Goal: Book appointment/travel/reservation

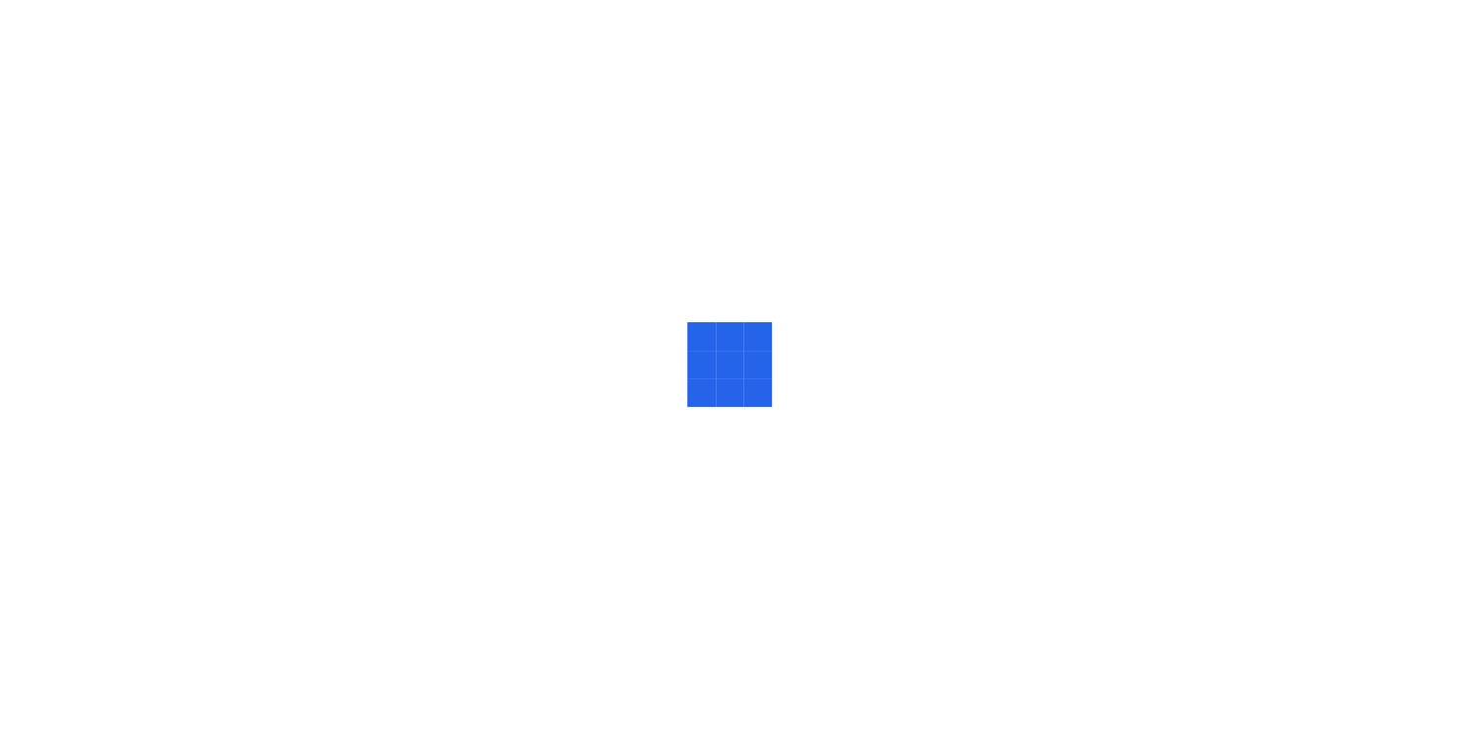
click at [989, 48] on div at bounding box center [729, 364] width 1459 height 729
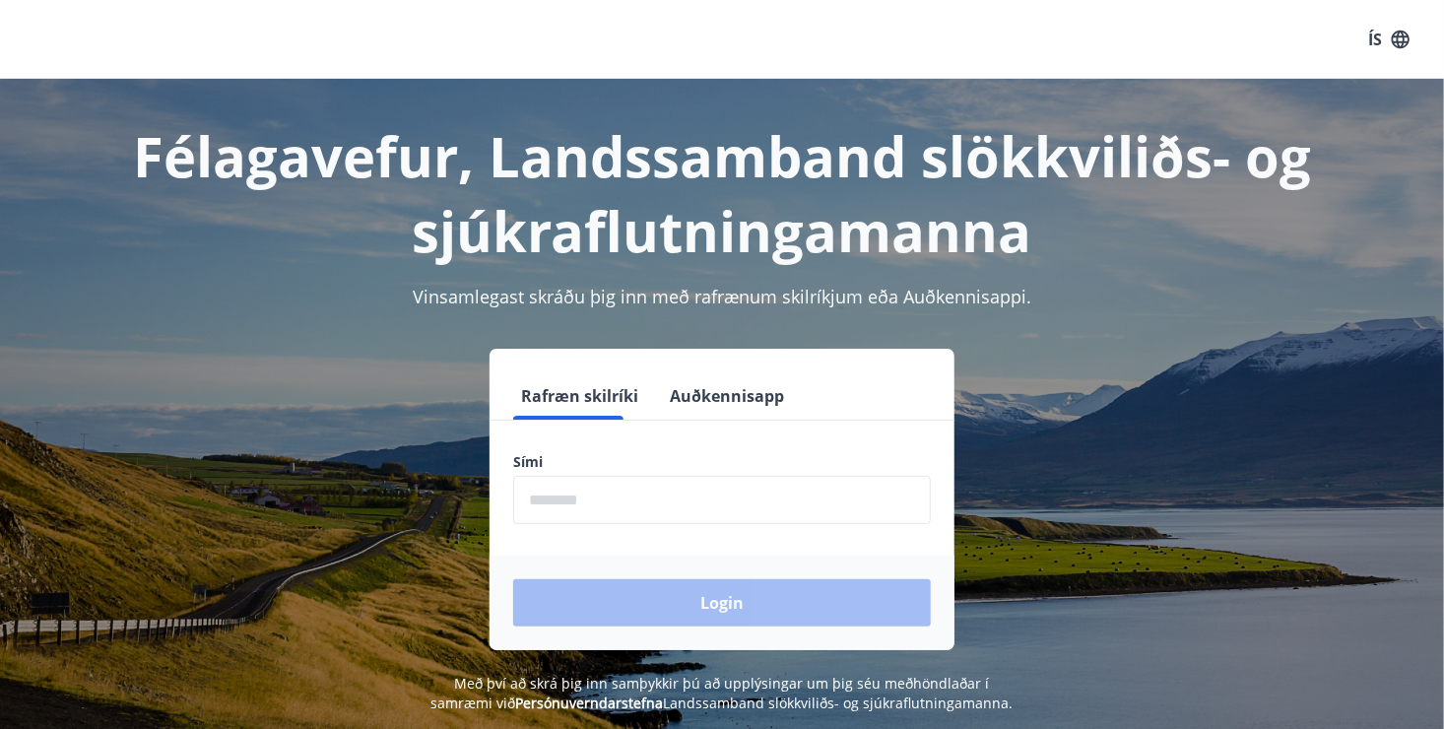
click at [989, 48] on div "ÍS" at bounding box center [722, 39] width 1444 height 79
click at [670, 494] on input "phone" at bounding box center [722, 500] width 418 height 48
type input "********"
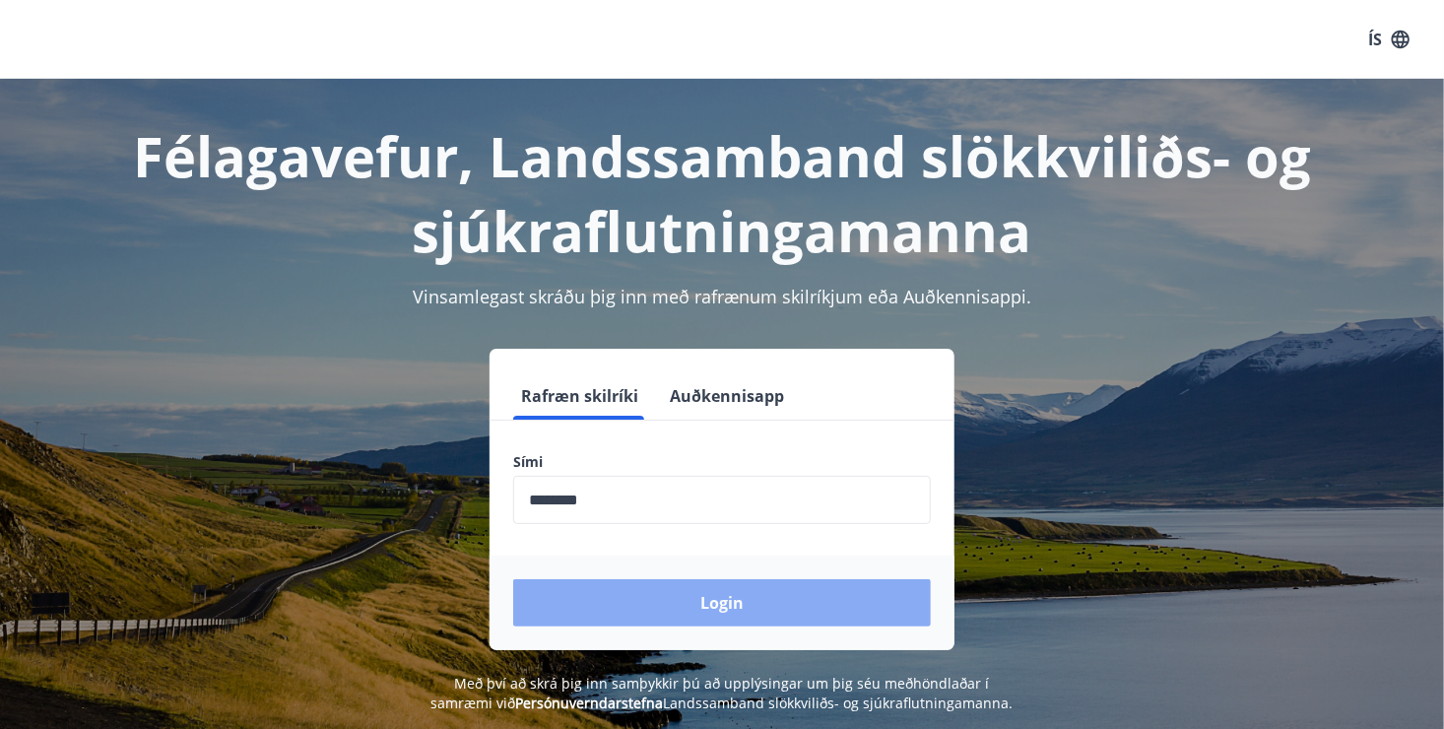
click at [703, 600] on button "Login" at bounding box center [722, 602] width 418 height 47
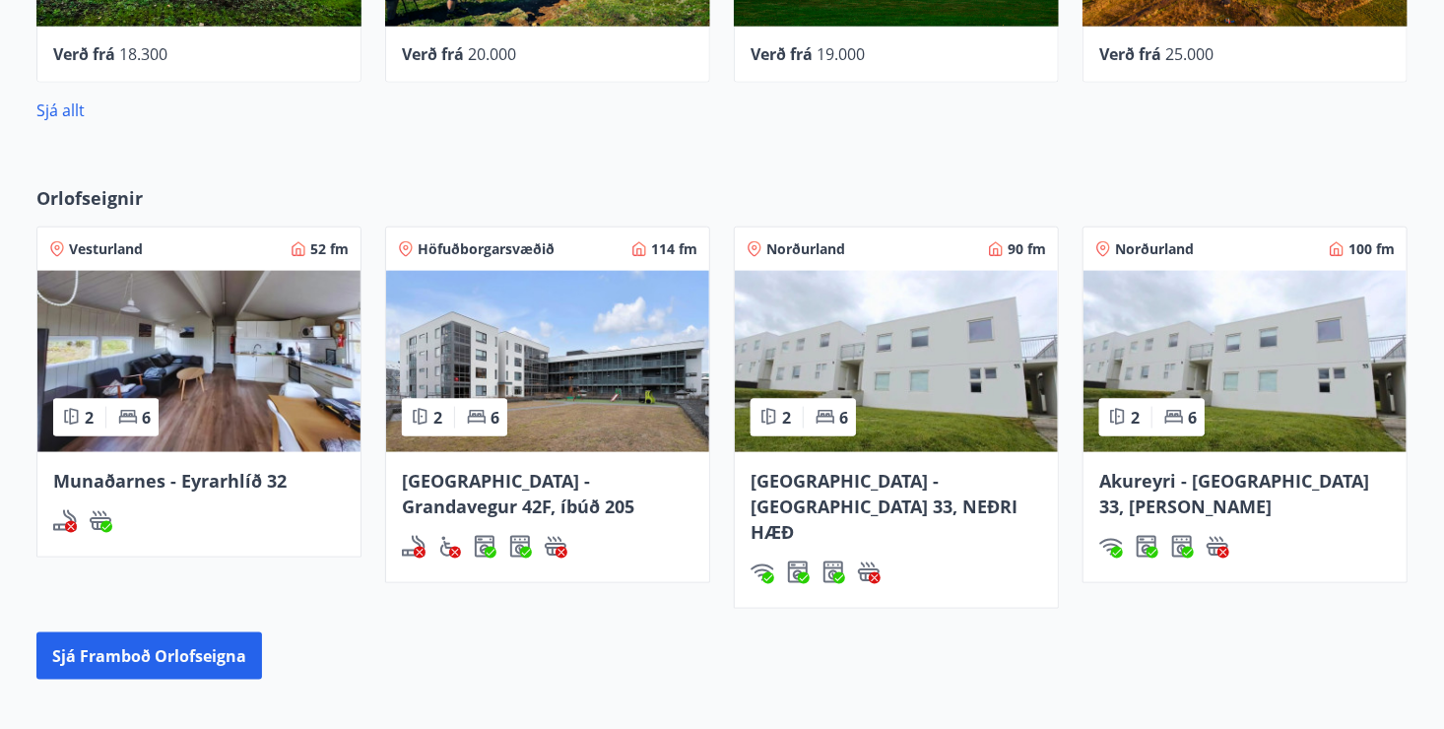
scroll to position [1182, 0]
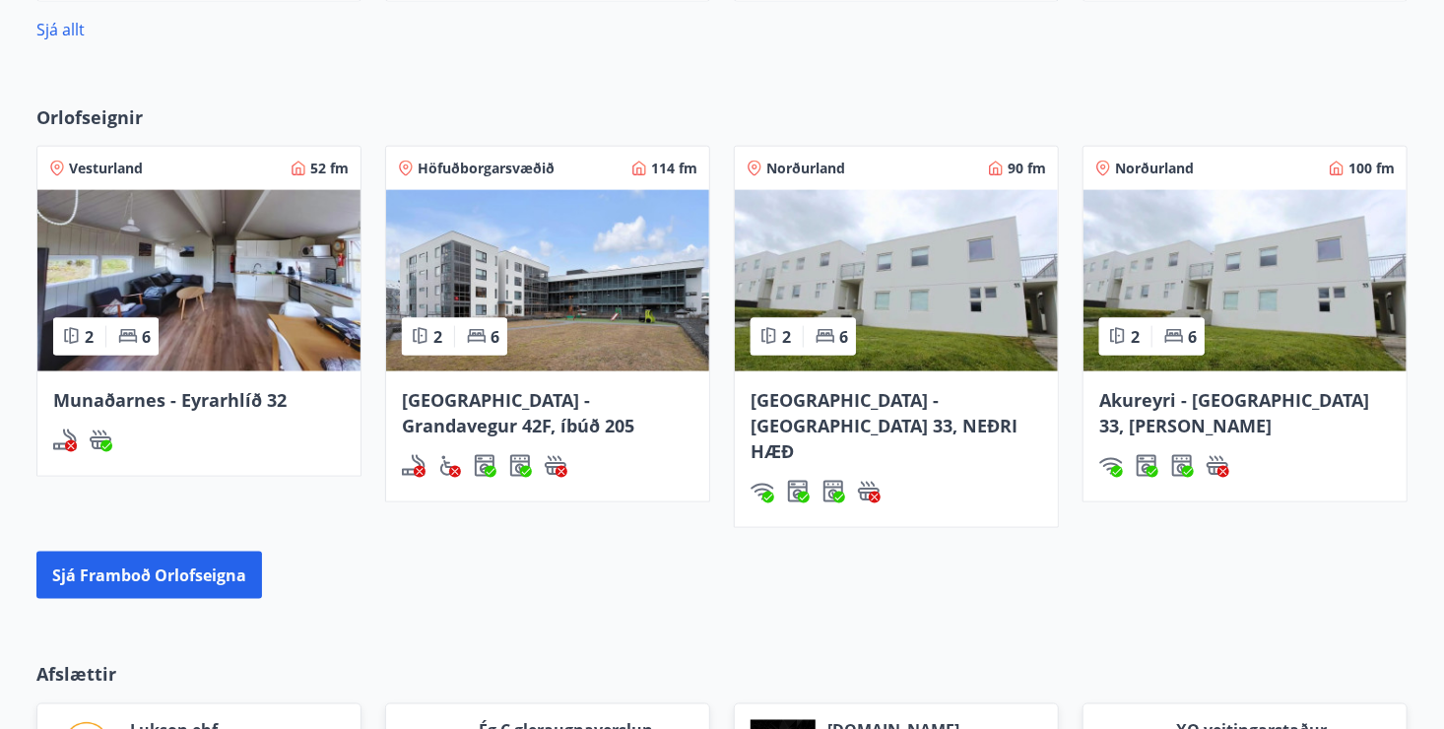
click at [883, 390] on span "Akureyri - Skálatún 33, NEÐRI HÆÐ" at bounding box center [883, 425] width 267 height 75
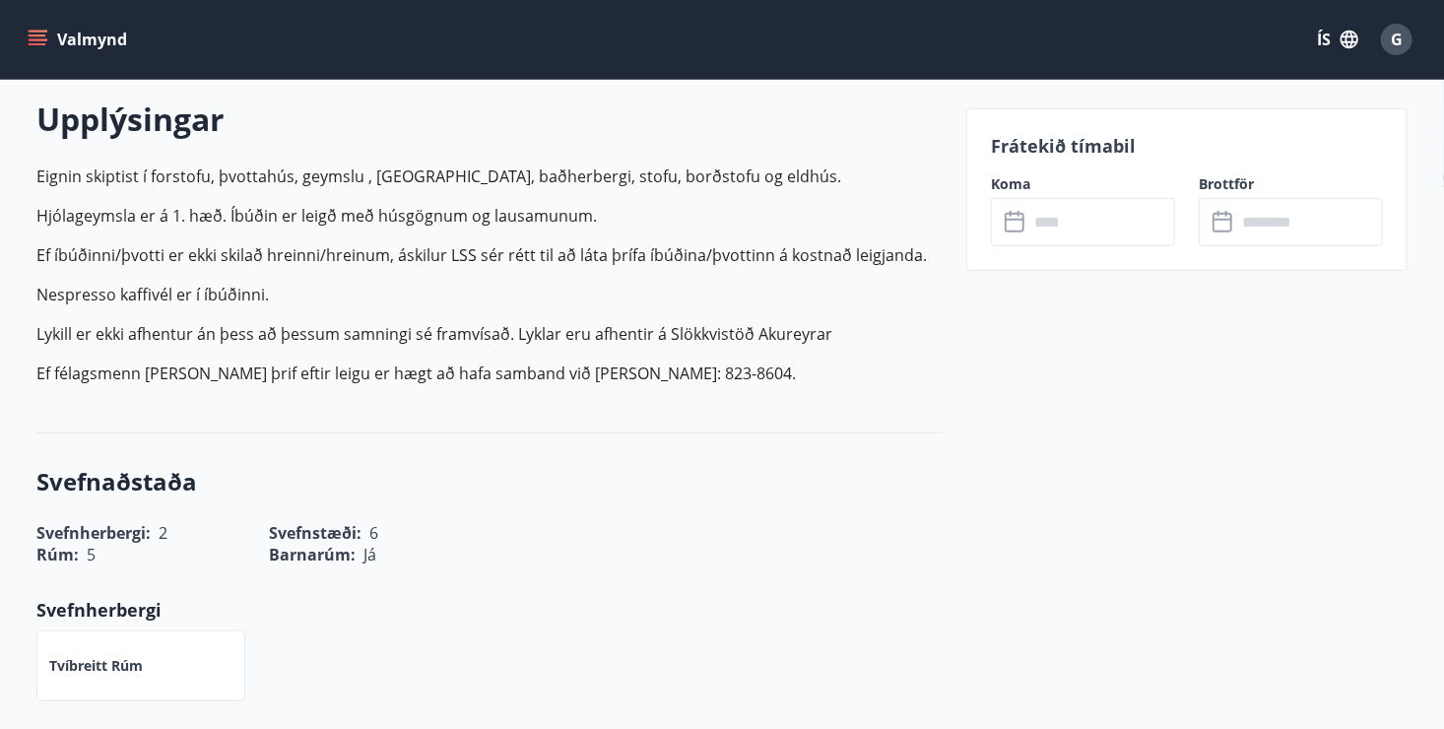
scroll to position [492, 0]
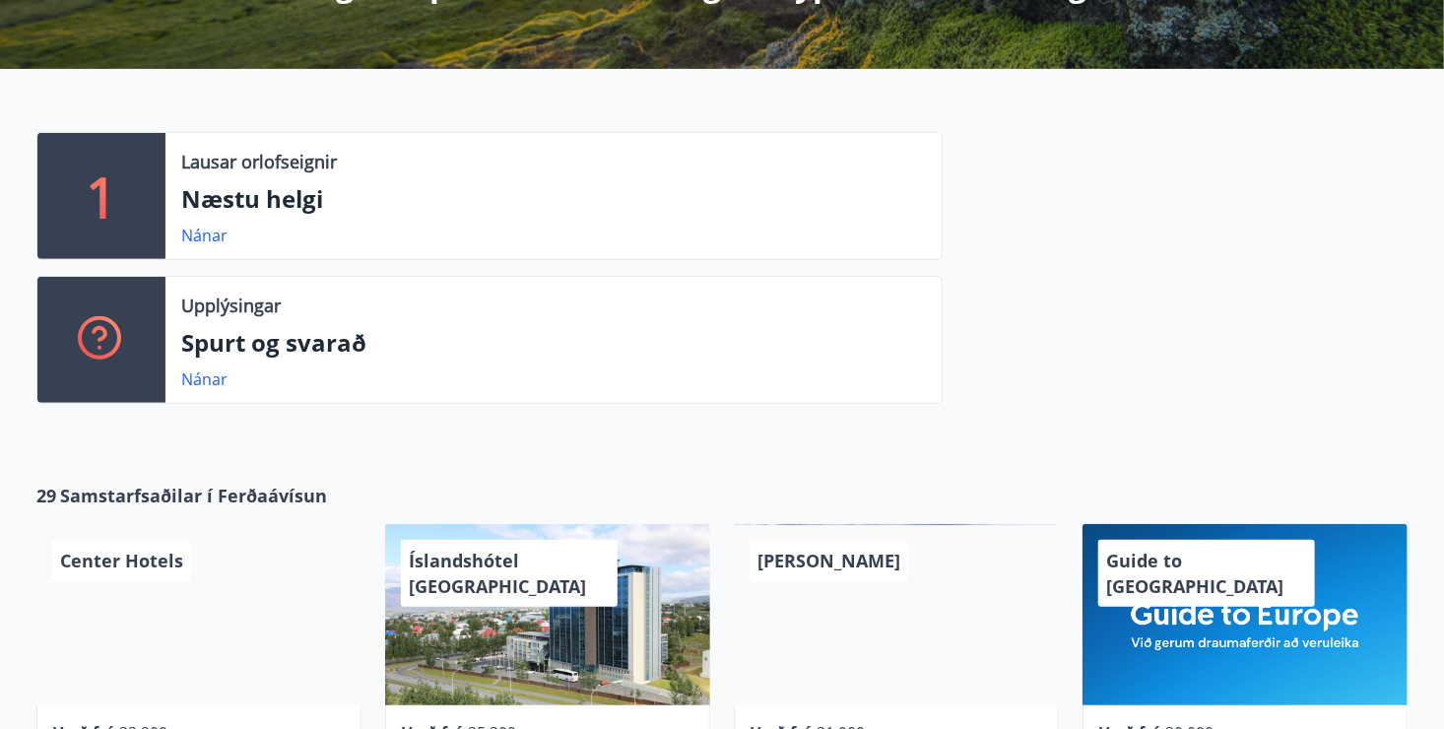
scroll to position [394, 0]
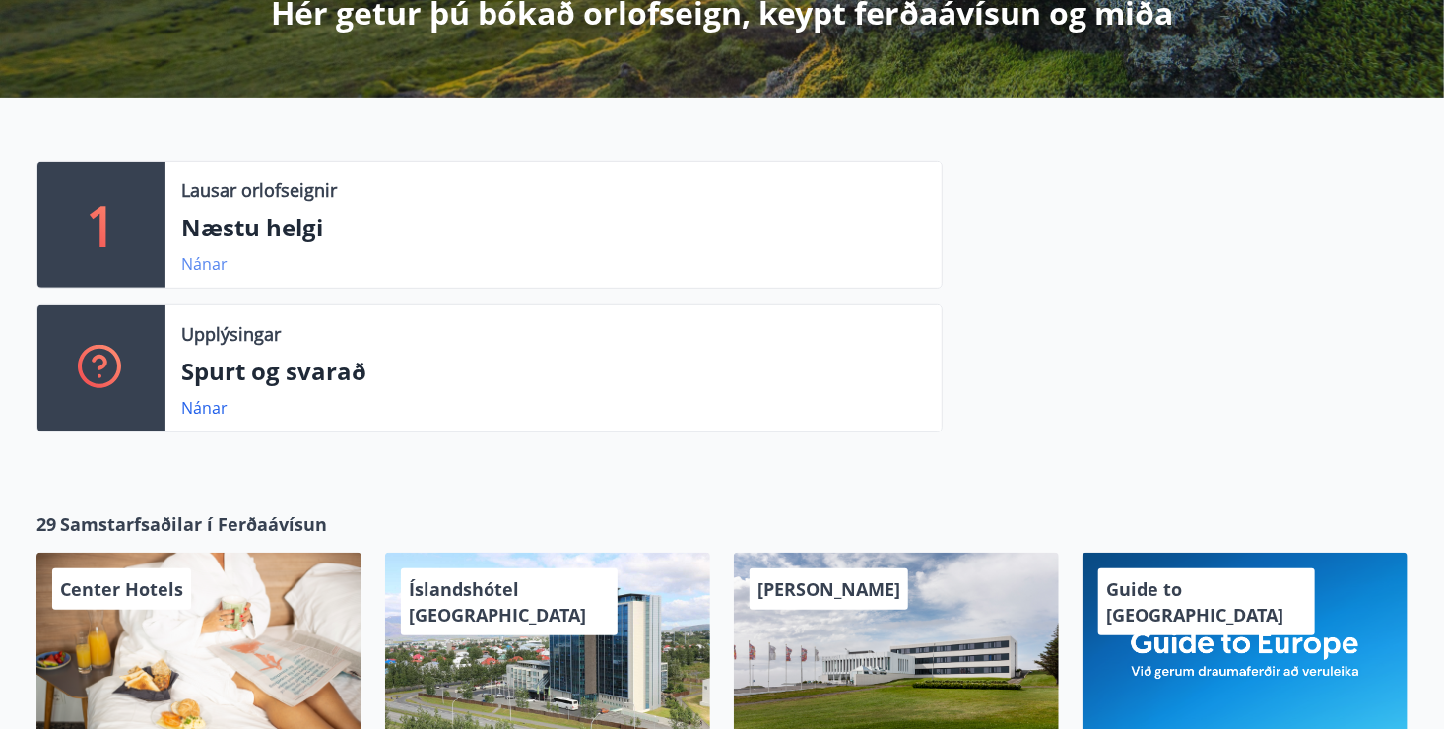
click at [204, 264] on link "Nánar" at bounding box center [204, 264] width 46 height 22
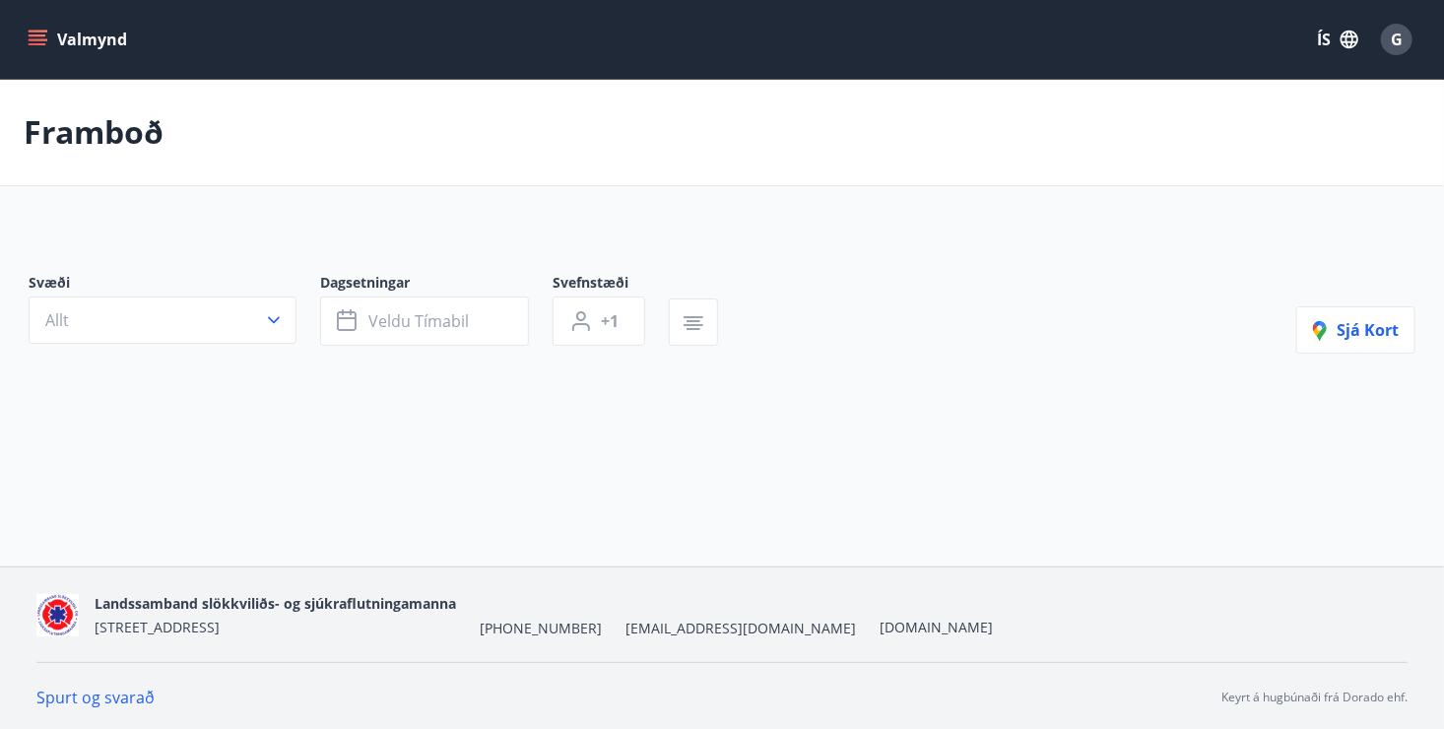
type input "*"
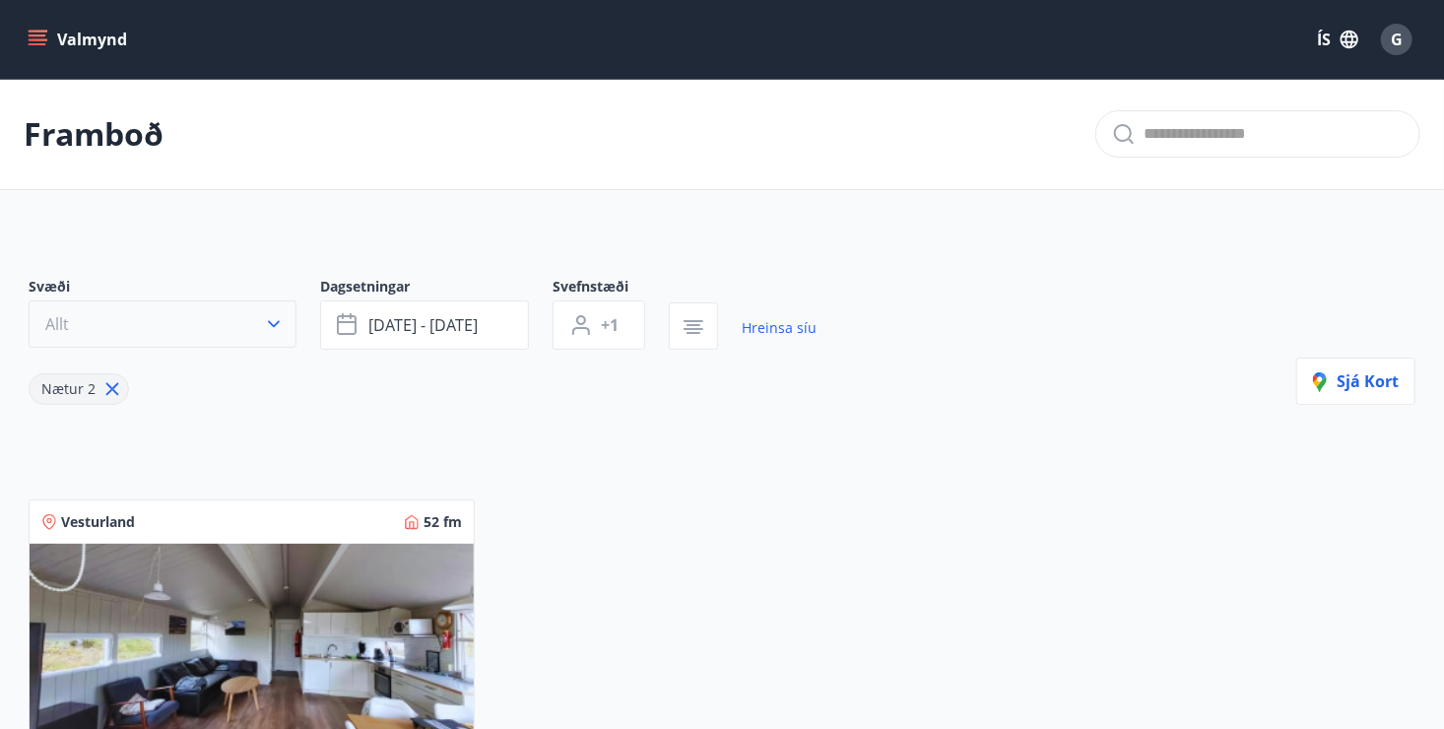
click at [277, 319] on icon "button" at bounding box center [274, 324] width 20 height 20
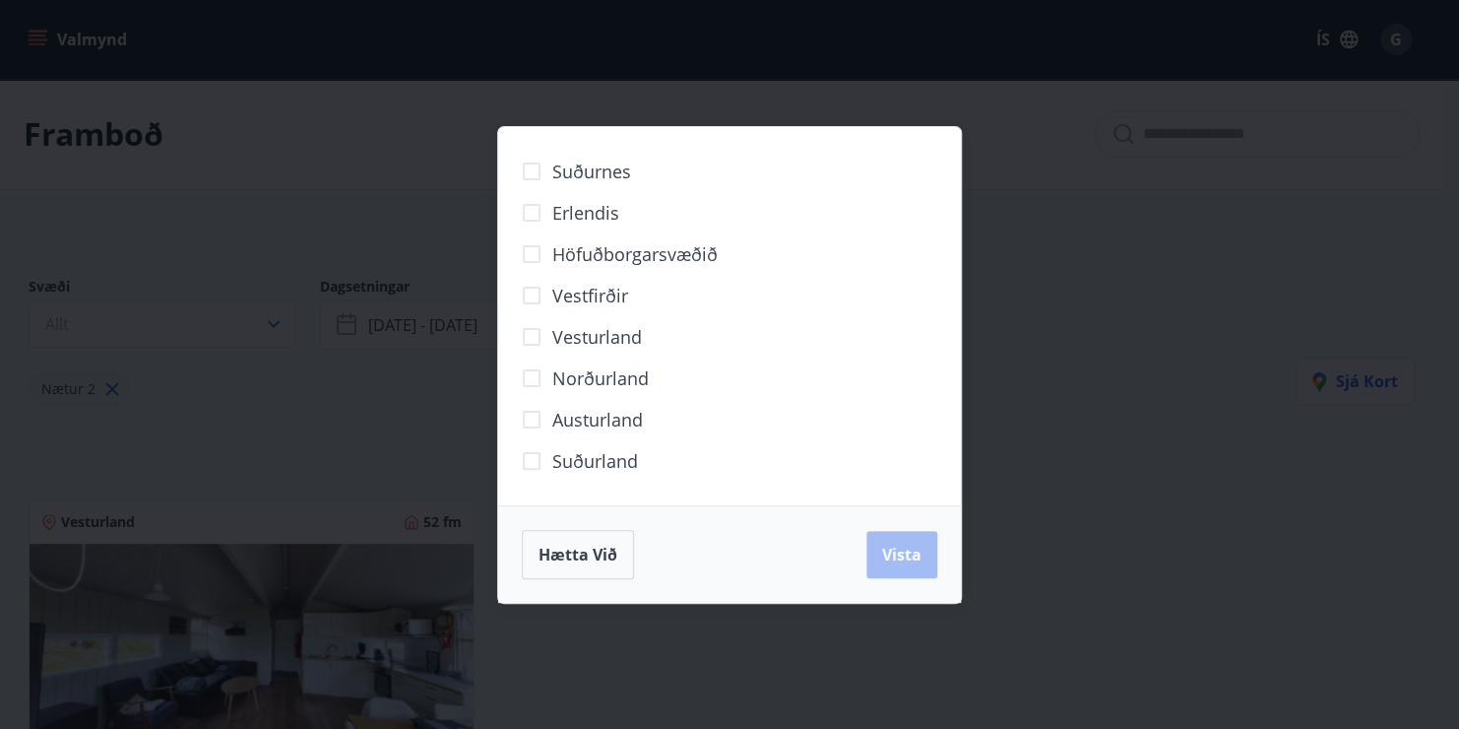
click at [592, 378] on span "Norðurland" at bounding box center [600, 378] width 96 height 26
click at [912, 552] on span "Vista" at bounding box center [901, 555] width 39 height 22
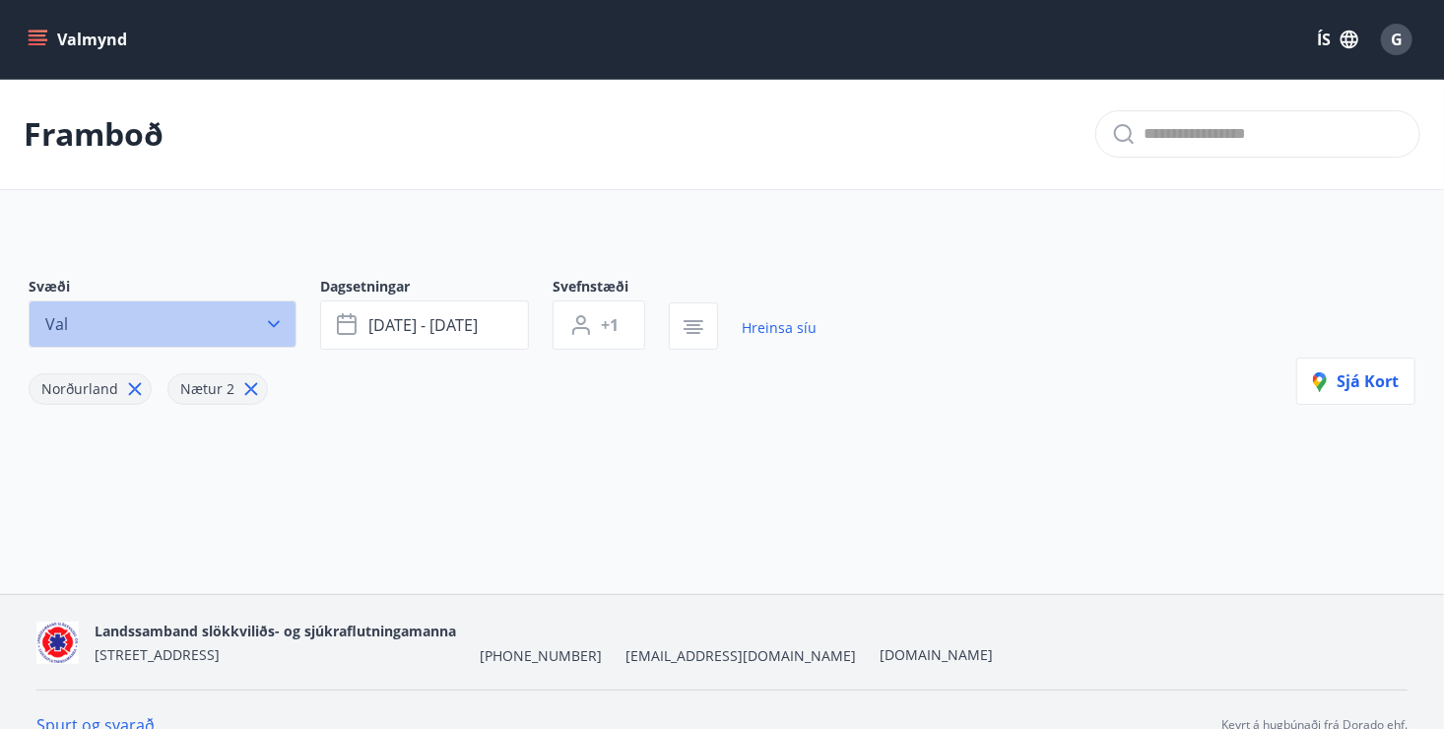
click at [278, 324] on icon "button" at bounding box center [274, 324] width 20 height 20
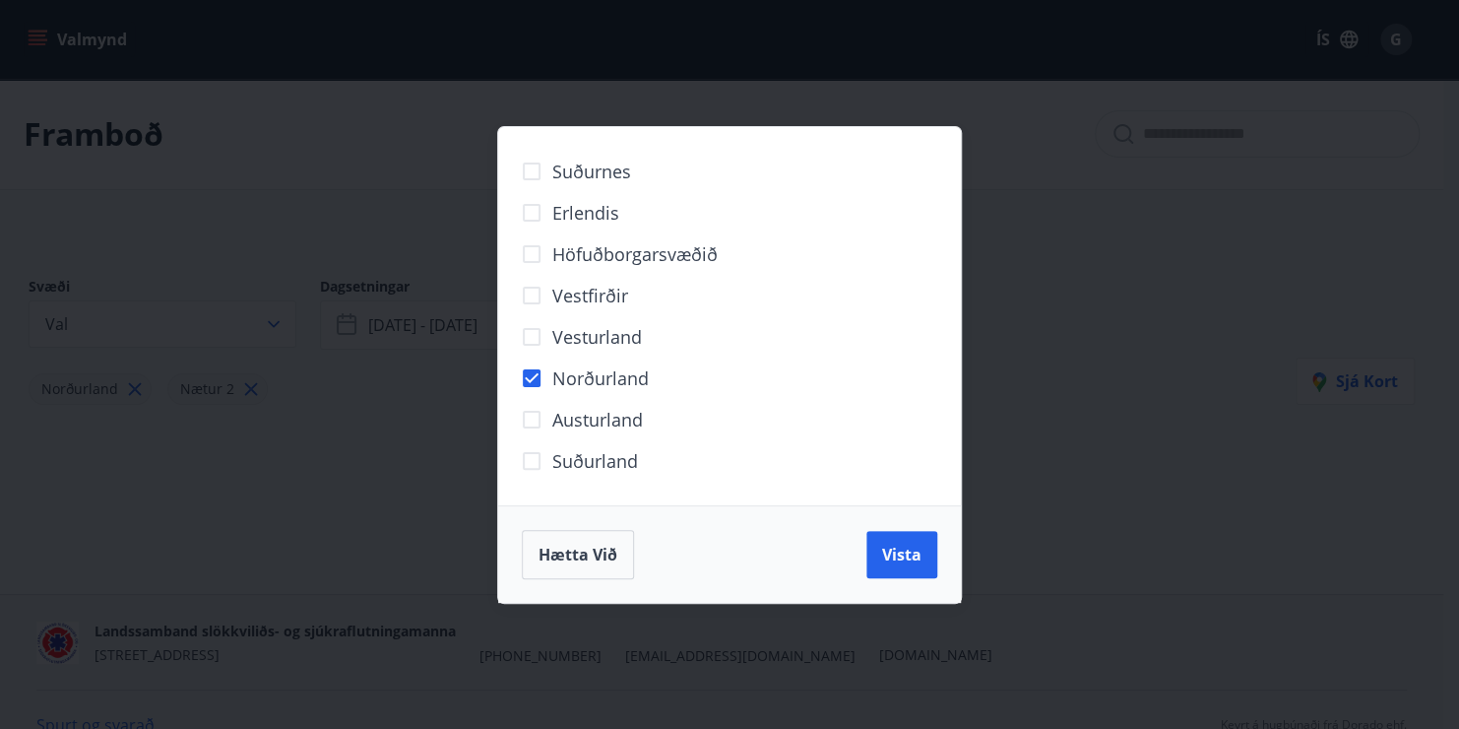
click at [1059, 544] on div "Suðurnes Erlendis Höfuðborgarsvæðið Vestfirðir Vesturland Norðurland Austurland…" at bounding box center [729, 364] width 1459 height 729
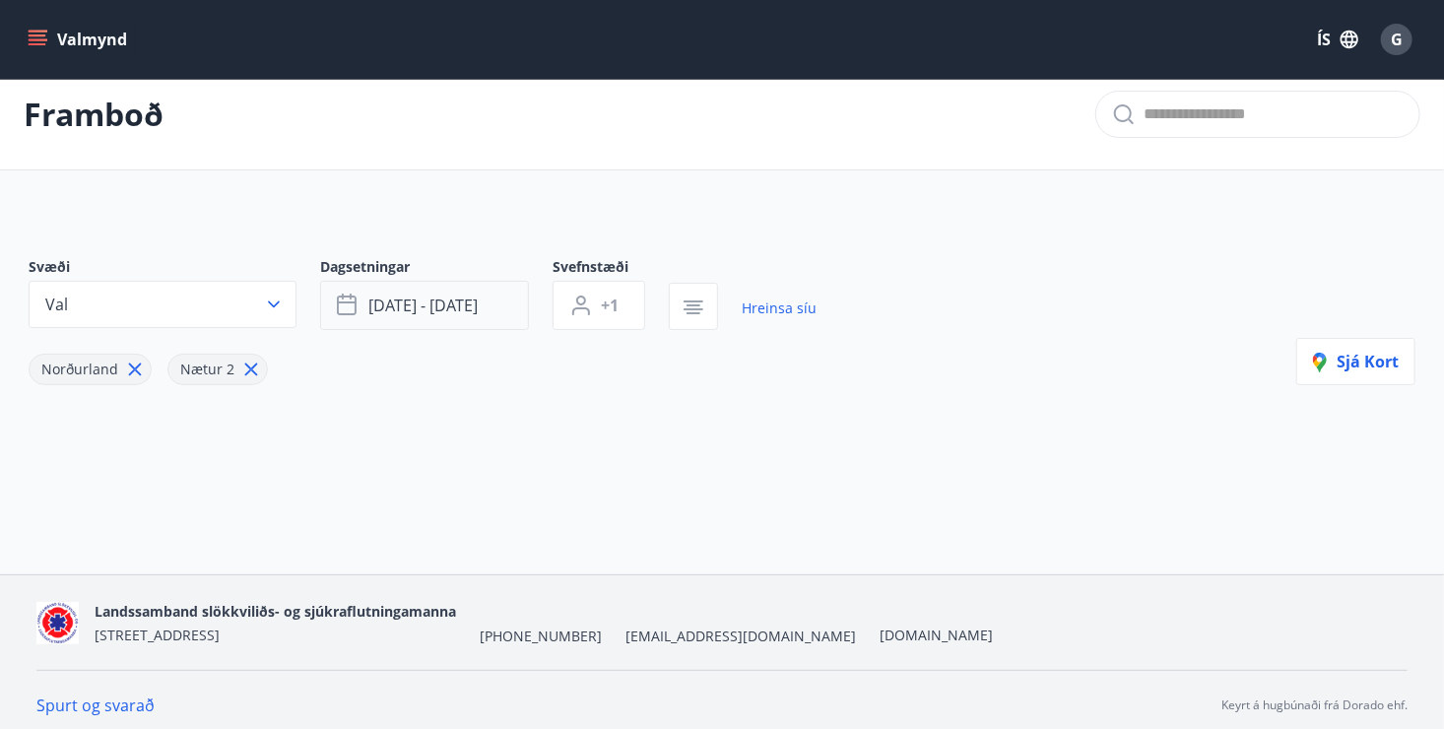
scroll to position [30, 0]
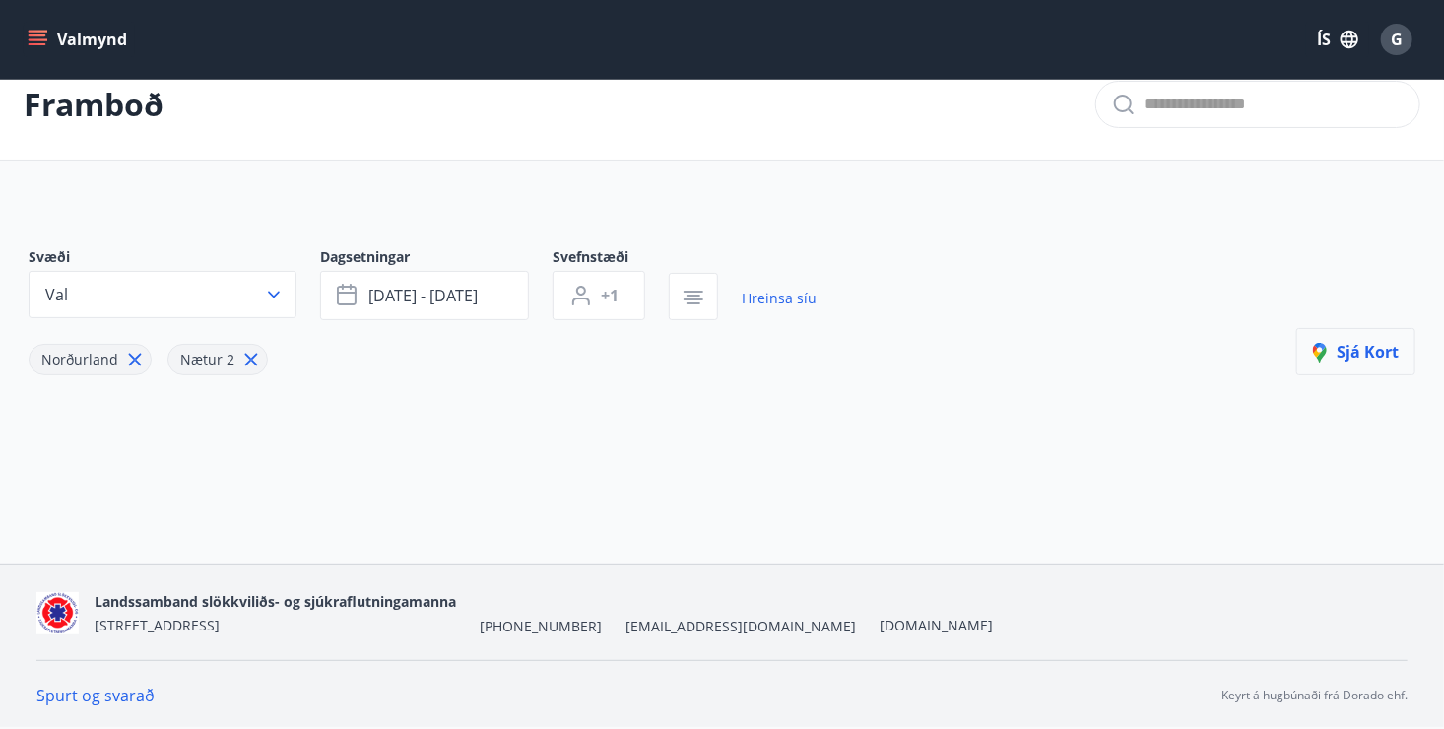
click at [1352, 350] on span "Sjá kort" at bounding box center [1356, 352] width 86 height 22
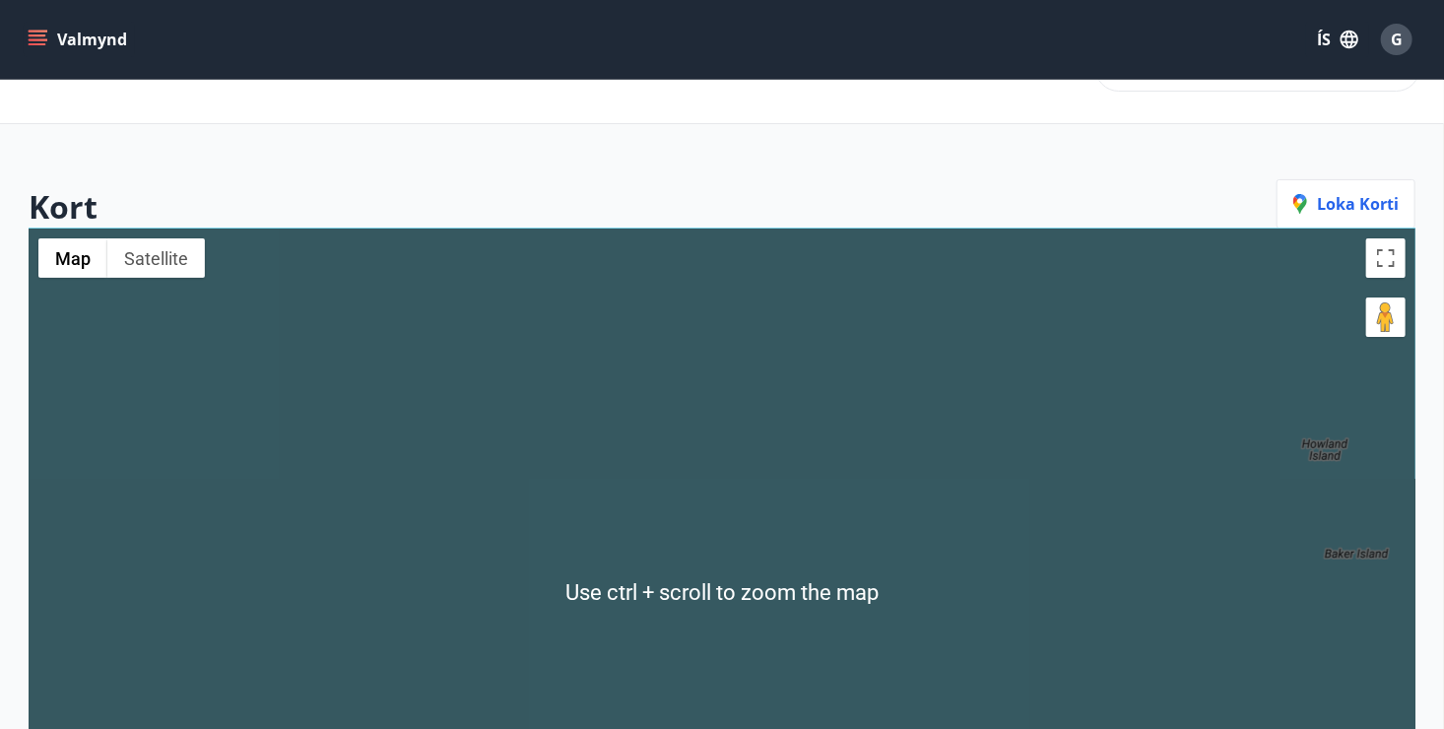
scroll to position [98, 0]
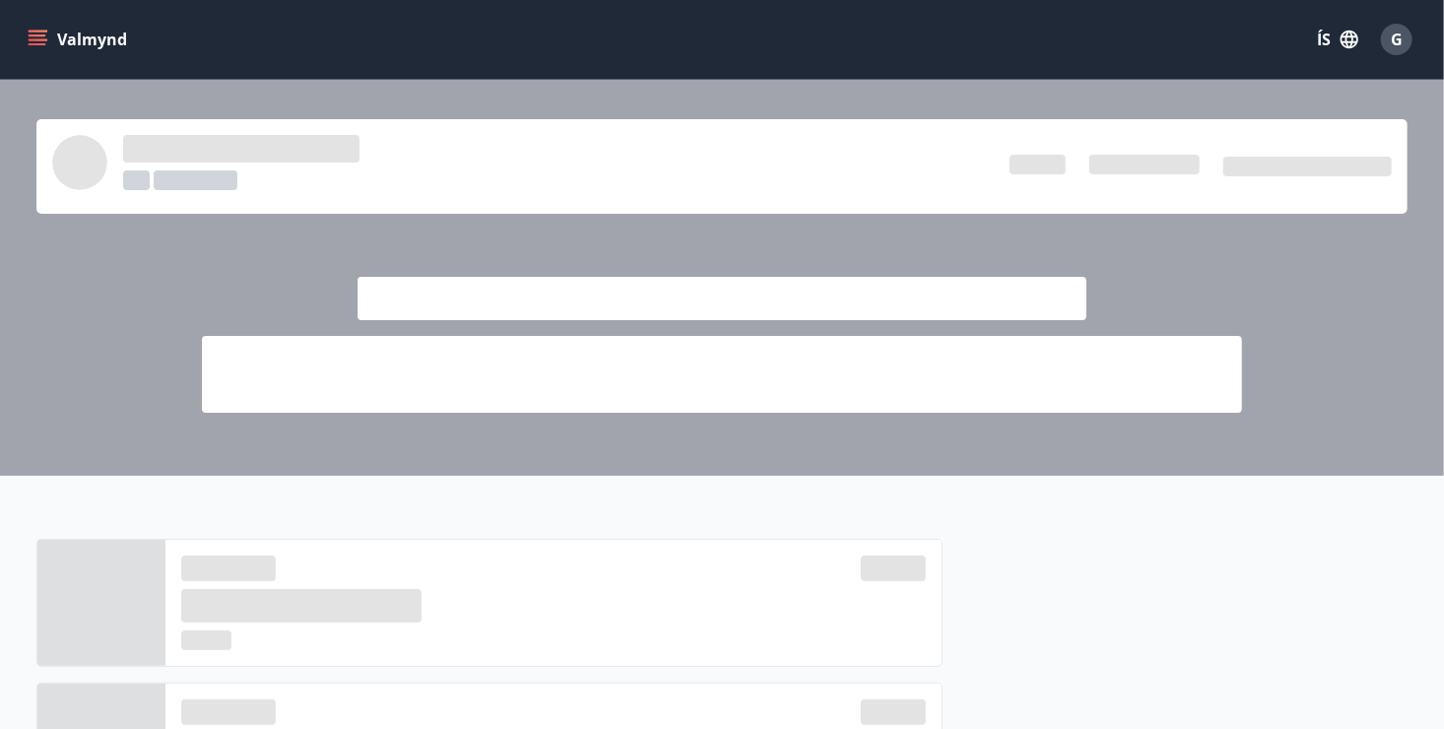
scroll to position [394, 0]
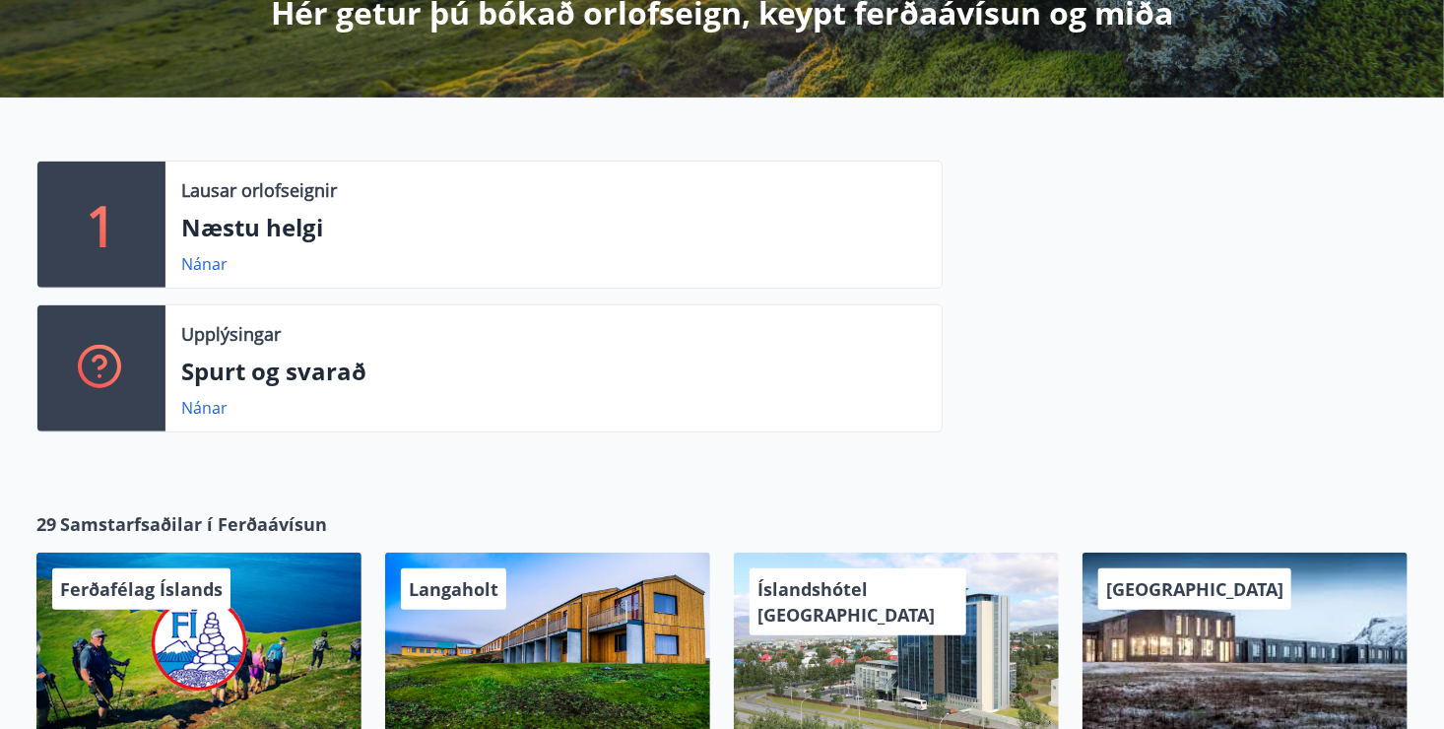
click at [269, 377] on p "Spurt og svarað" at bounding box center [553, 370] width 744 height 33
click at [269, 373] on p "Spurt og svarað" at bounding box center [553, 370] width 744 height 33
click at [209, 406] on link "Nánar" at bounding box center [204, 408] width 46 height 22
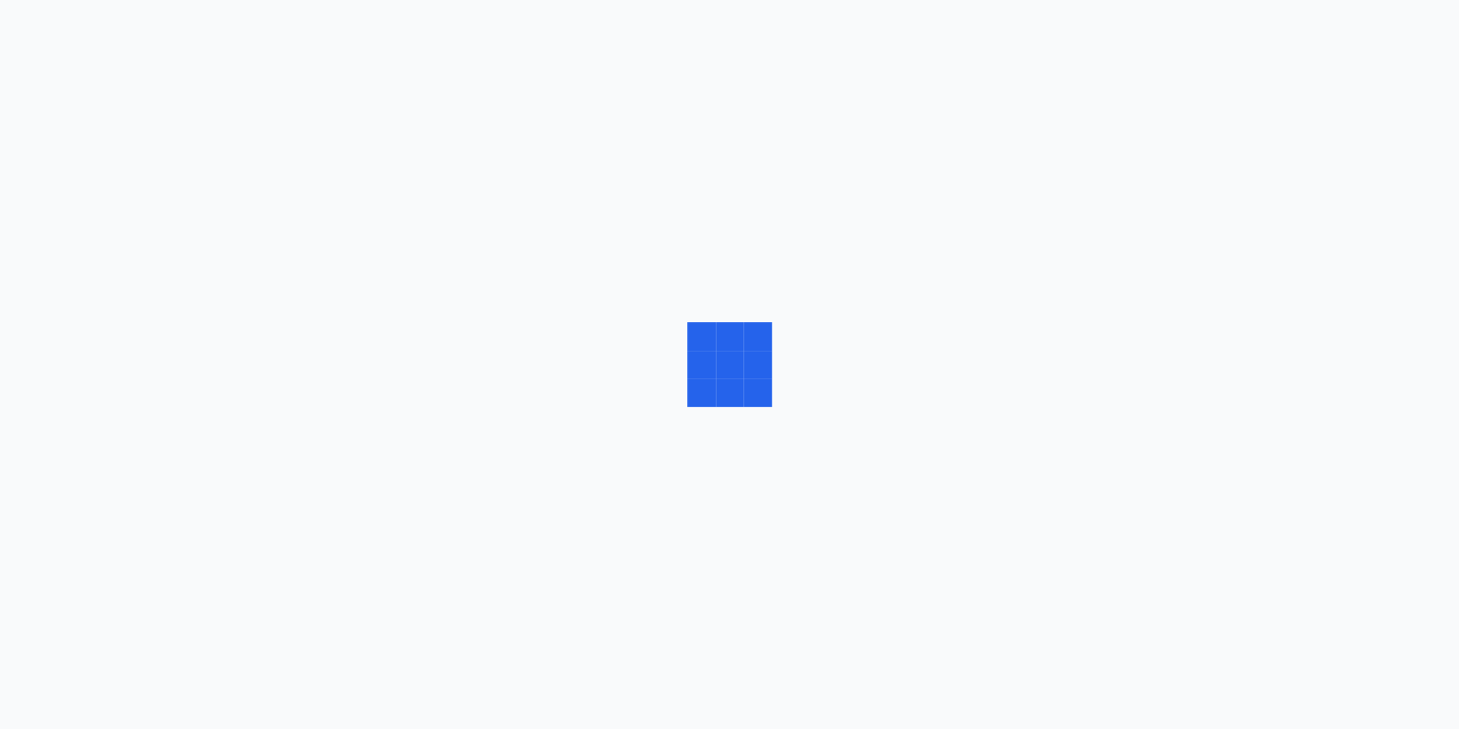
click at [209, 406] on div at bounding box center [729, 364] width 1459 height 729
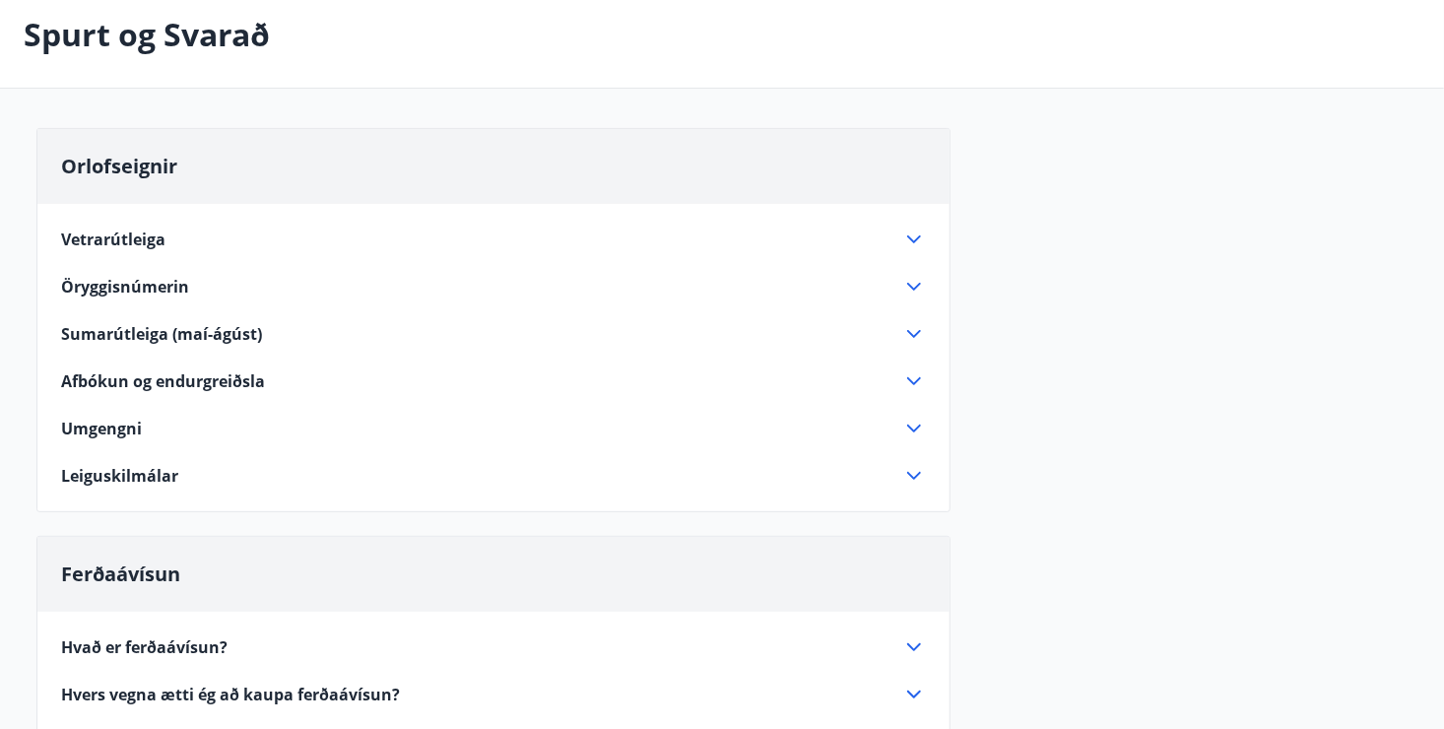
scroll to position [98, 0]
click at [912, 238] on icon at bounding box center [914, 239] width 14 height 8
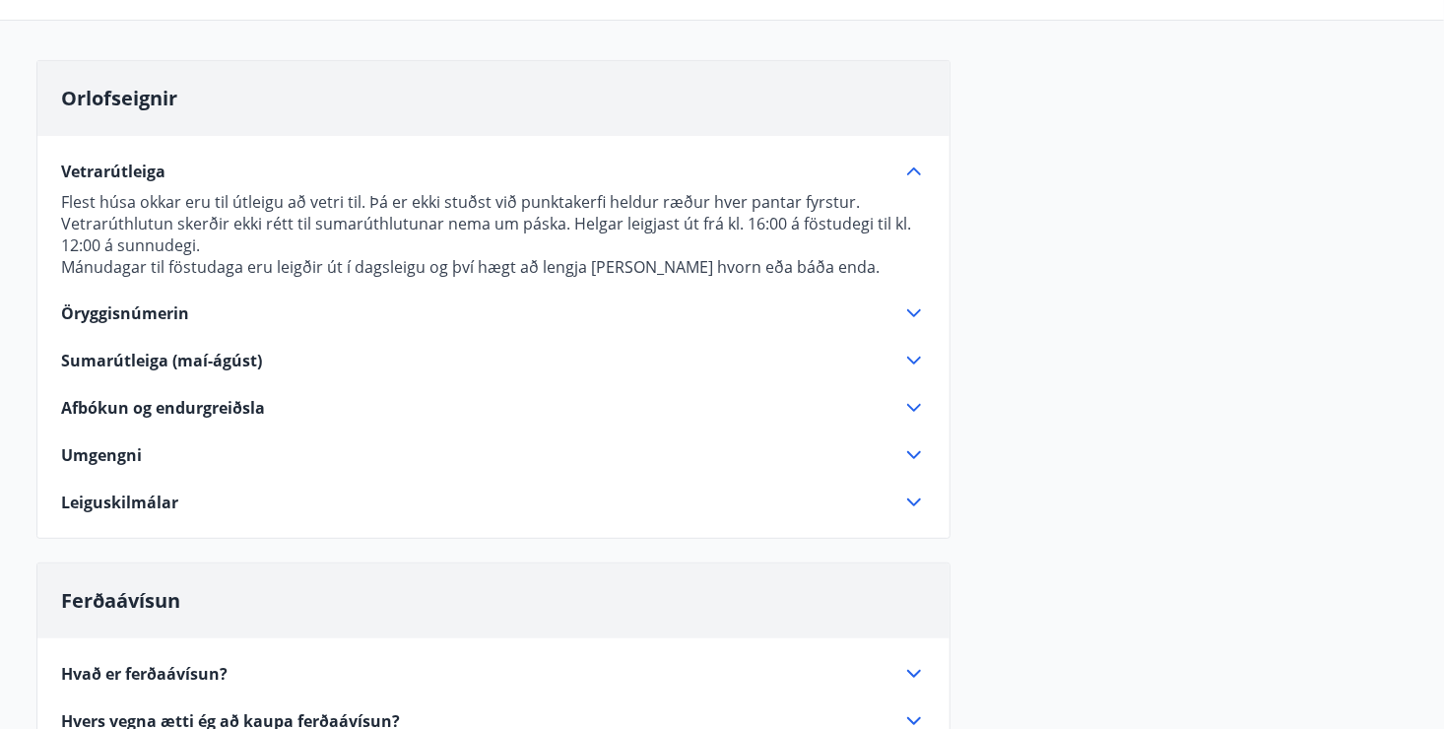
scroll to position [197, 0]
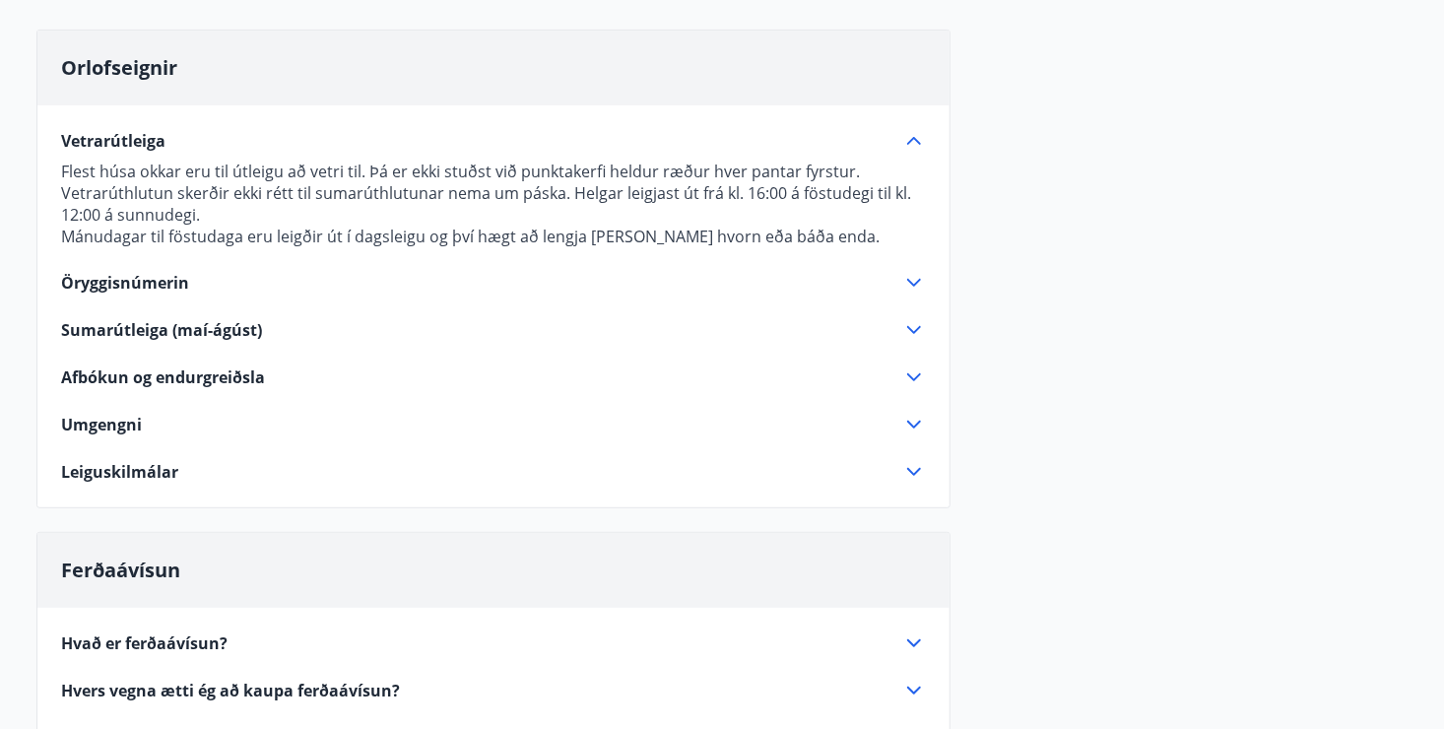
click at [919, 283] on icon at bounding box center [914, 283] width 24 height 24
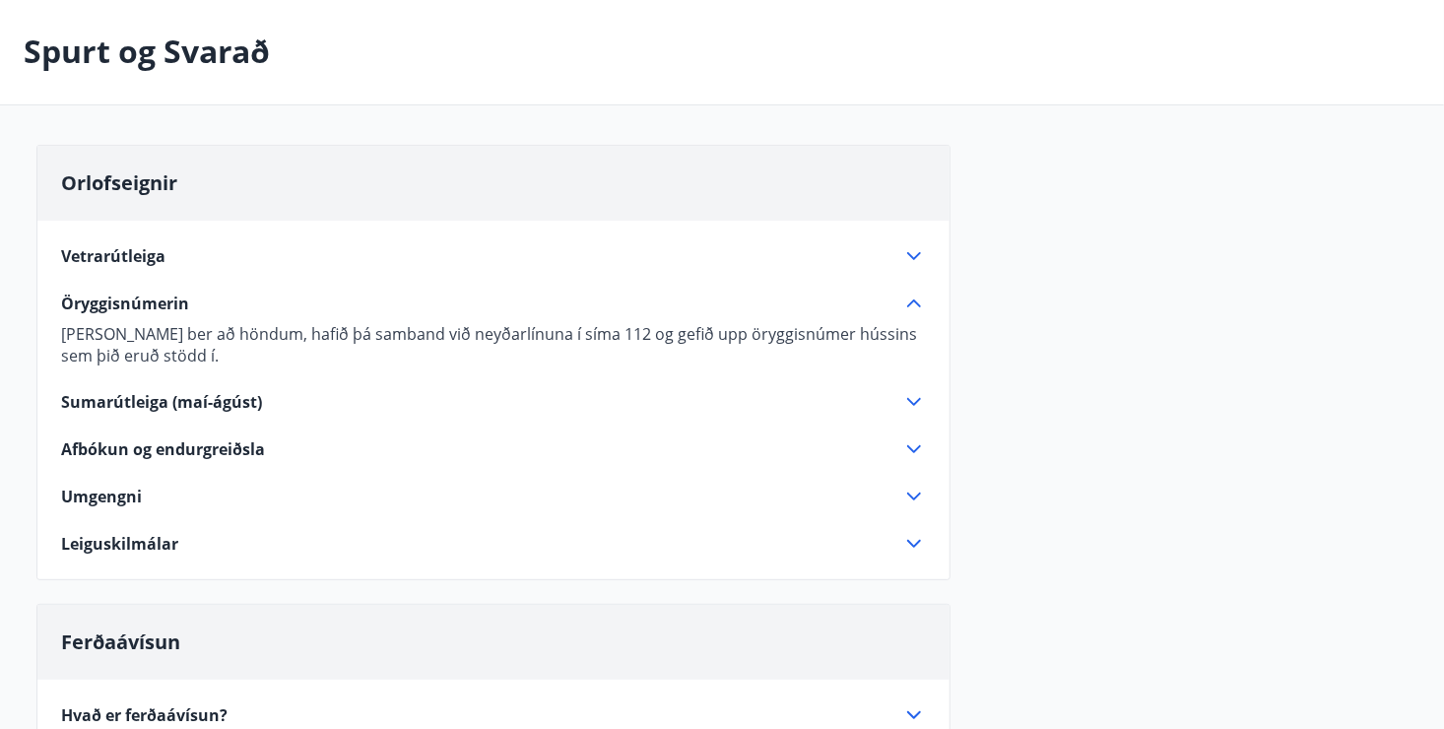
scroll to position [0, 0]
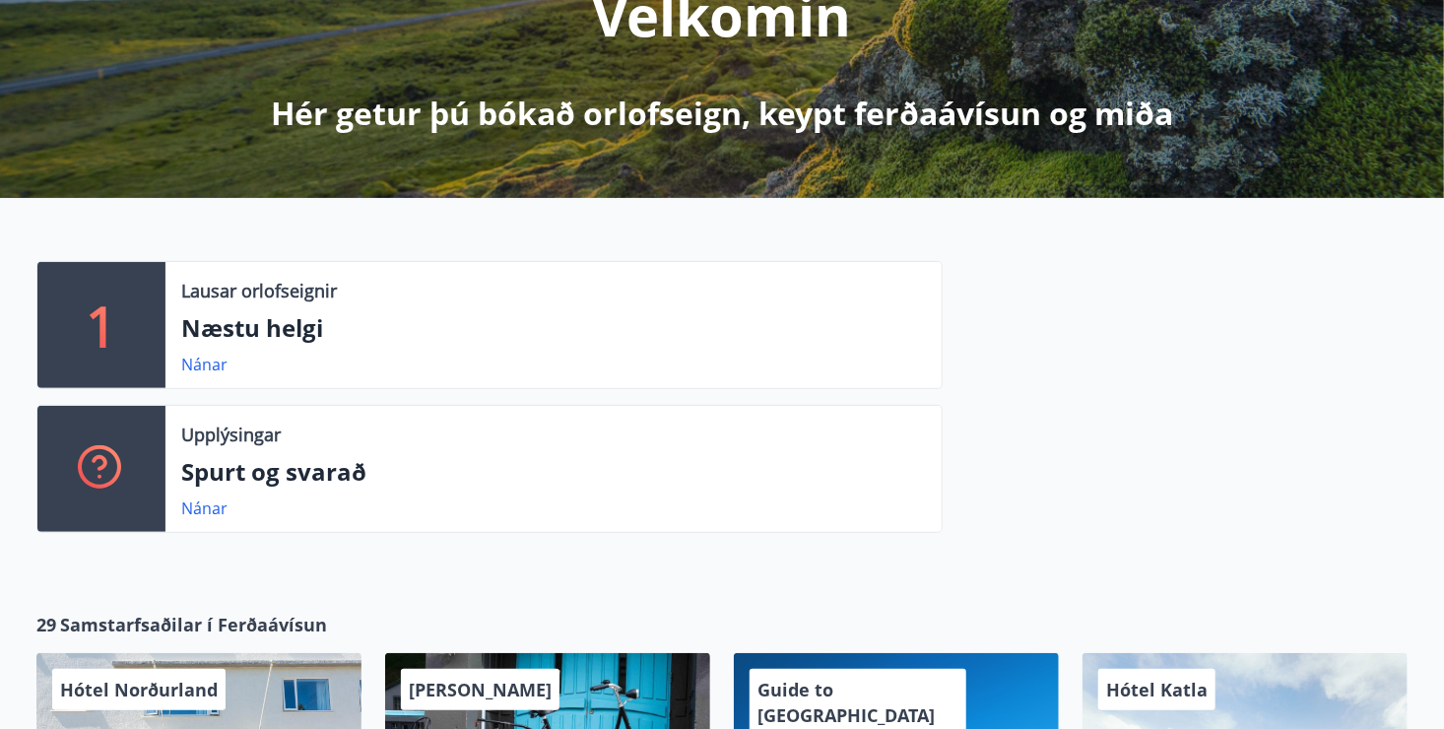
scroll to position [197, 0]
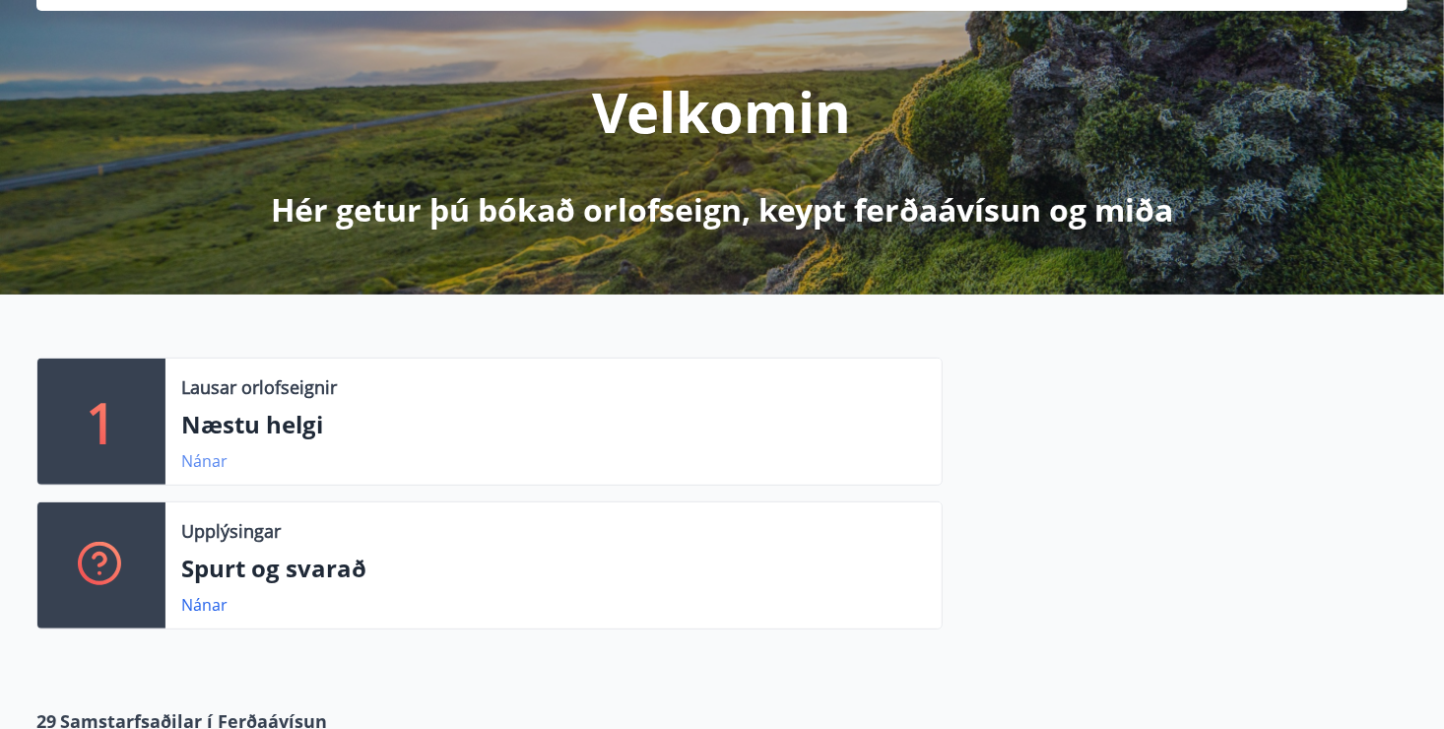
click at [222, 459] on link "Nánar" at bounding box center [204, 461] width 46 height 22
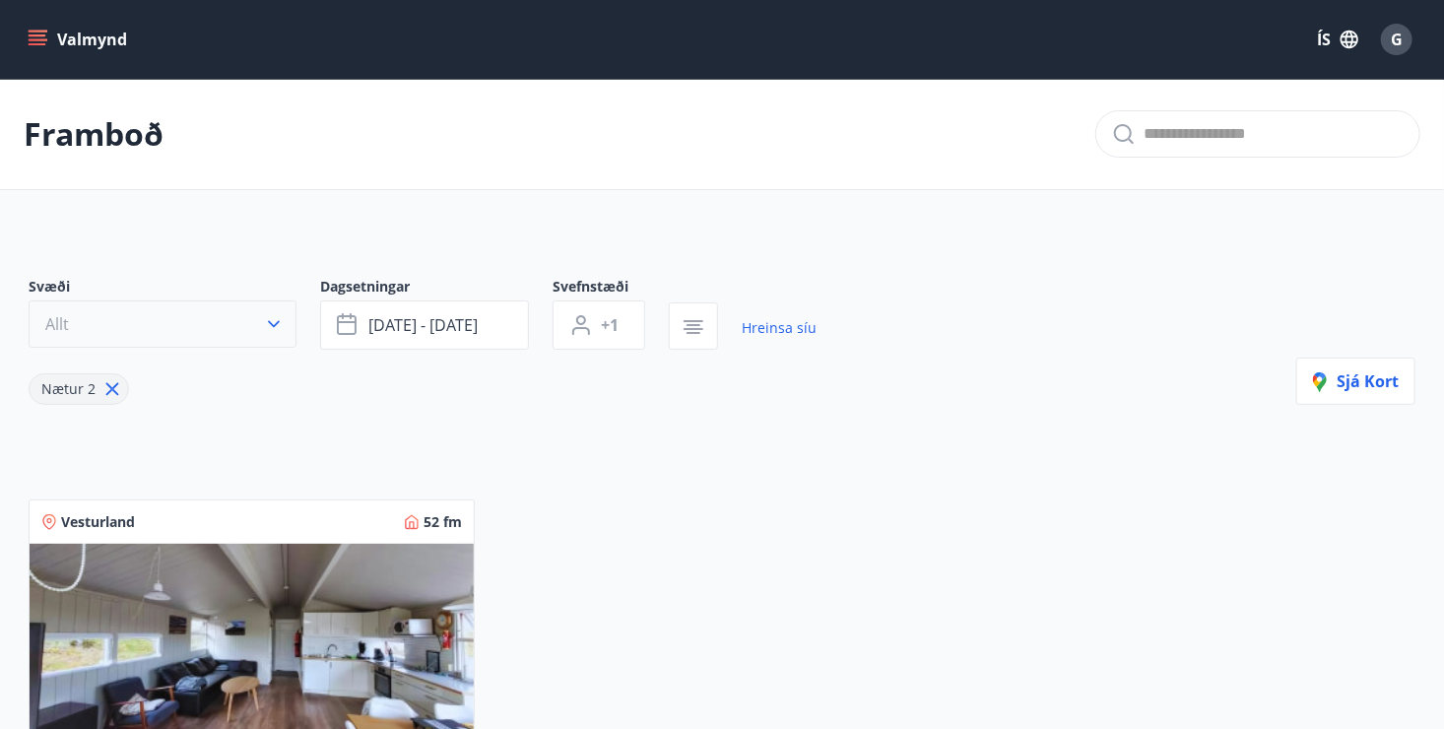
click at [277, 320] on icon "button" at bounding box center [274, 324] width 20 height 20
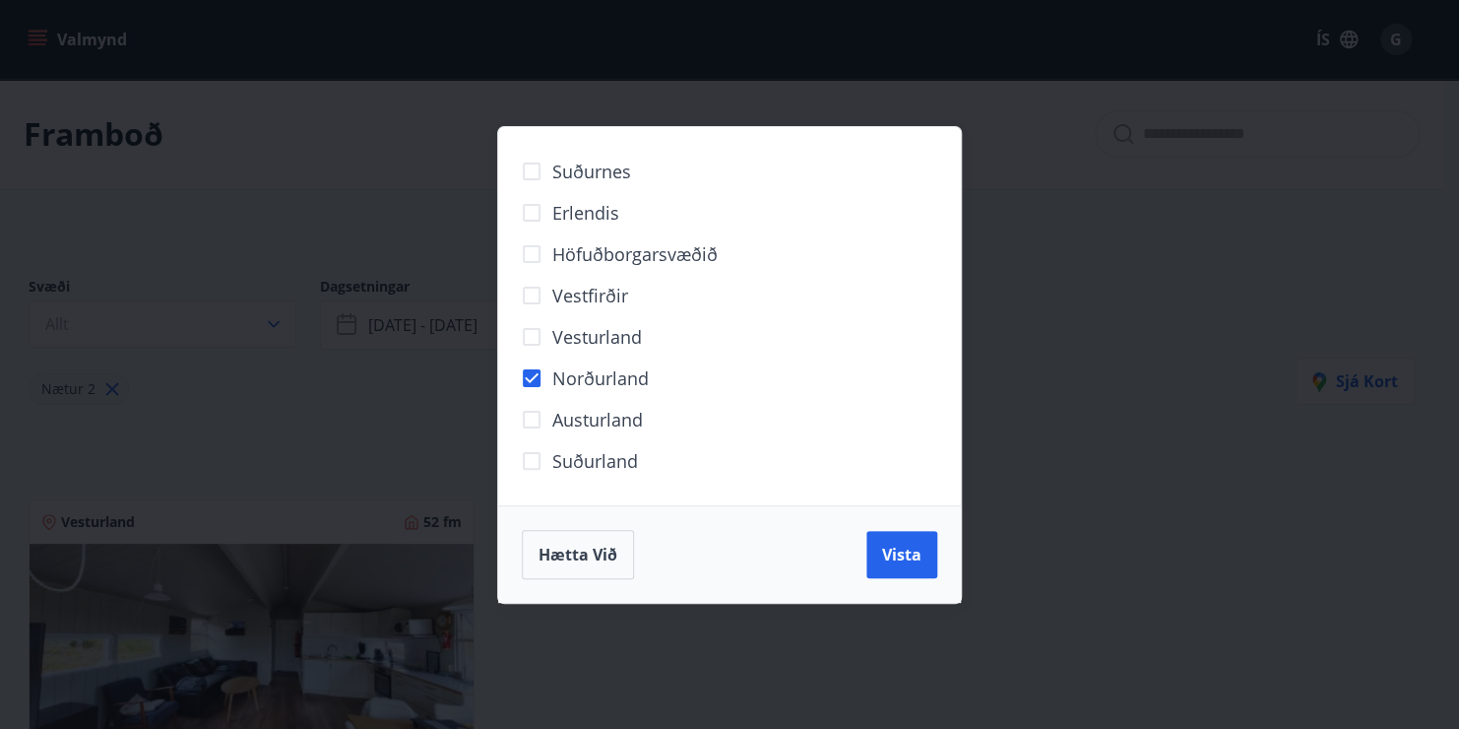
click at [355, 370] on div "Suðurnes Erlendis Höfuðborgarsvæðið Vestfirðir Vesturland Norðurland Austurland…" at bounding box center [729, 364] width 1459 height 729
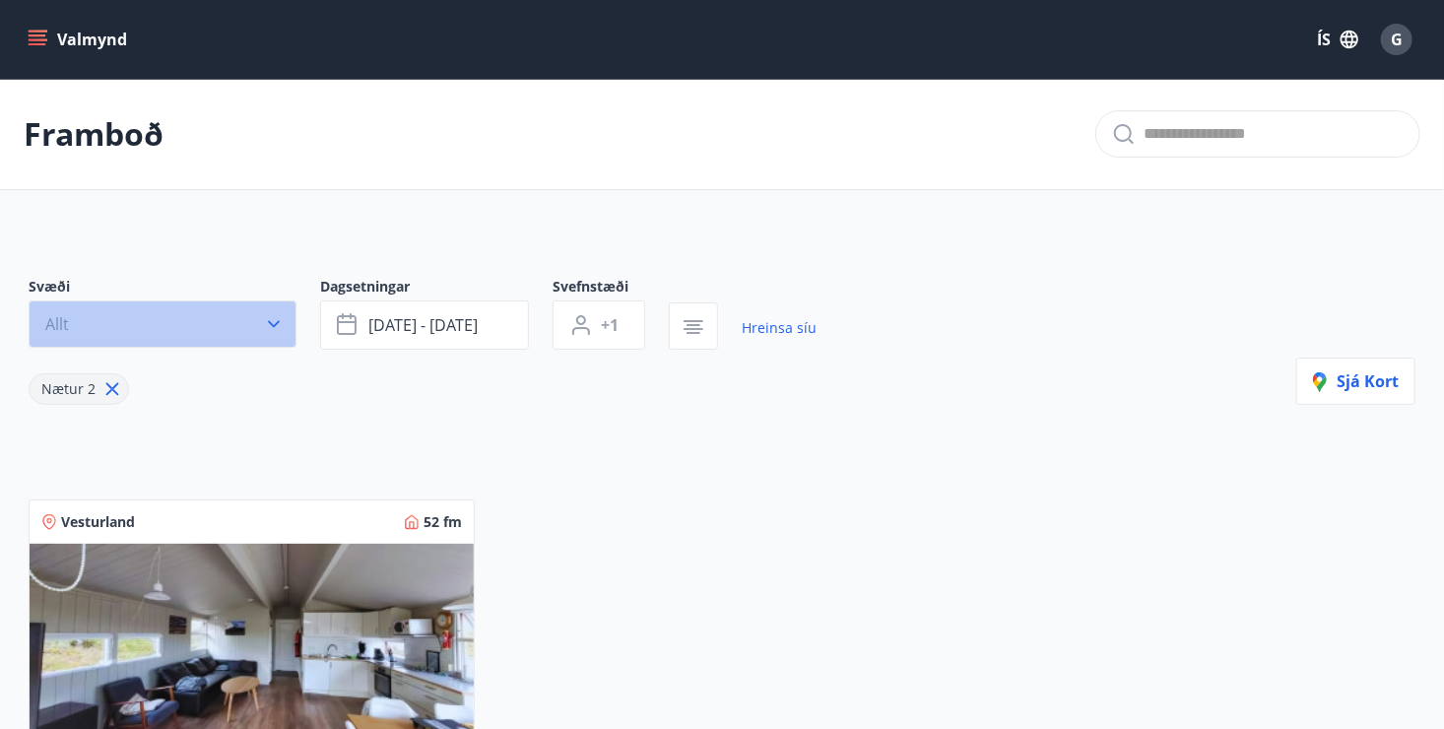
click at [273, 323] on icon "button" at bounding box center [274, 324] width 20 height 20
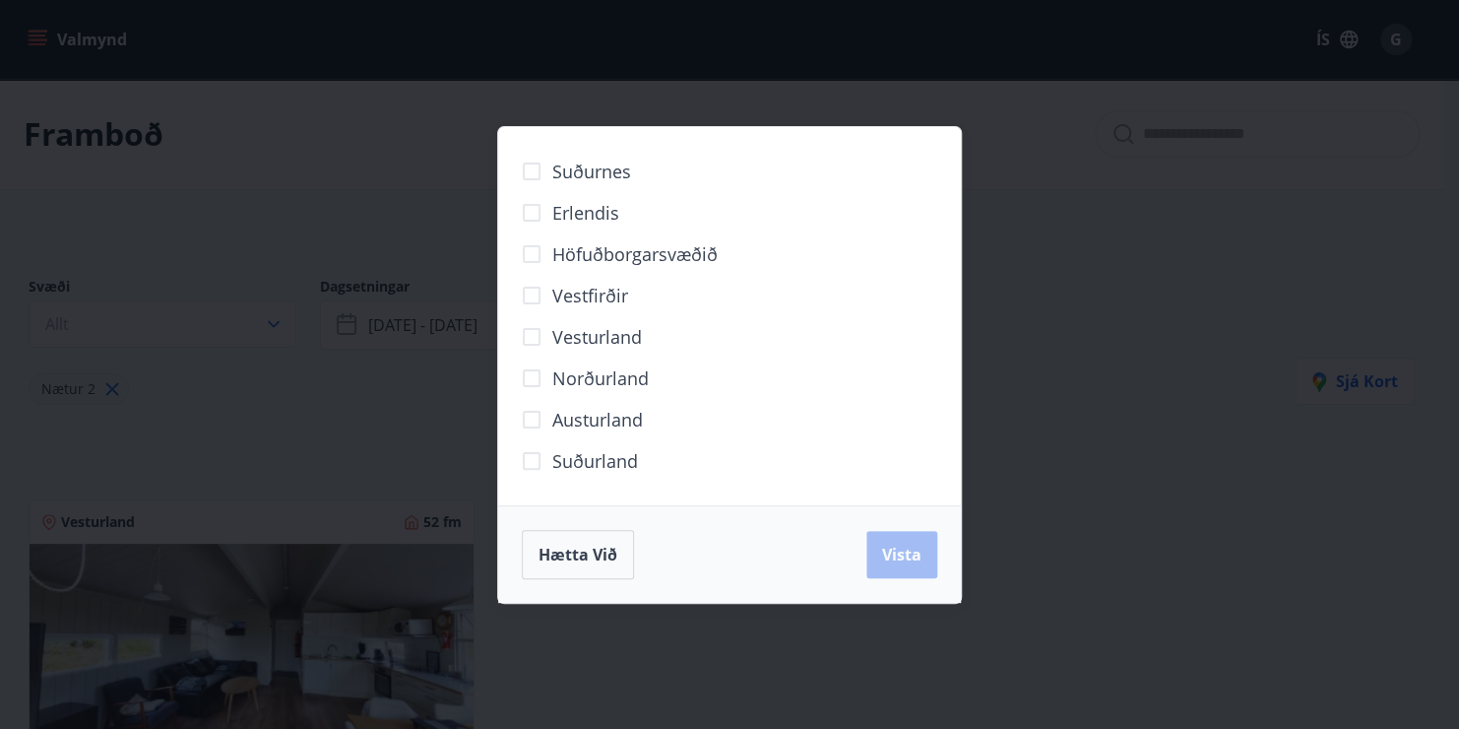
click at [606, 374] on span "Norðurland" at bounding box center [600, 378] width 96 height 26
click at [895, 557] on span "Vista" at bounding box center [901, 555] width 39 height 22
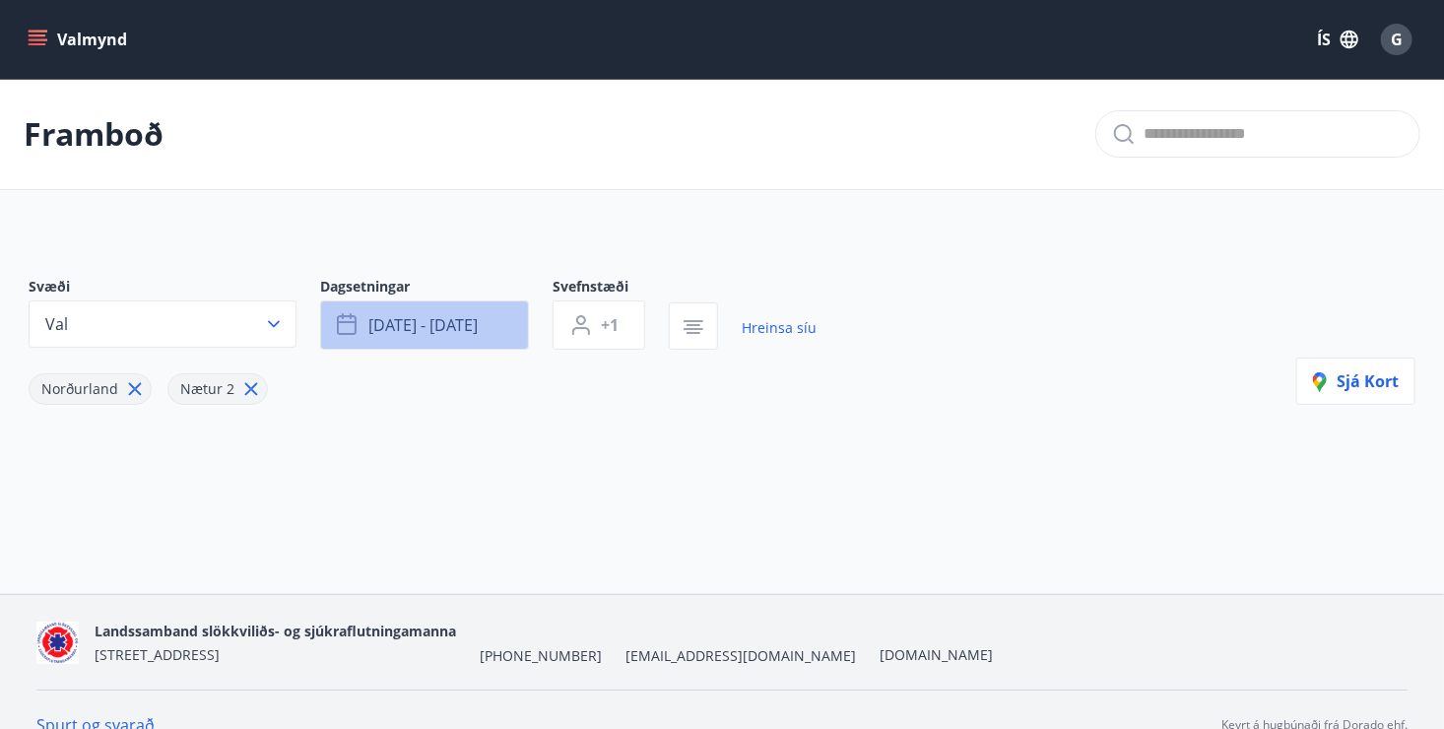
click at [350, 323] on icon "button" at bounding box center [349, 325] width 24 height 24
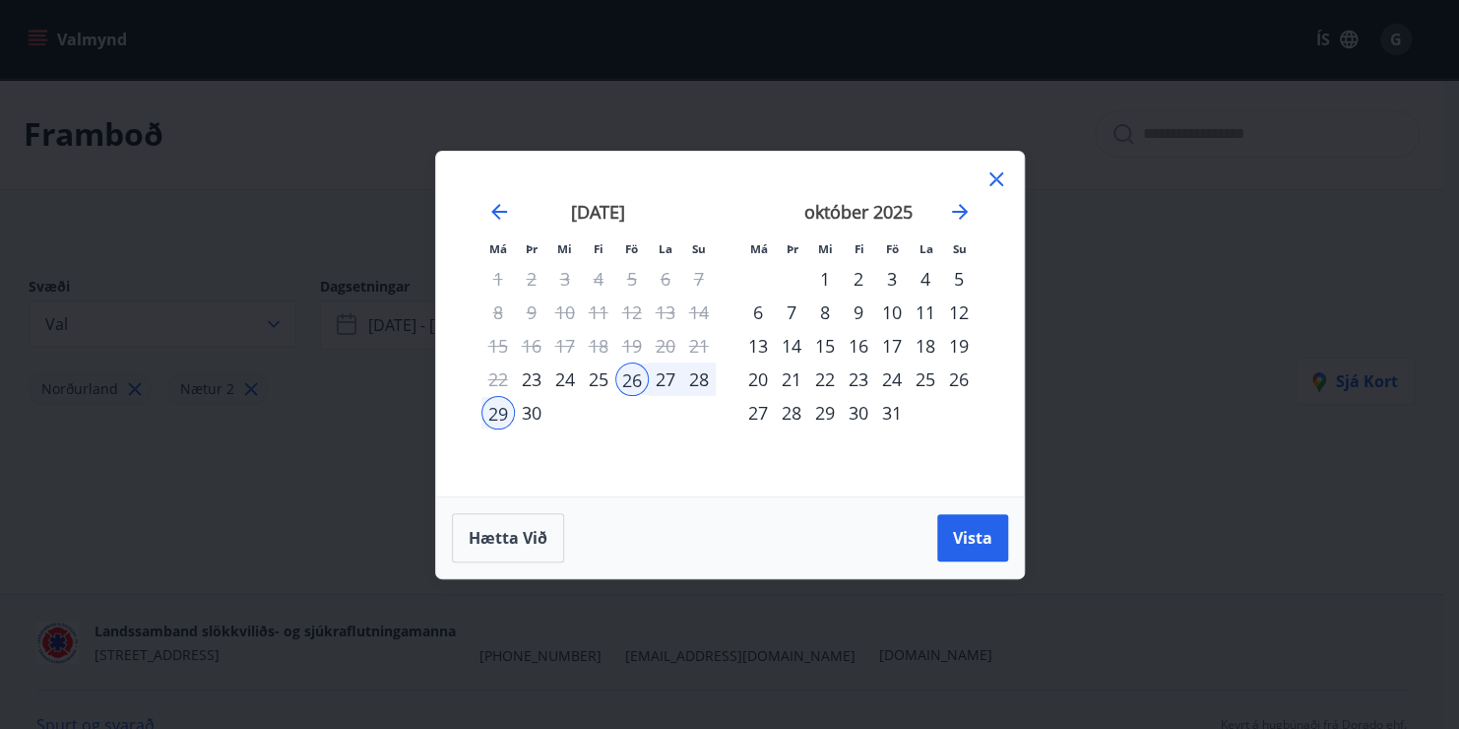
click at [629, 378] on div "26" at bounding box center [631, 378] width 33 height 33
click at [537, 414] on div "30" at bounding box center [531, 412] width 33 height 33
click at [525, 544] on span "Hætta við" at bounding box center [508, 538] width 79 height 22
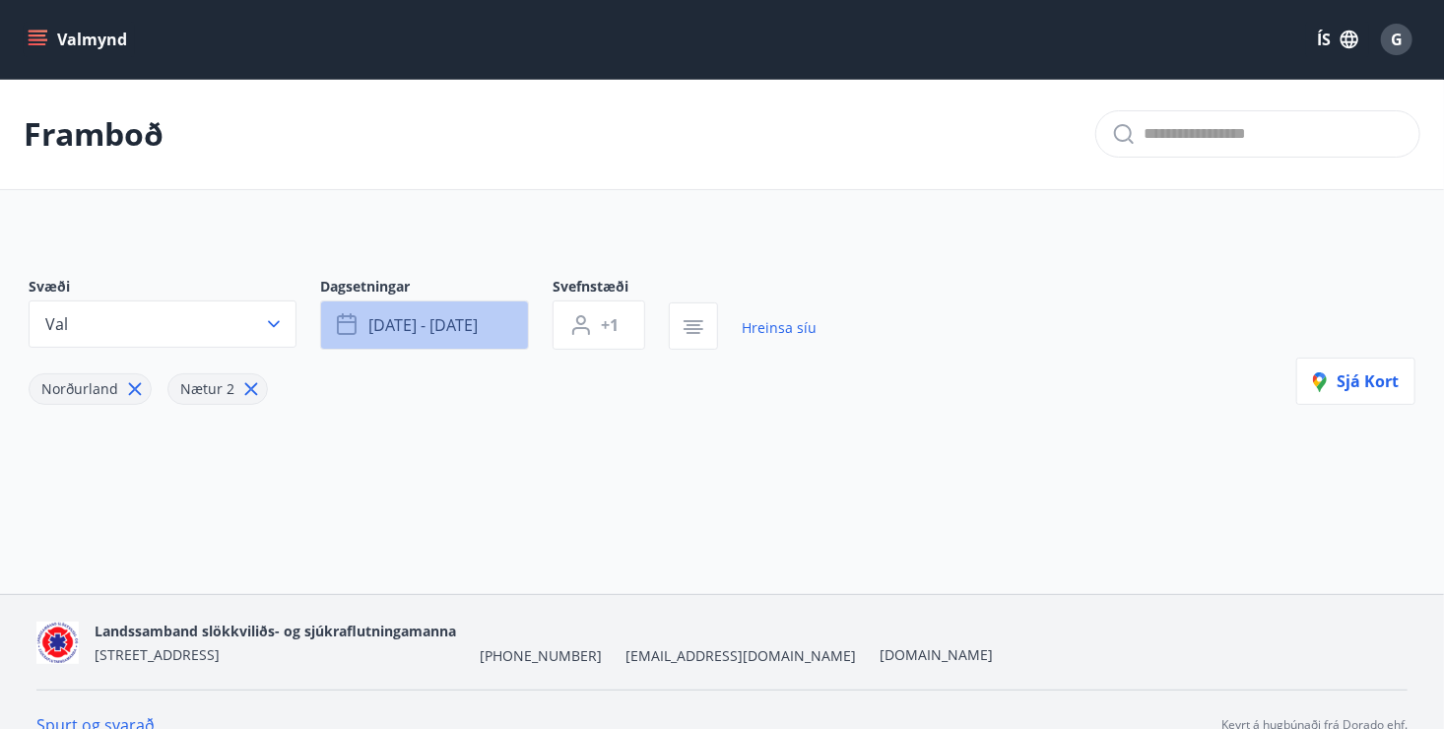
click at [418, 325] on span "sep 26 - sep 29" at bounding box center [422, 325] width 109 height 22
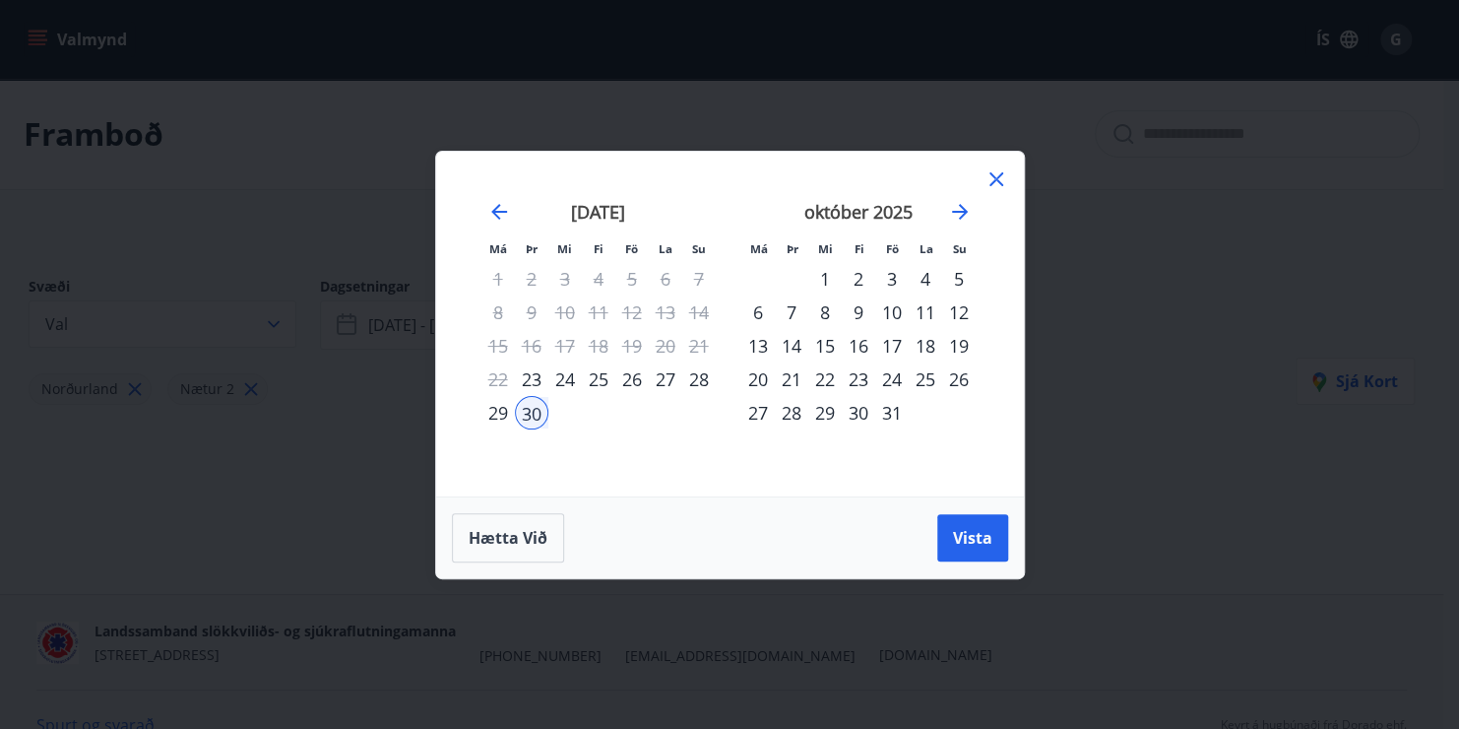
click at [827, 283] on div "1" at bounding box center [824, 278] width 33 height 33
click at [528, 537] on span "Hætta við" at bounding box center [508, 538] width 79 height 22
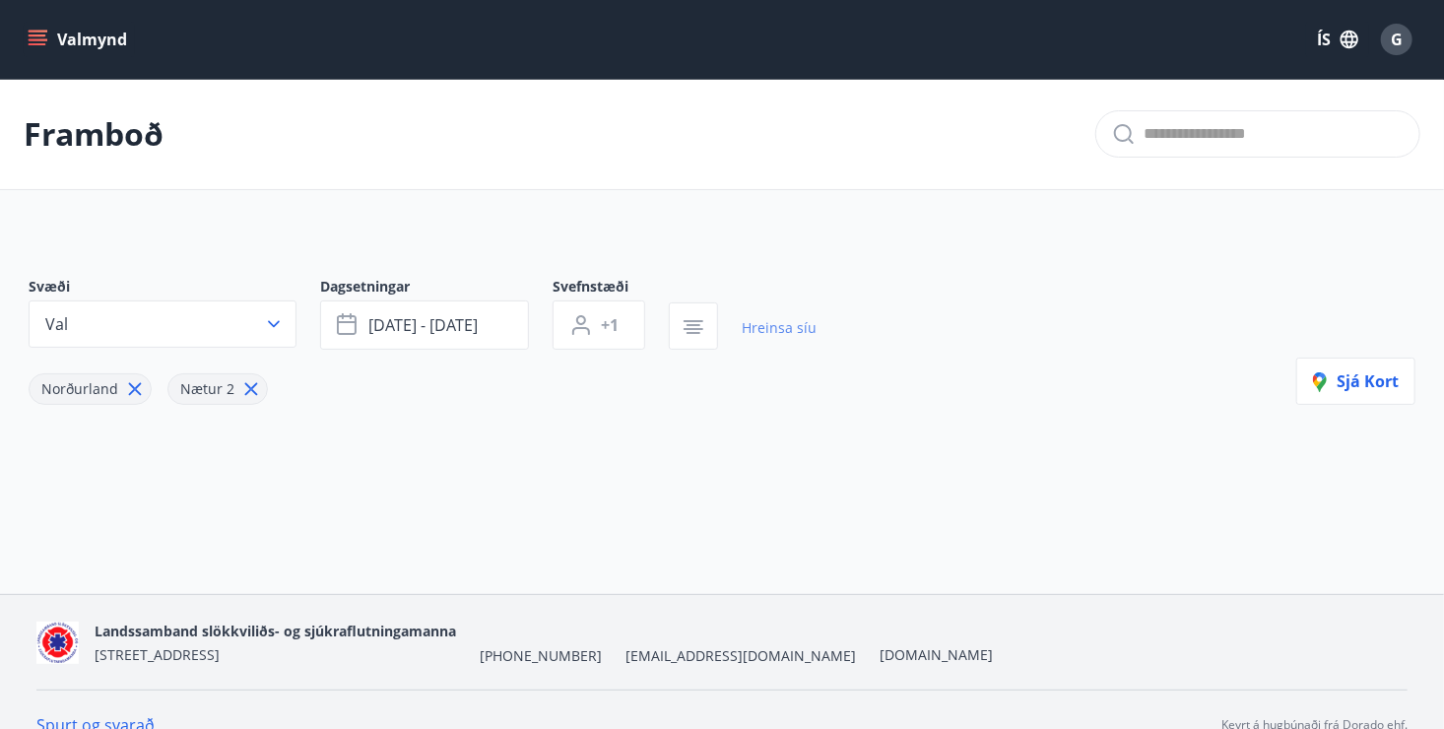
click at [776, 324] on link "Hreinsa síu" at bounding box center [778, 327] width 75 height 43
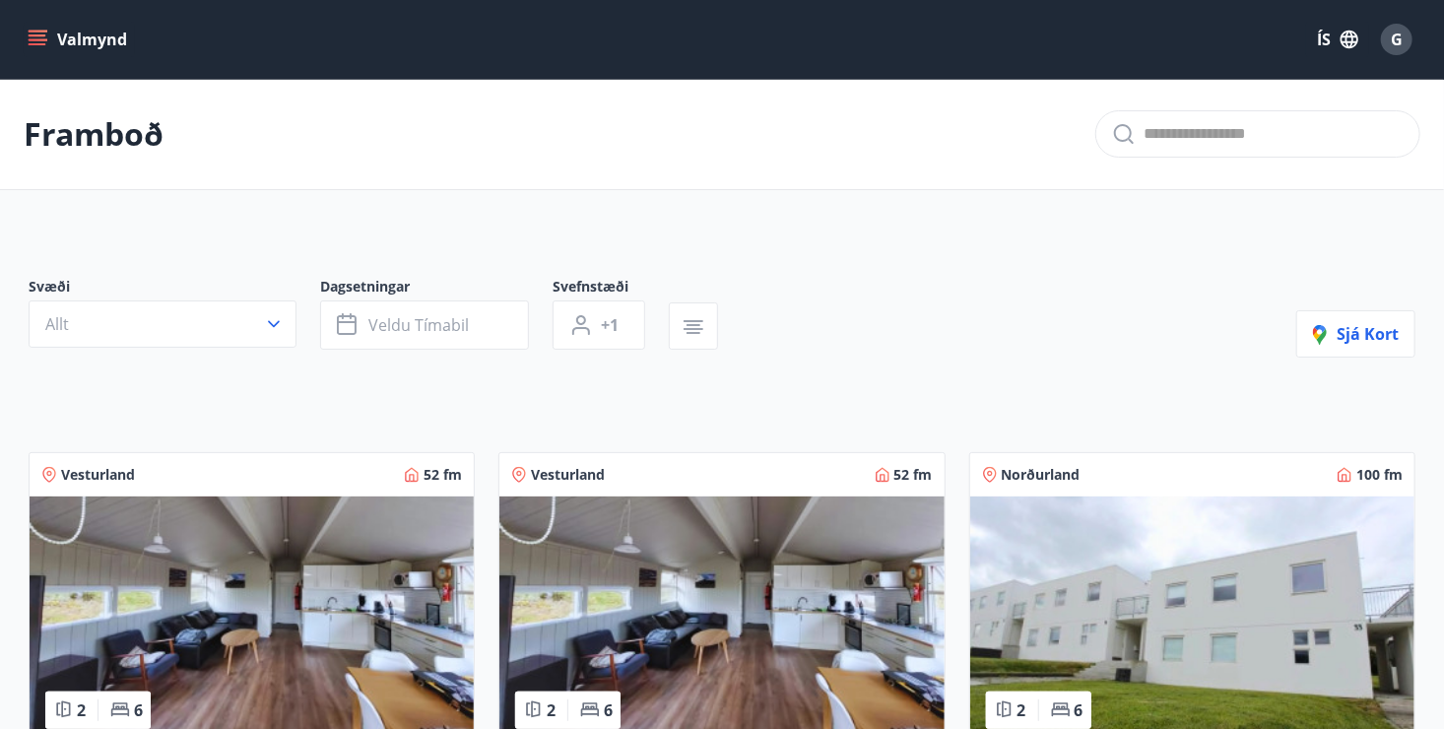
type input "*"
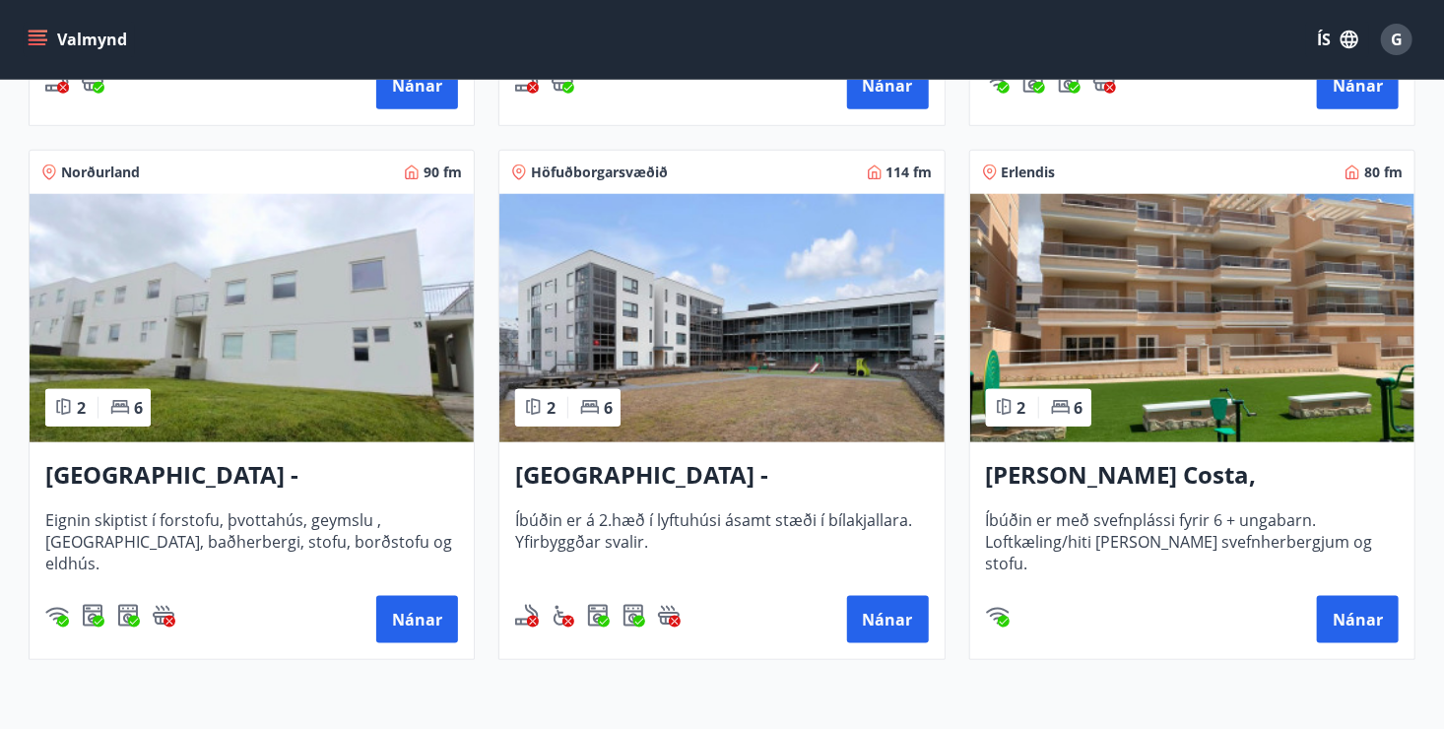
scroll to position [928, 0]
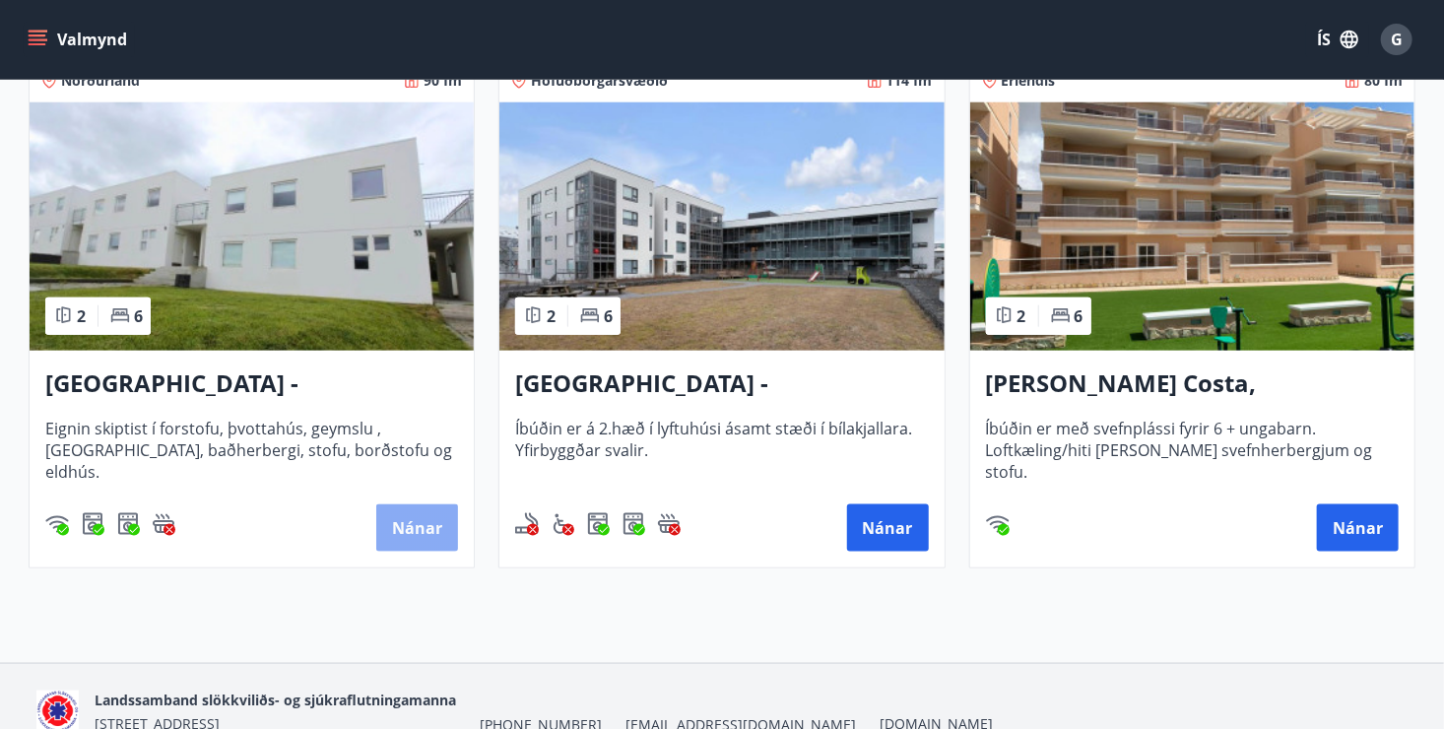
click at [411, 532] on button "Nánar" at bounding box center [417, 527] width 82 height 47
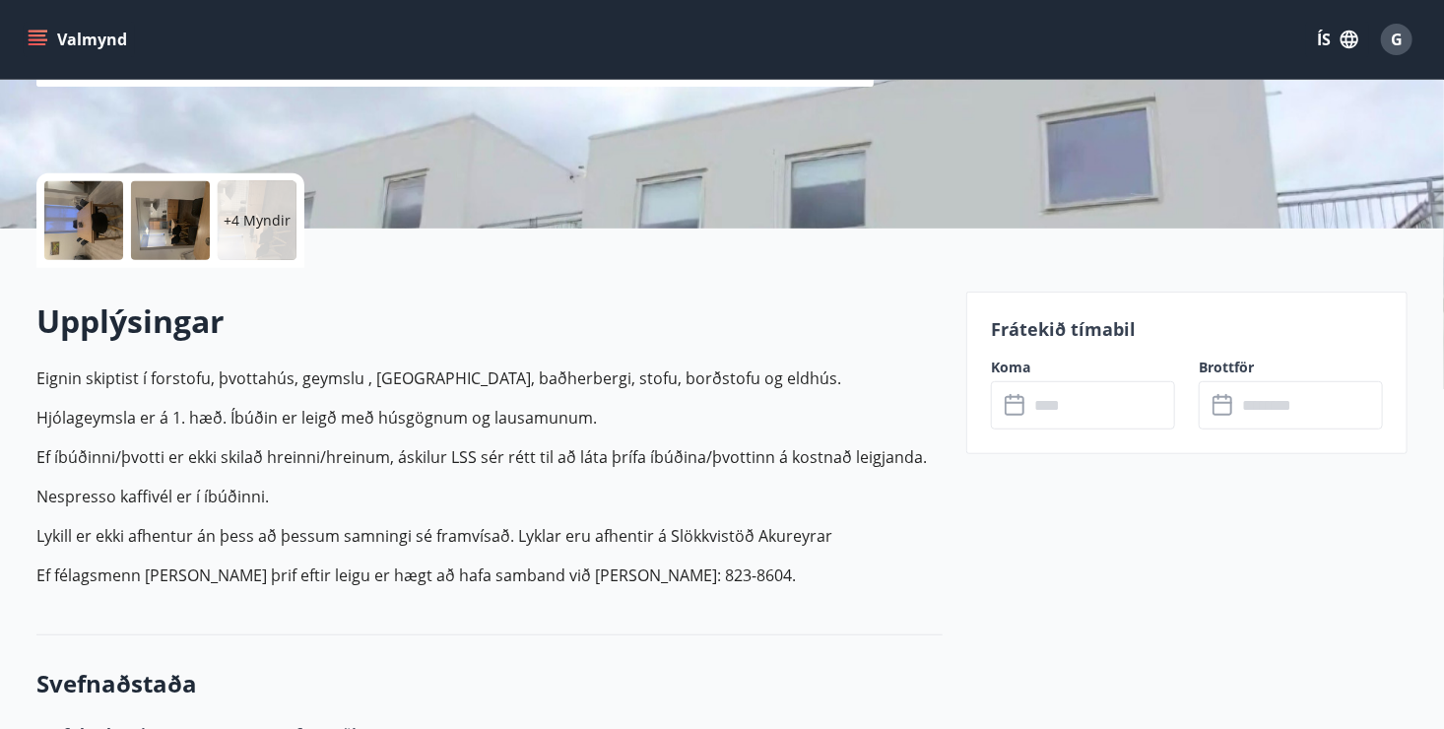
scroll to position [320, 0]
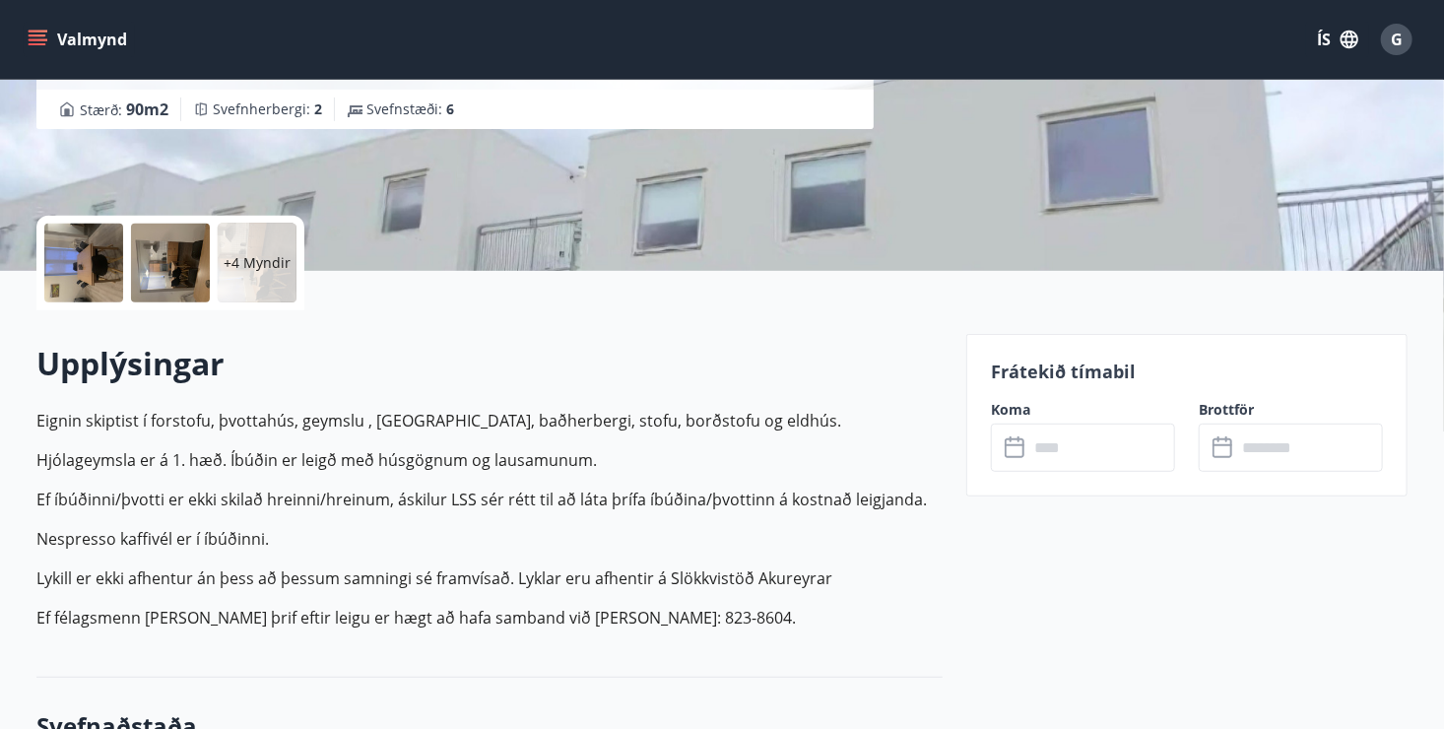
click at [1046, 449] on input "text" at bounding box center [1101, 447] width 147 height 48
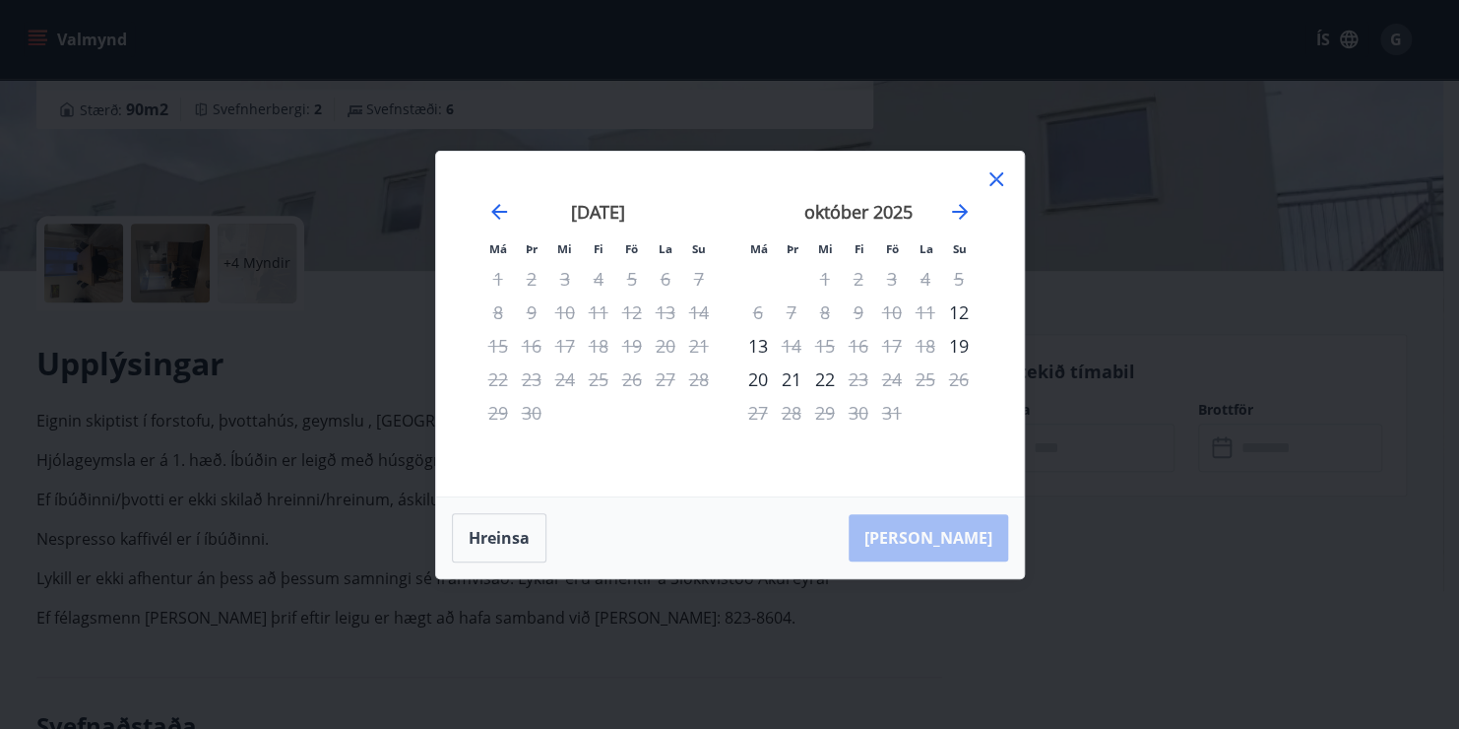
click at [824, 279] on div "1" at bounding box center [824, 278] width 33 height 33
click at [848, 279] on div "2" at bounding box center [858, 278] width 33 height 33
drag, startPoint x: 853, startPoint y: 279, endPoint x: 875, endPoint y: 279, distance: 22.6
click at [866, 280] on div "2" at bounding box center [858, 278] width 33 height 33
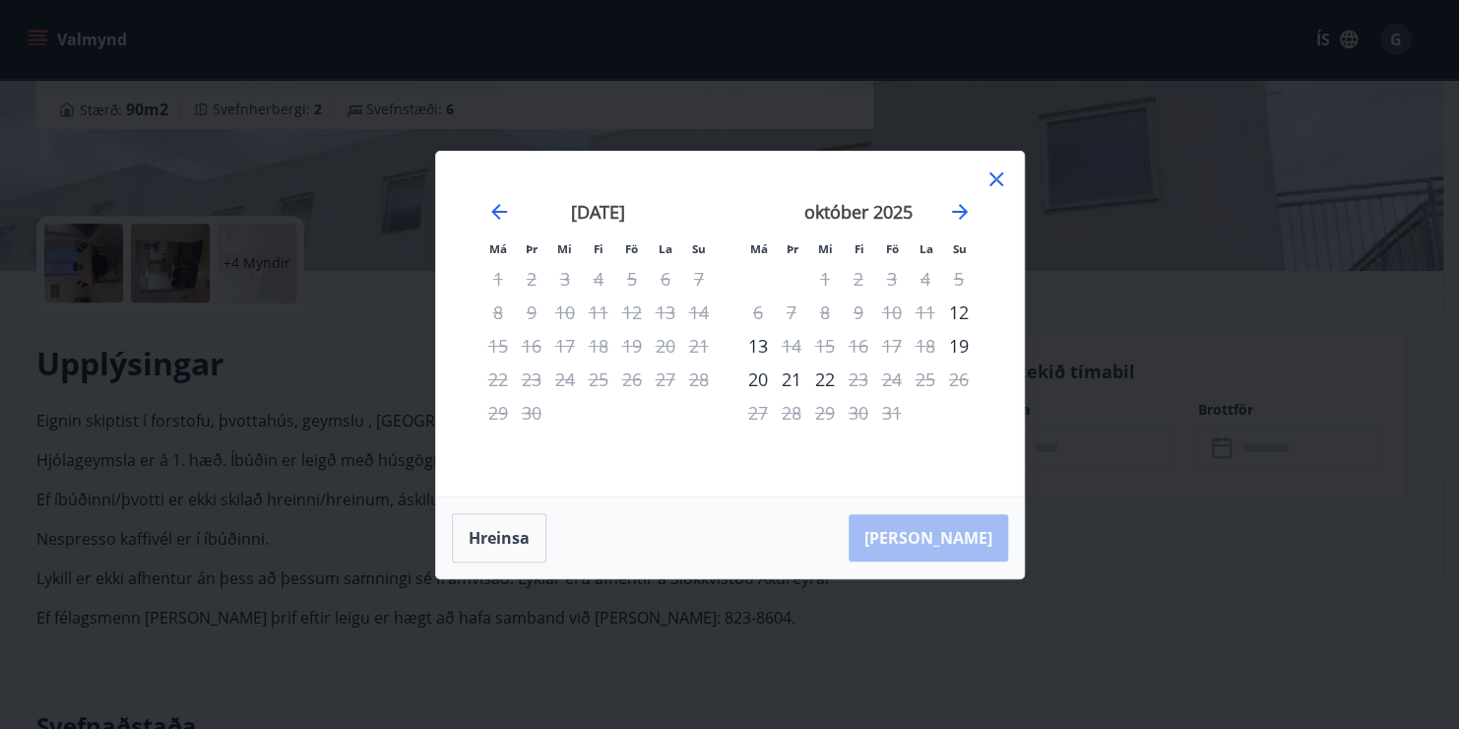
drag, startPoint x: 886, startPoint y: 279, endPoint x: 902, endPoint y: 284, distance: 16.5
click at [900, 284] on div "3" at bounding box center [891, 278] width 33 height 33
click at [905, 288] on div "3" at bounding box center [891, 278] width 33 height 33
click at [510, 532] on button "Hreinsa" at bounding box center [499, 537] width 95 height 49
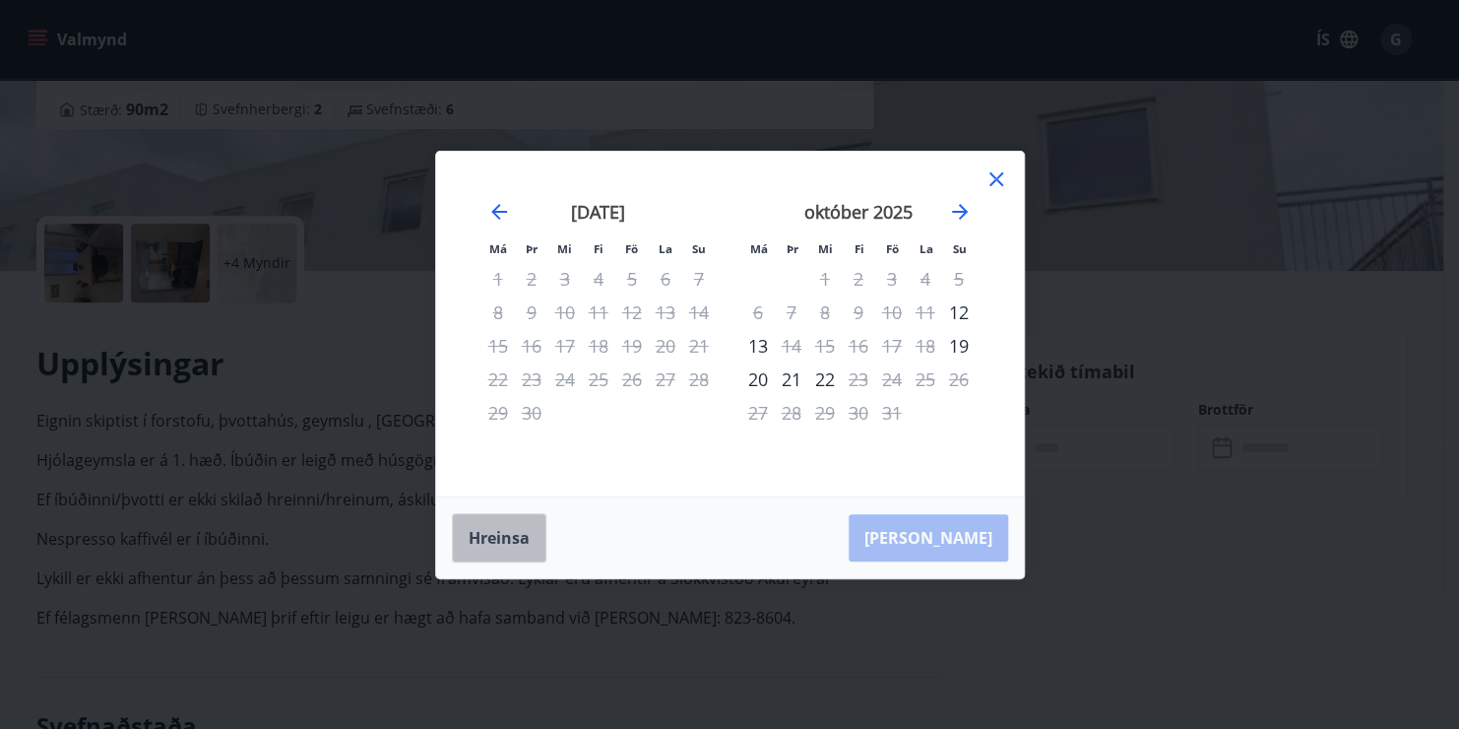
click at [510, 532] on button "Hreinsa" at bounding box center [499, 537] width 95 height 49
click at [997, 180] on icon at bounding box center [997, 179] width 14 height 14
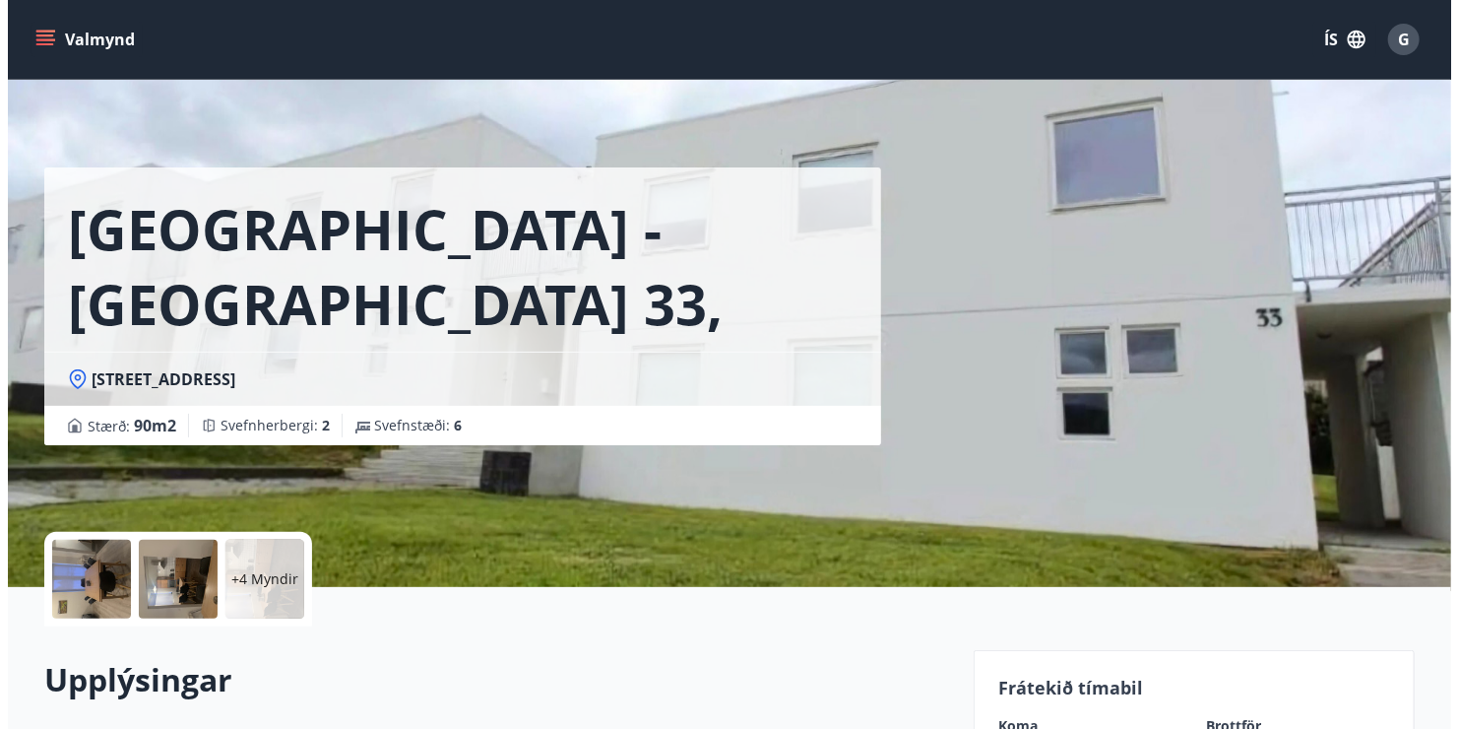
scroll to position [0, 0]
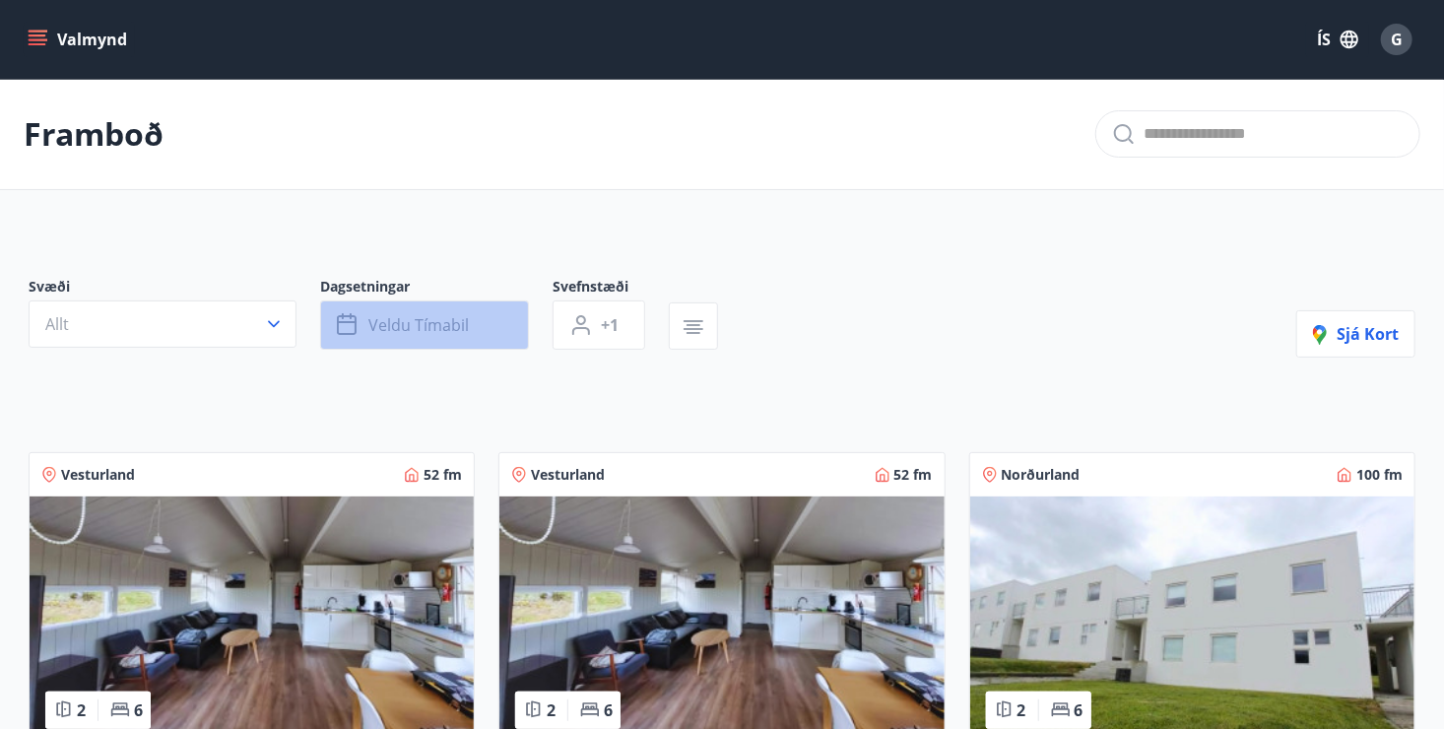
click at [367, 326] on button "Veldu tímabil" at bounding box center [424, 324] width 209 height 49
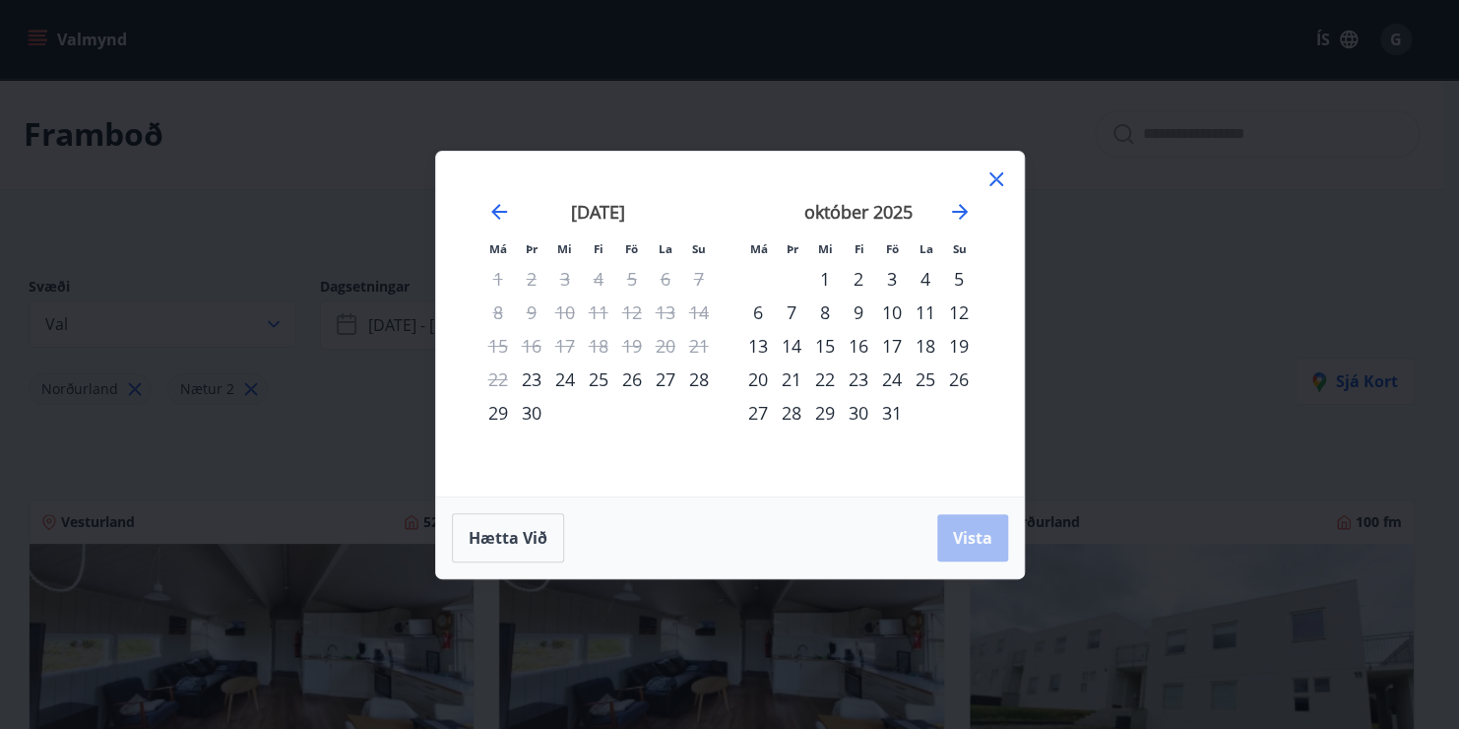
type input "*"
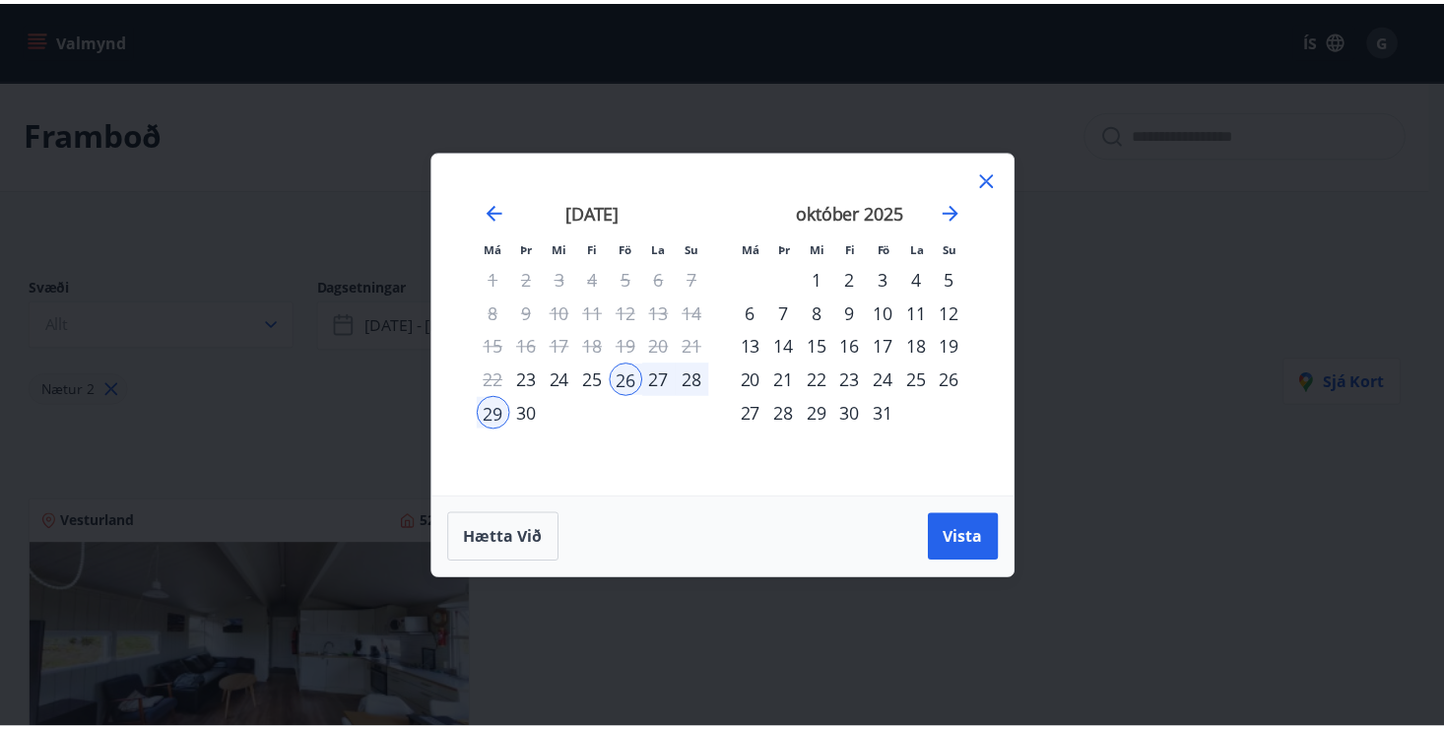
scroll to position [197, 0]
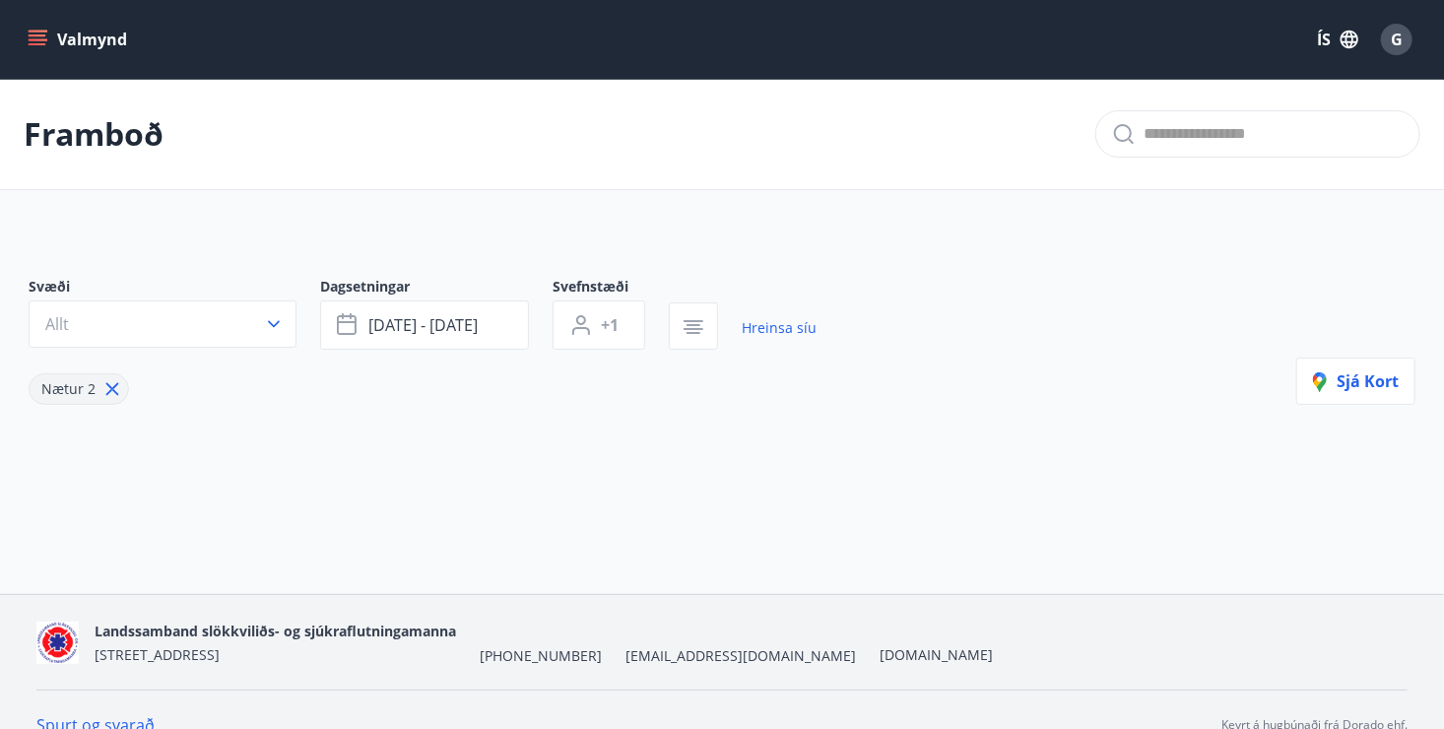
type input "*"
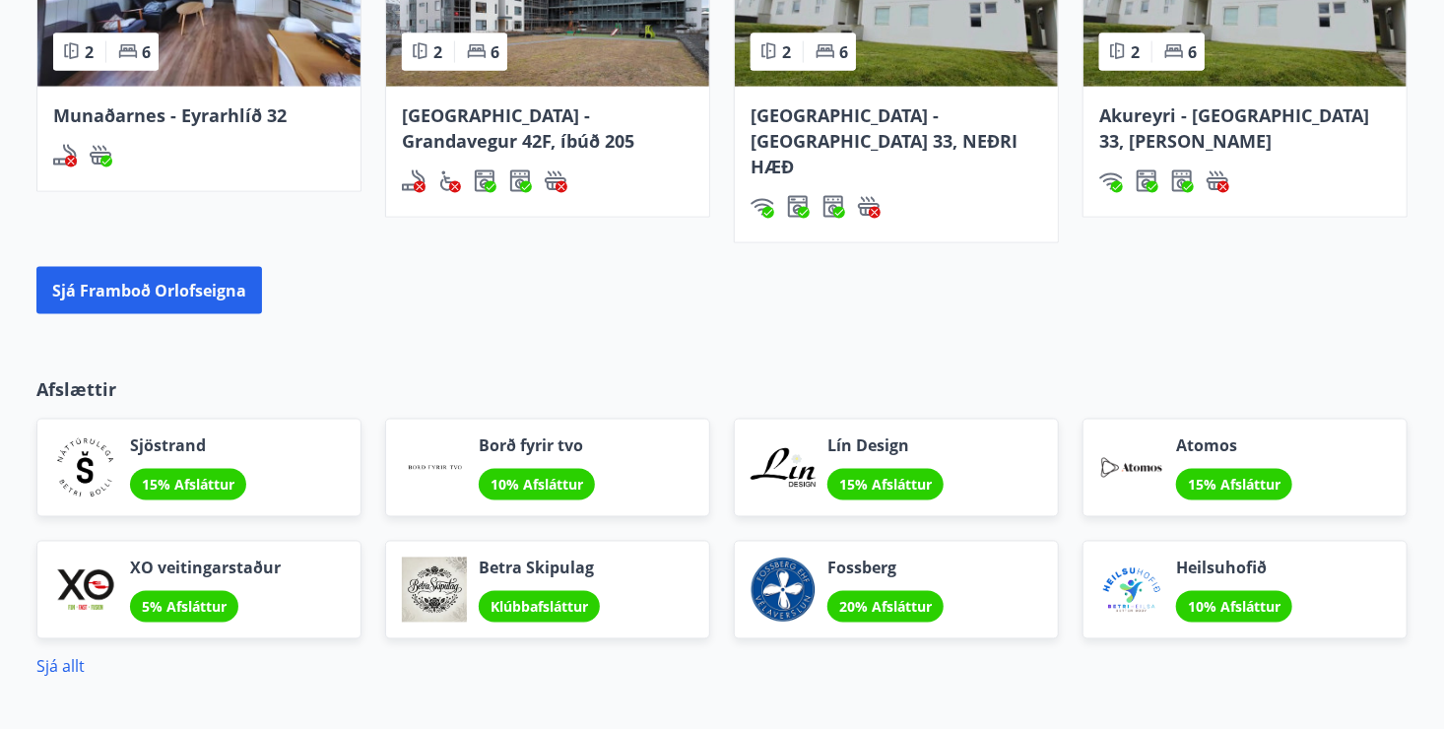
scroll to position [1477, 0]
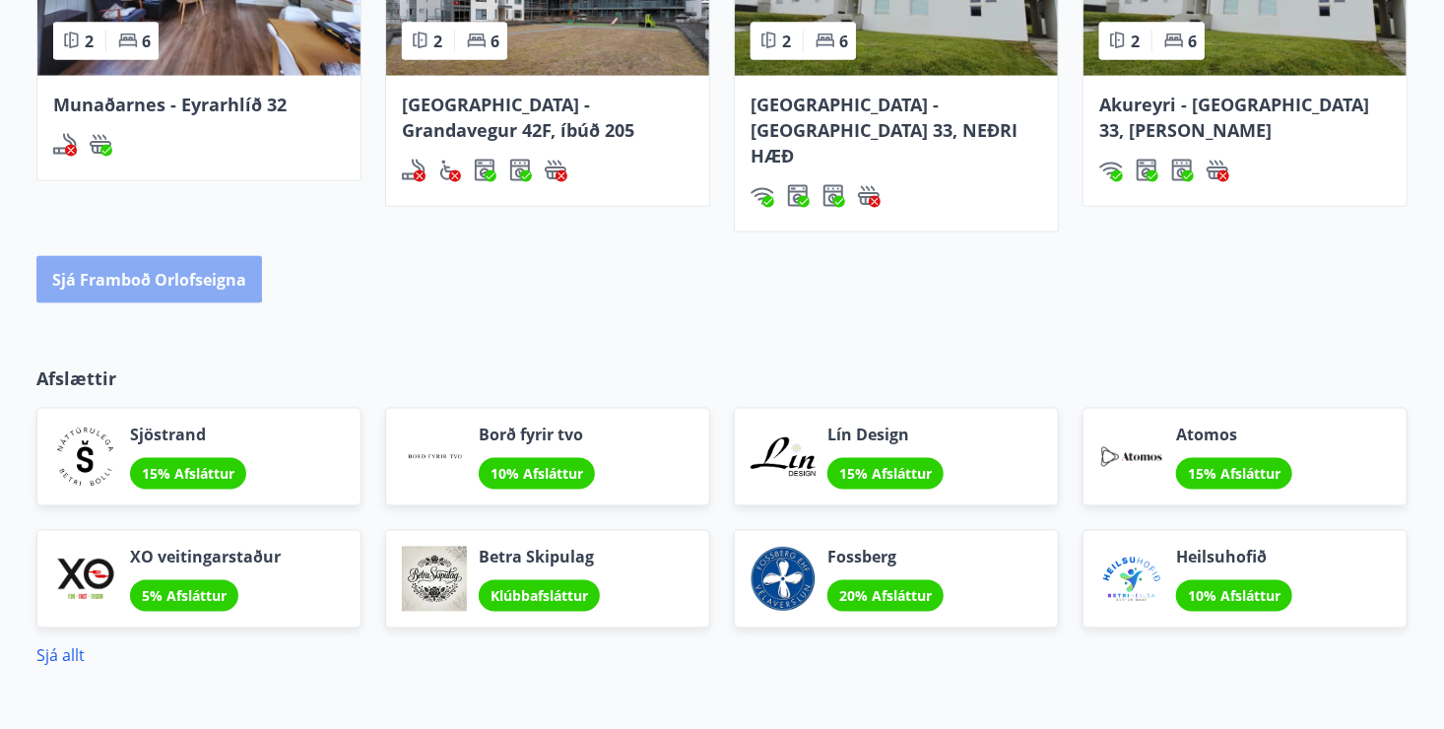
click at [133, 256] on button "Sjá framboð orlofseigna" at bounding box center [148, 279] width 225 height 47
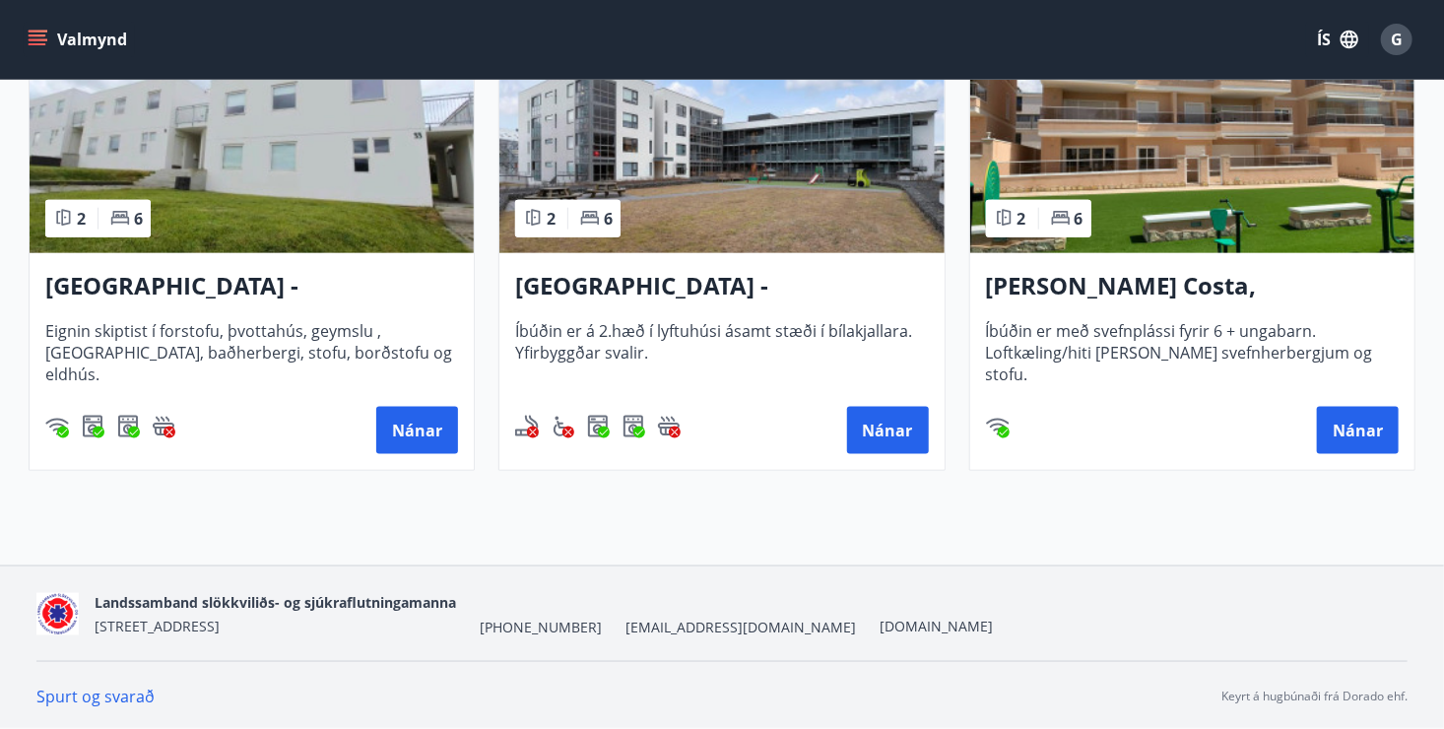
scroll to position [1026, 0]
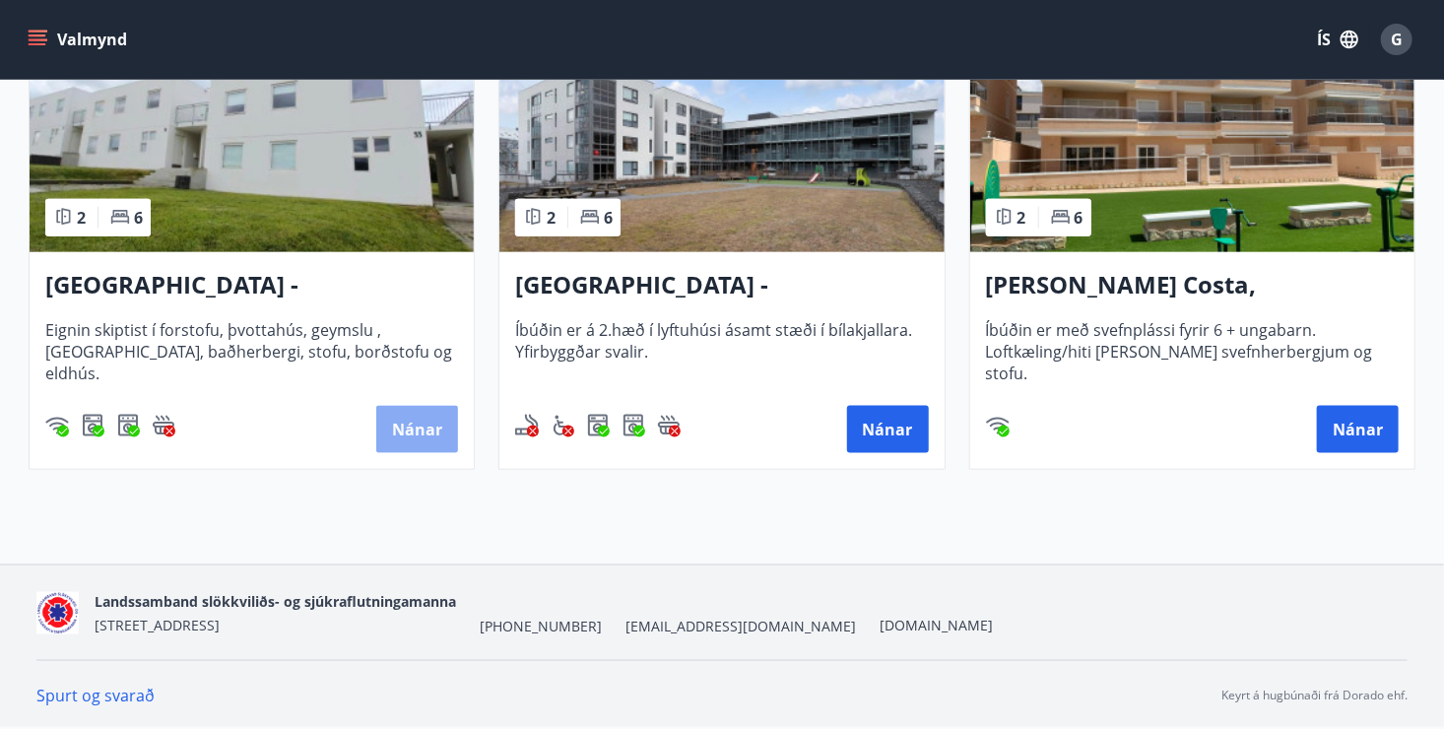
click at [417, 431] on button "Nánar" at bounding box center [417, 429] width 82 height 47
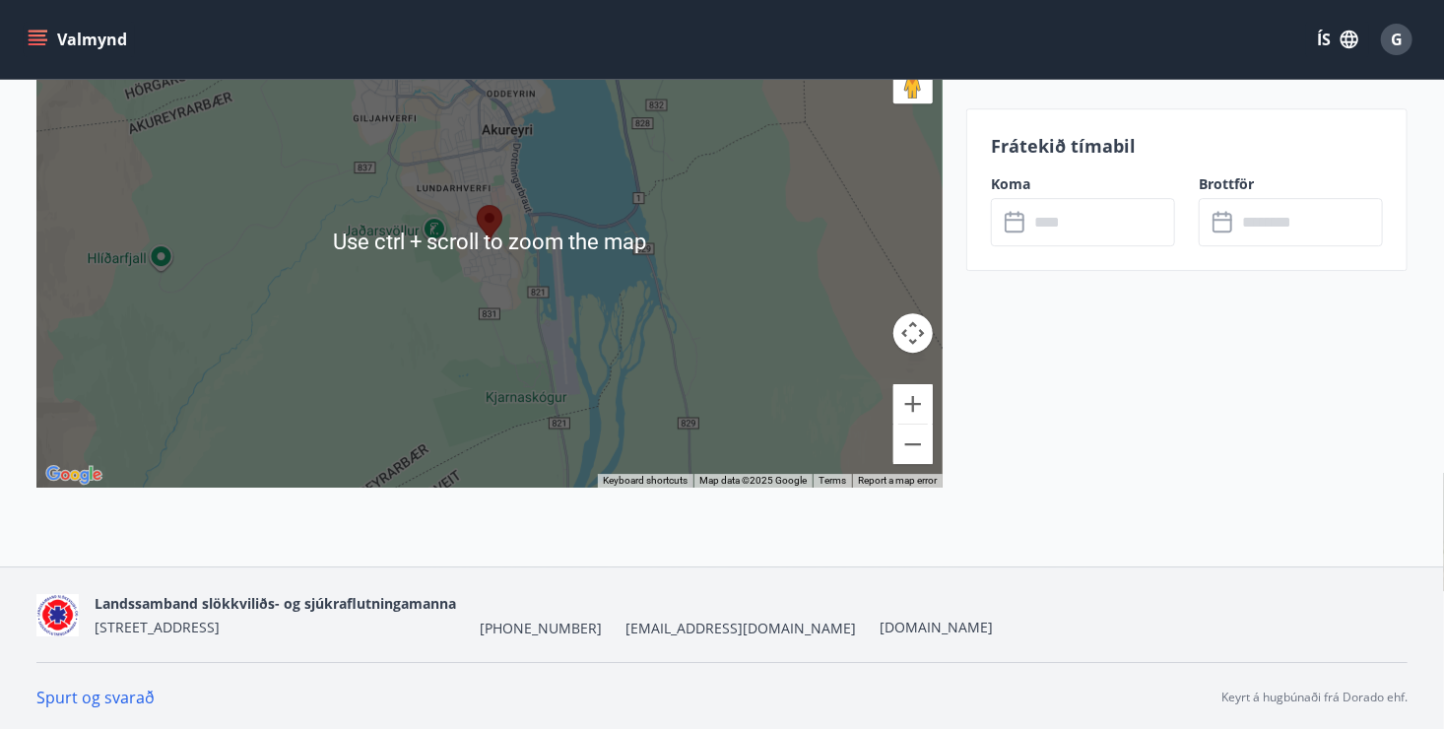
scroll to position [2782, 0]
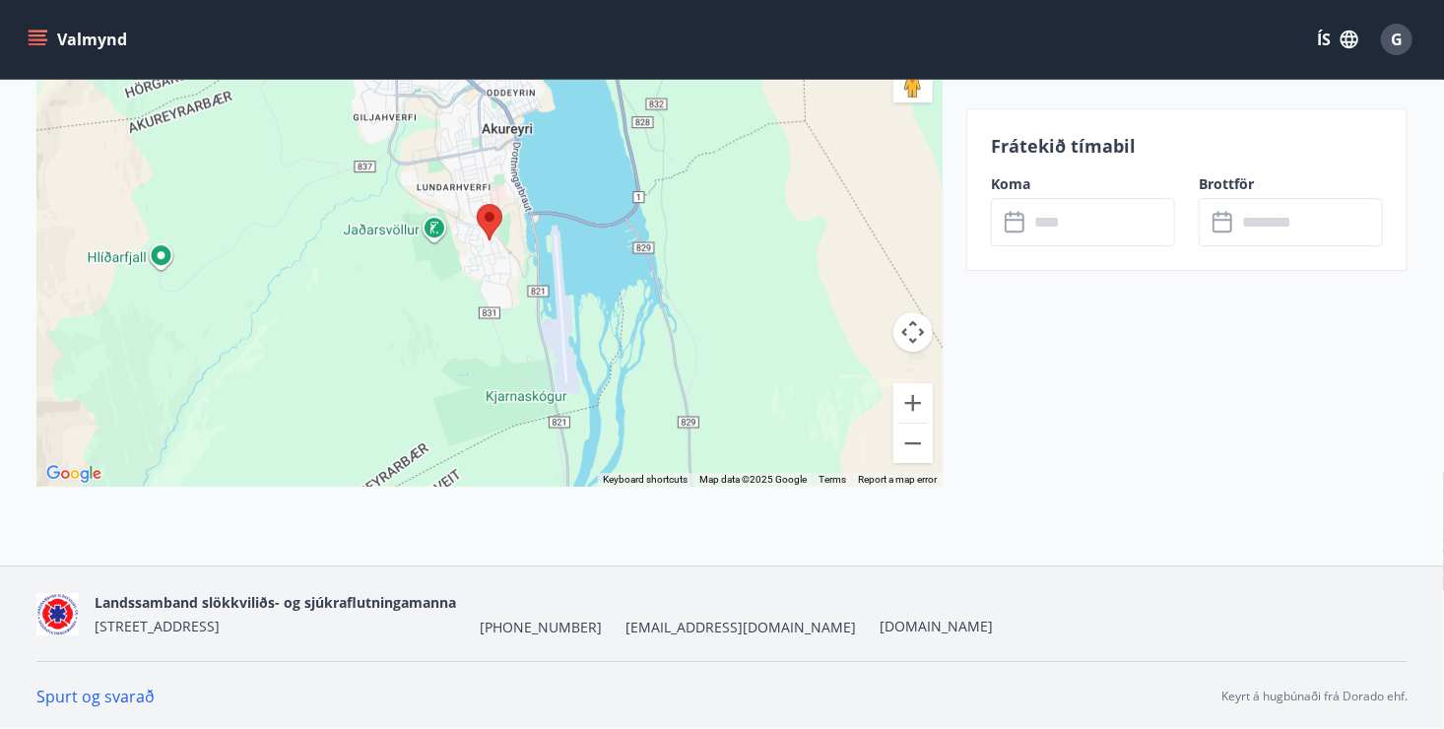
click at [107, 692] on link "Spurt og svarað" at bounding box center [95, 696] width 118 height 22
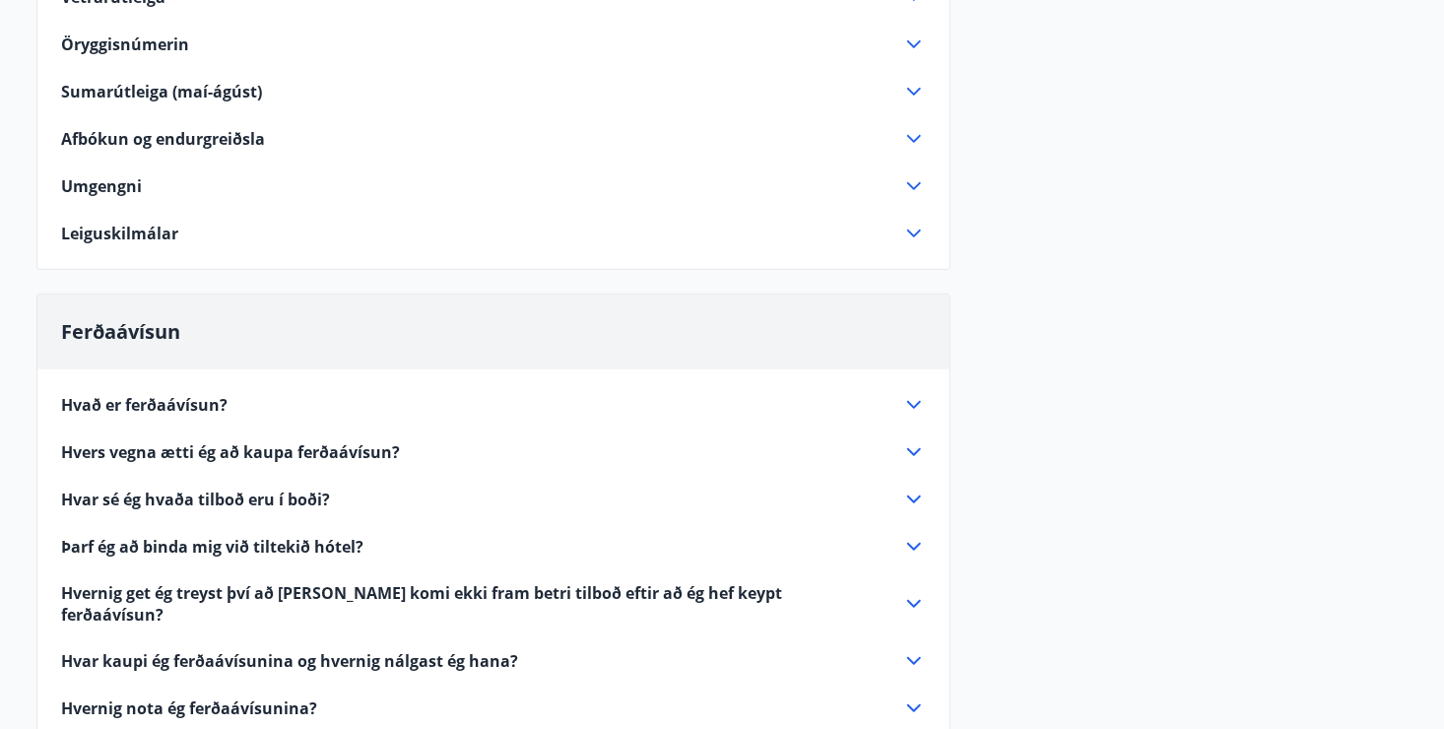
scroll to position [319, 0]
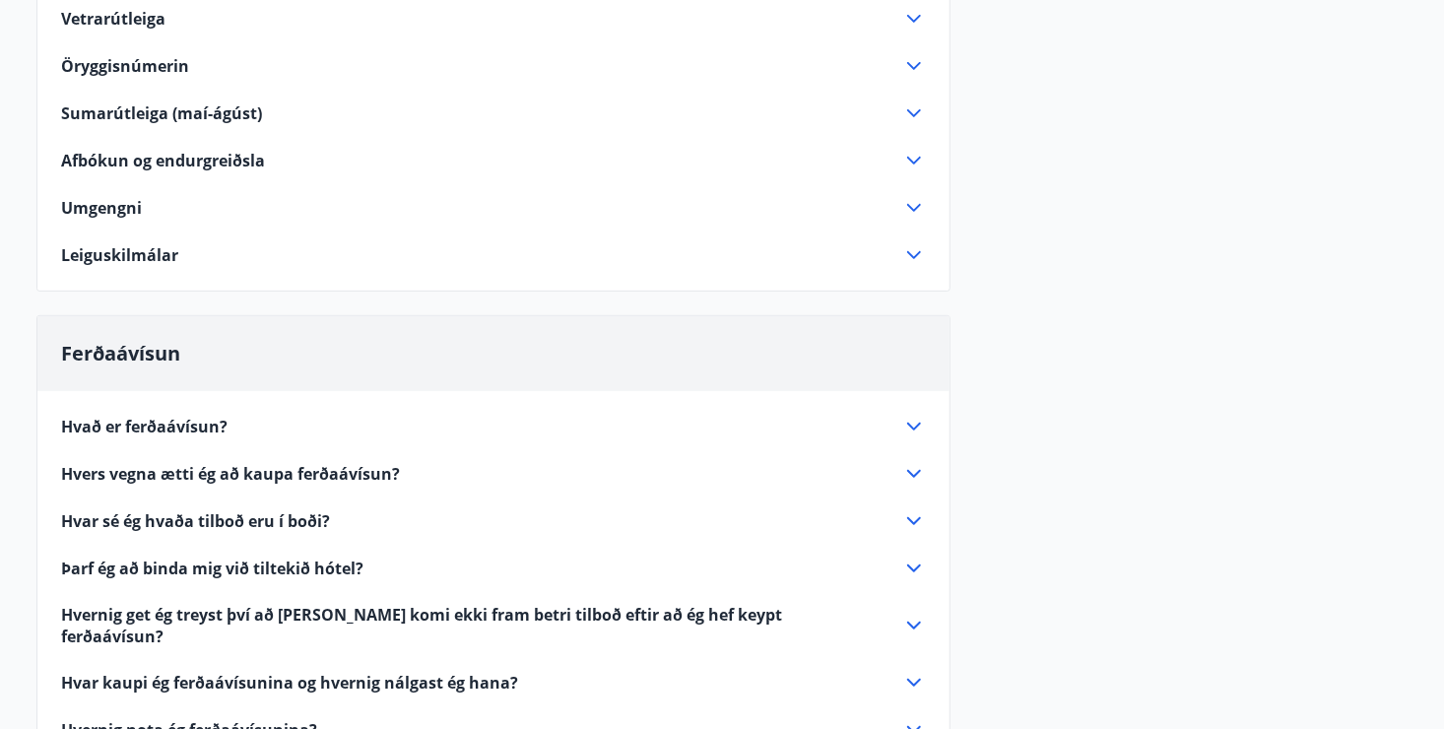
click at [151, 250] on span "Leiguskilmálar" at bounding box center [119, 255] width 117 height 22
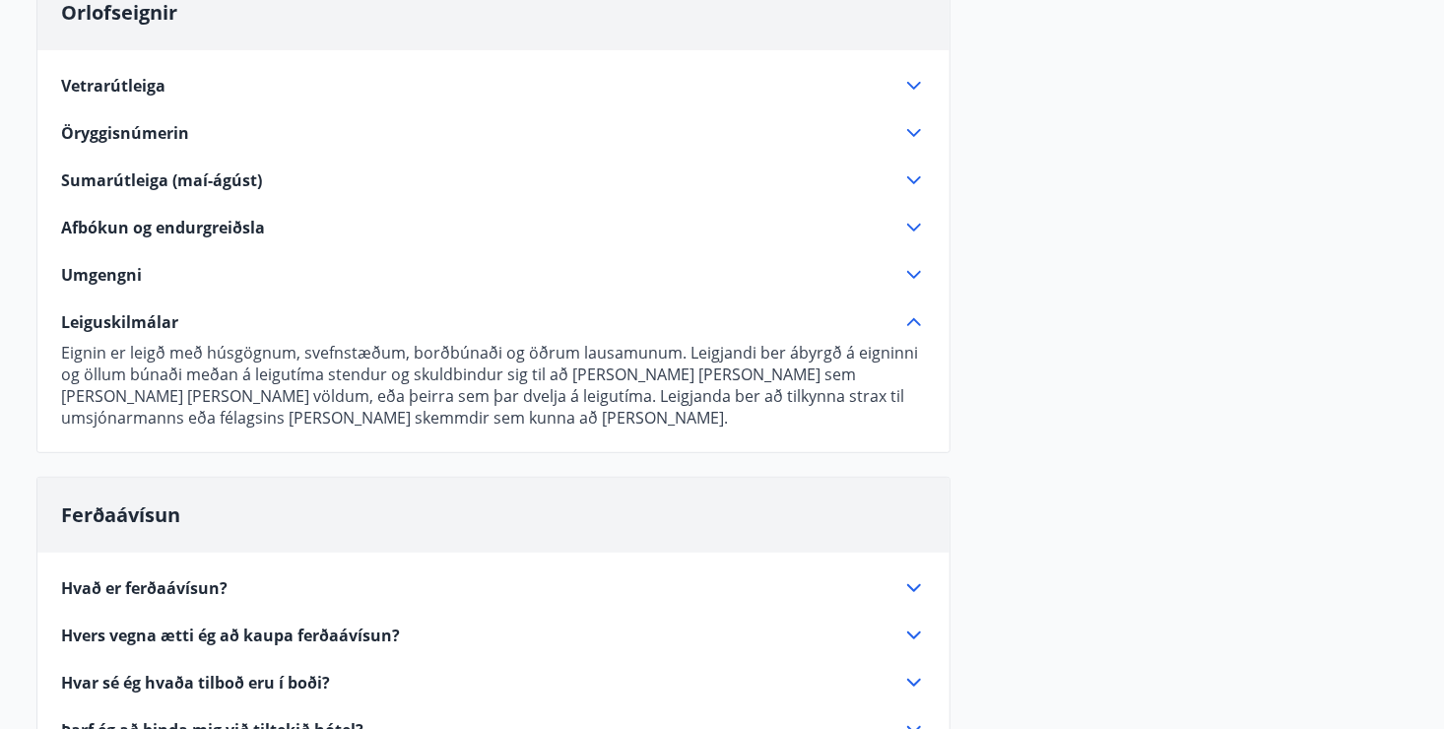
scroll to position [221, 0]
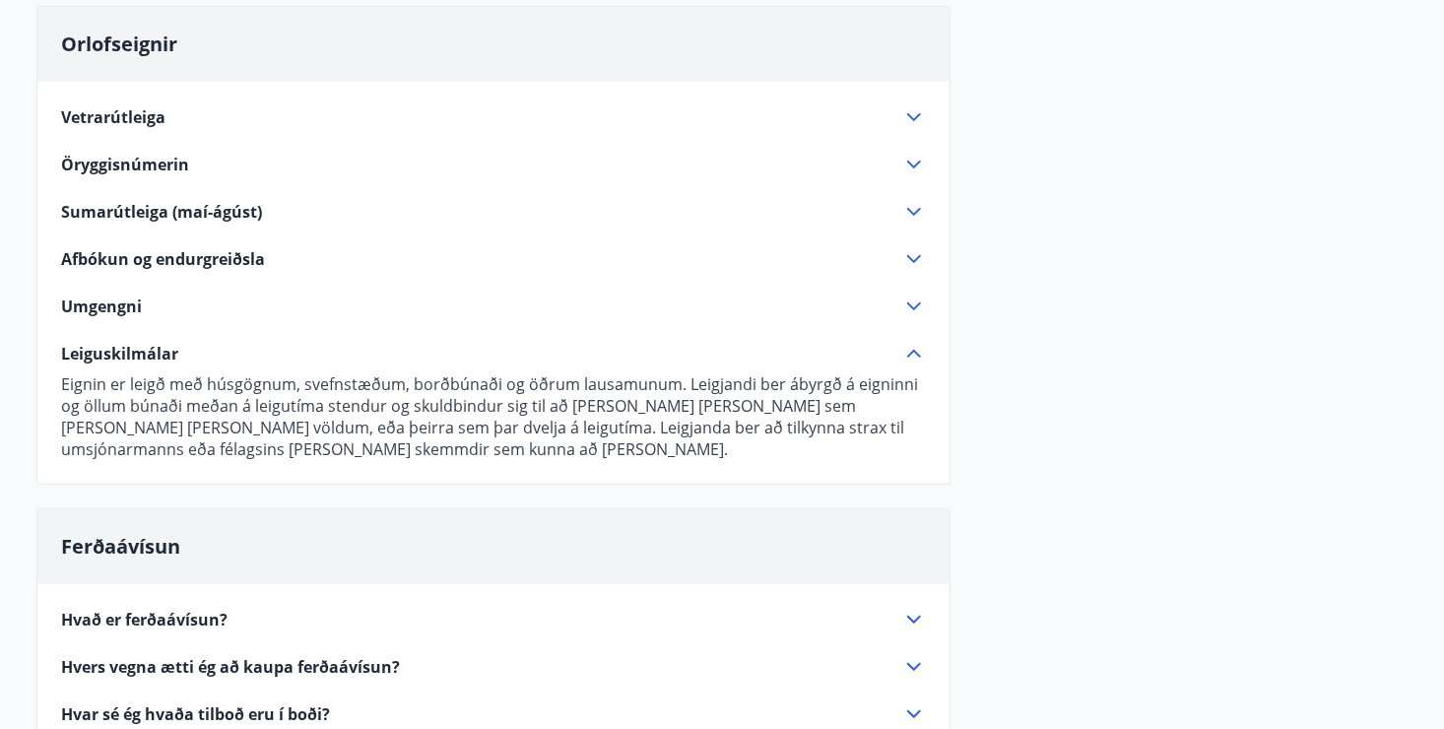
click at [155, 121] on span "Vetrarútleiga" at bounding box center [113, 117] width 104 height 22
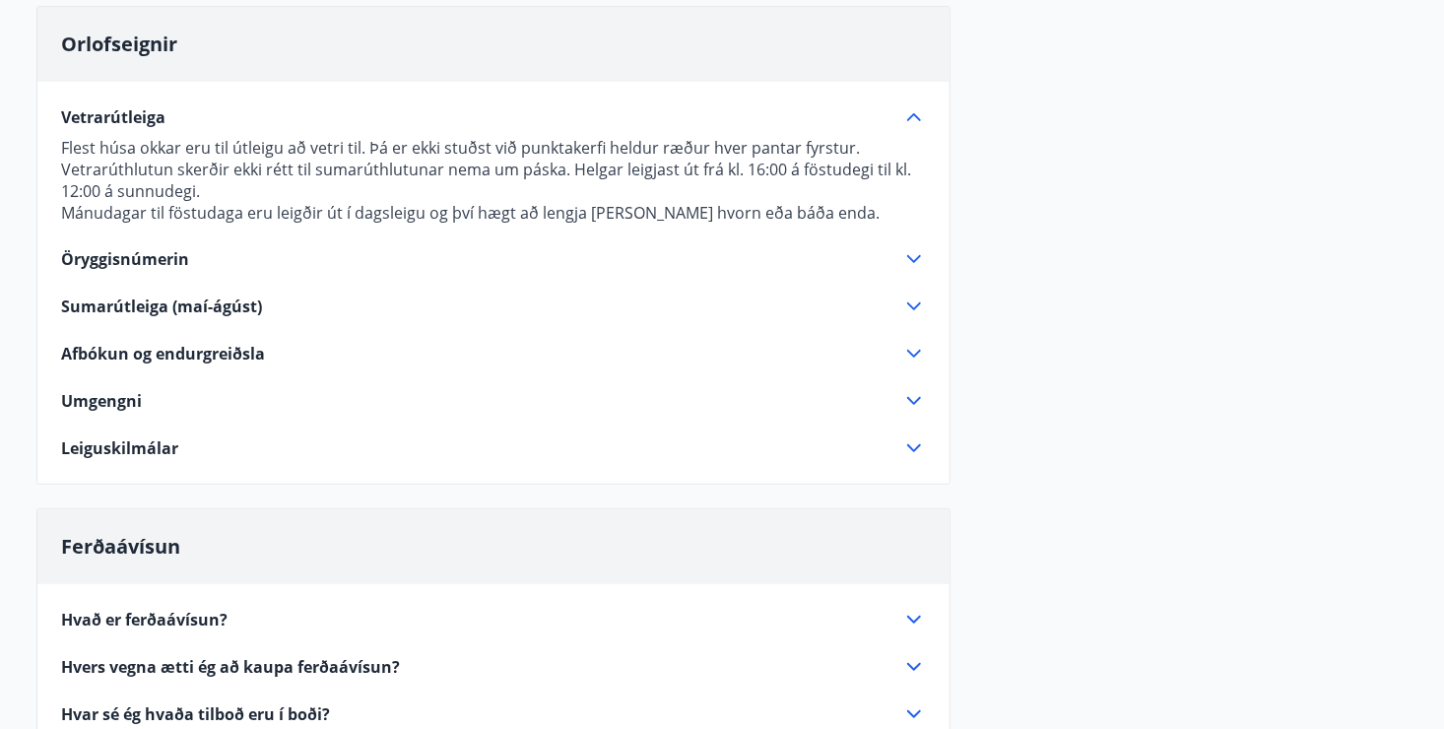
click at [205, 303] on span "Sumarútleiga (maí-ágúst)" at bounding box center [161, 306] width 201 height 22
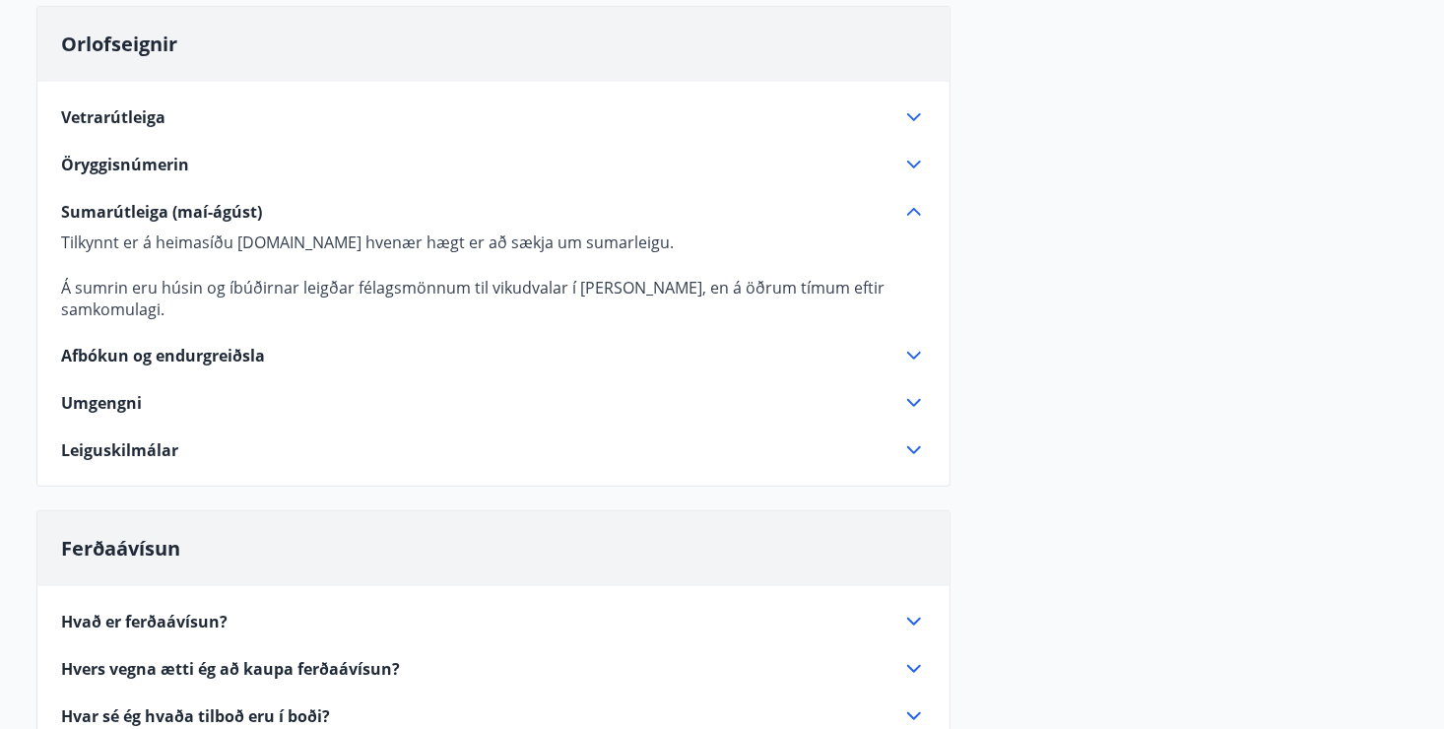
click at [140, 439] on span "Leiguskilmálar" at bounding box center [119, 450] width 117 height 22
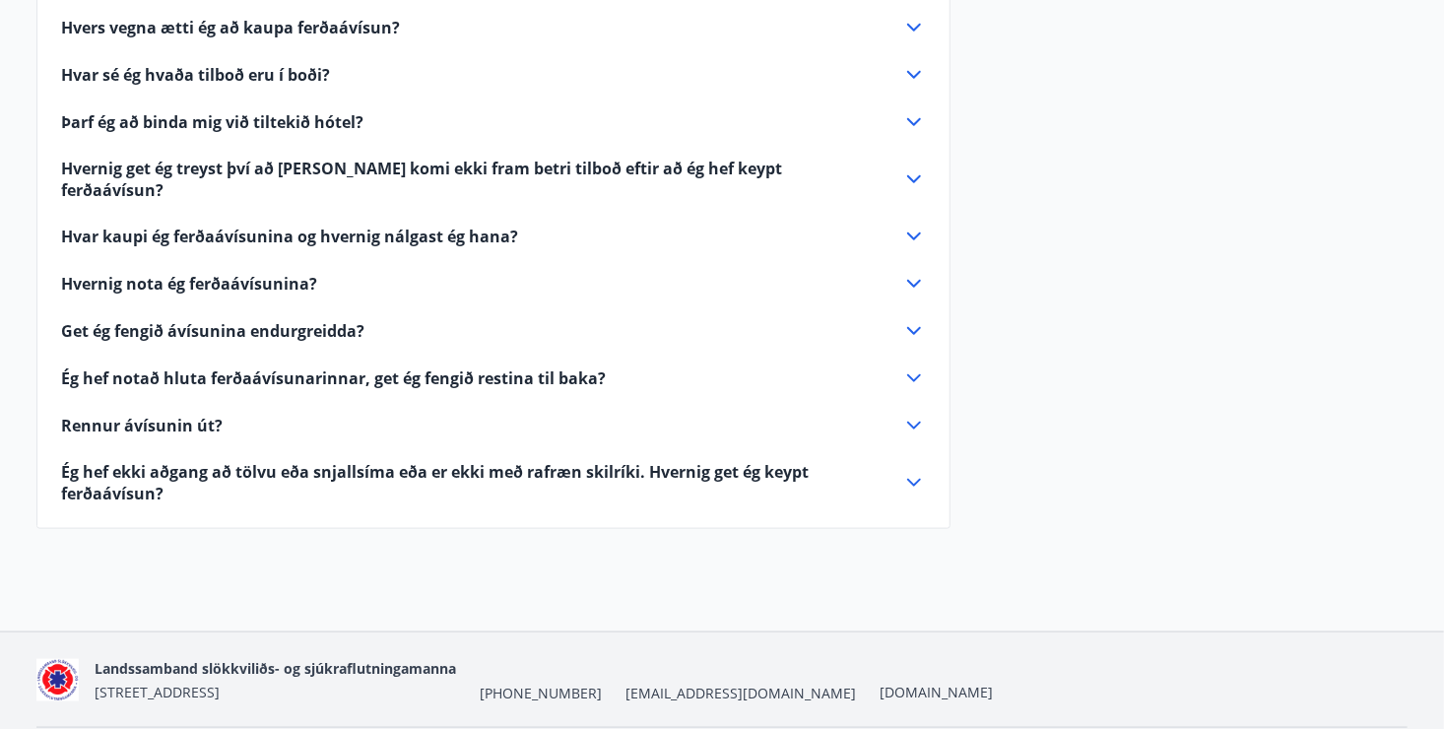
scroll to position [906, 0]
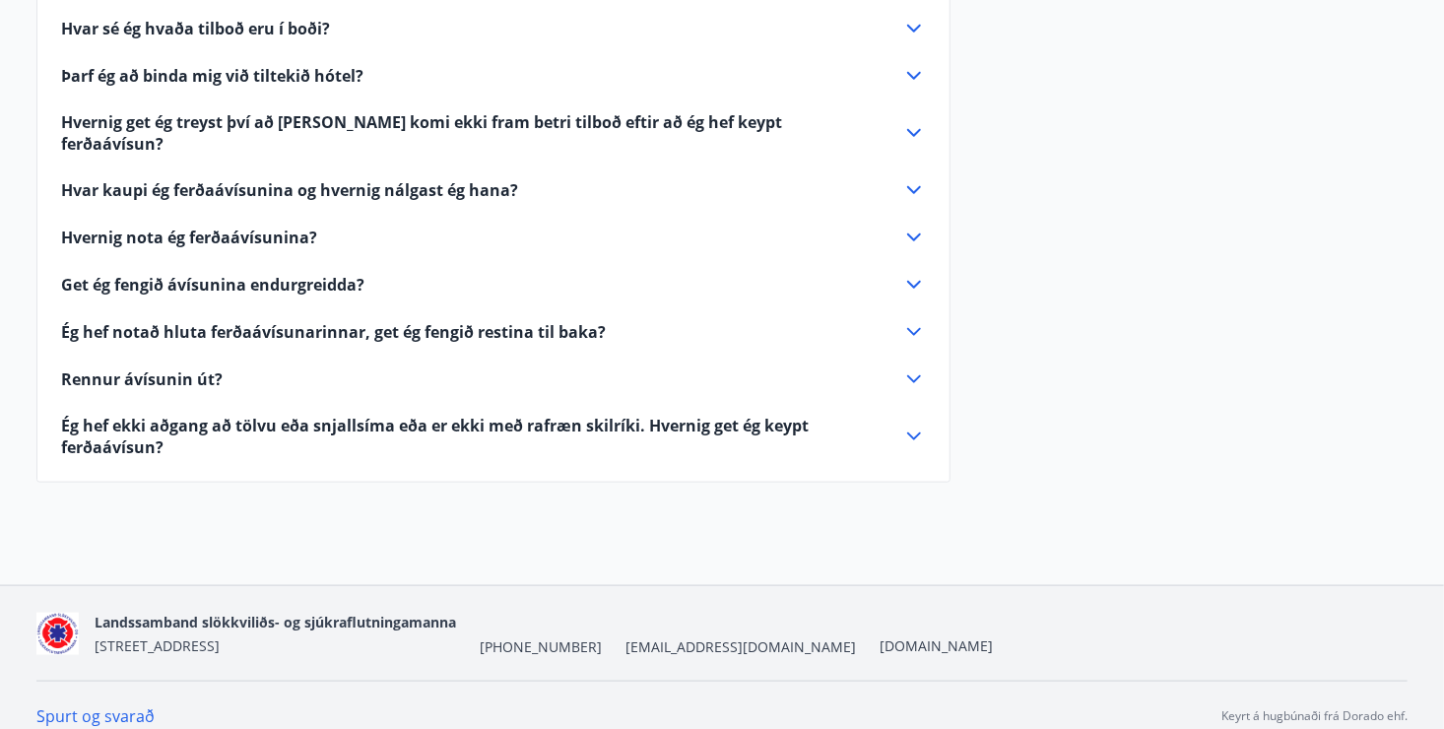
click at [114, 705] on link "Spurt og svarað" at bounding box center [95, 716] width 118 height 22
click at [119, 681] on div "Spurt og svarað Keyrt á hugbúnaði frá Dorado ehf." at bounding box center [721, 715] width 1371 height 70
click at [121, 681] on div "Spurt og svarað Keyrt á hugbúnaði frá Dorado ehf." at bounding box center [721, 715] width 1371 height 70
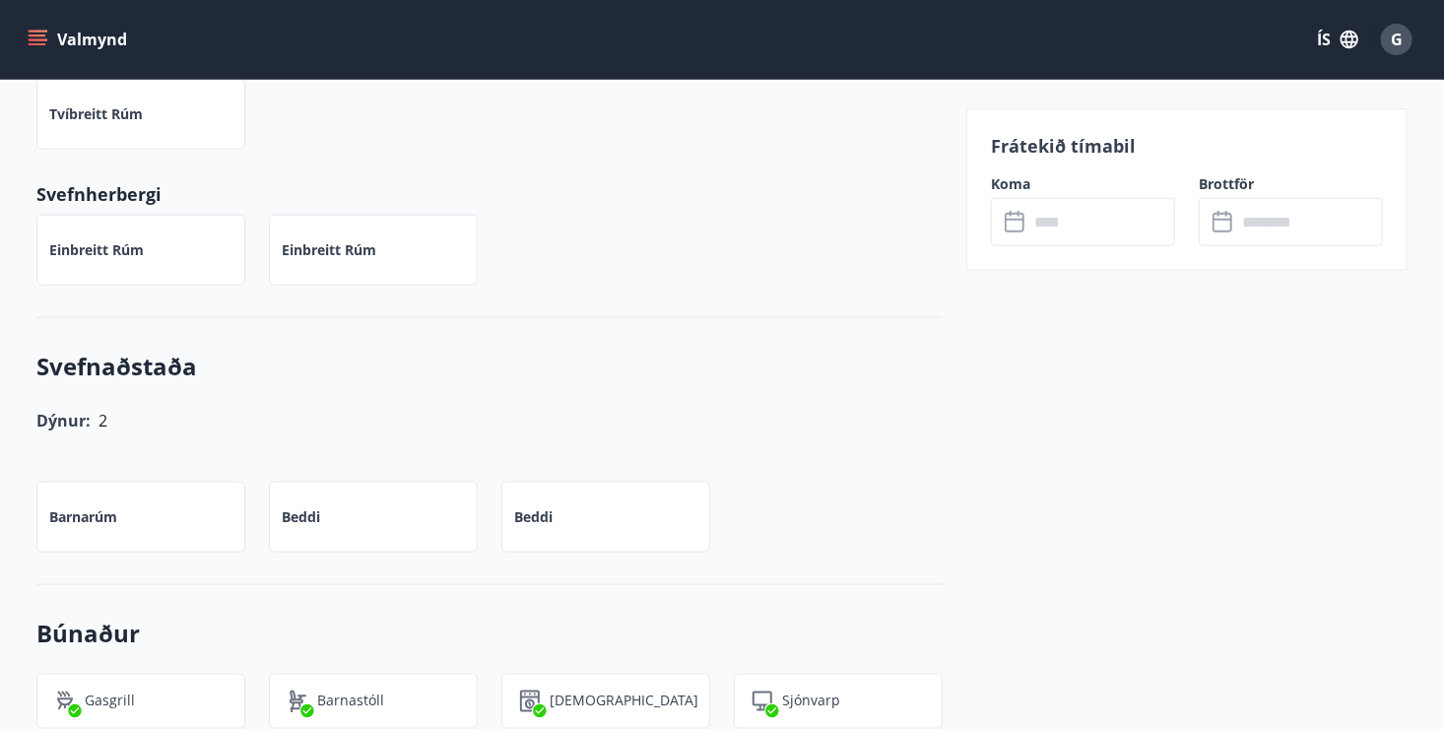
scroll to position [1083, 0]
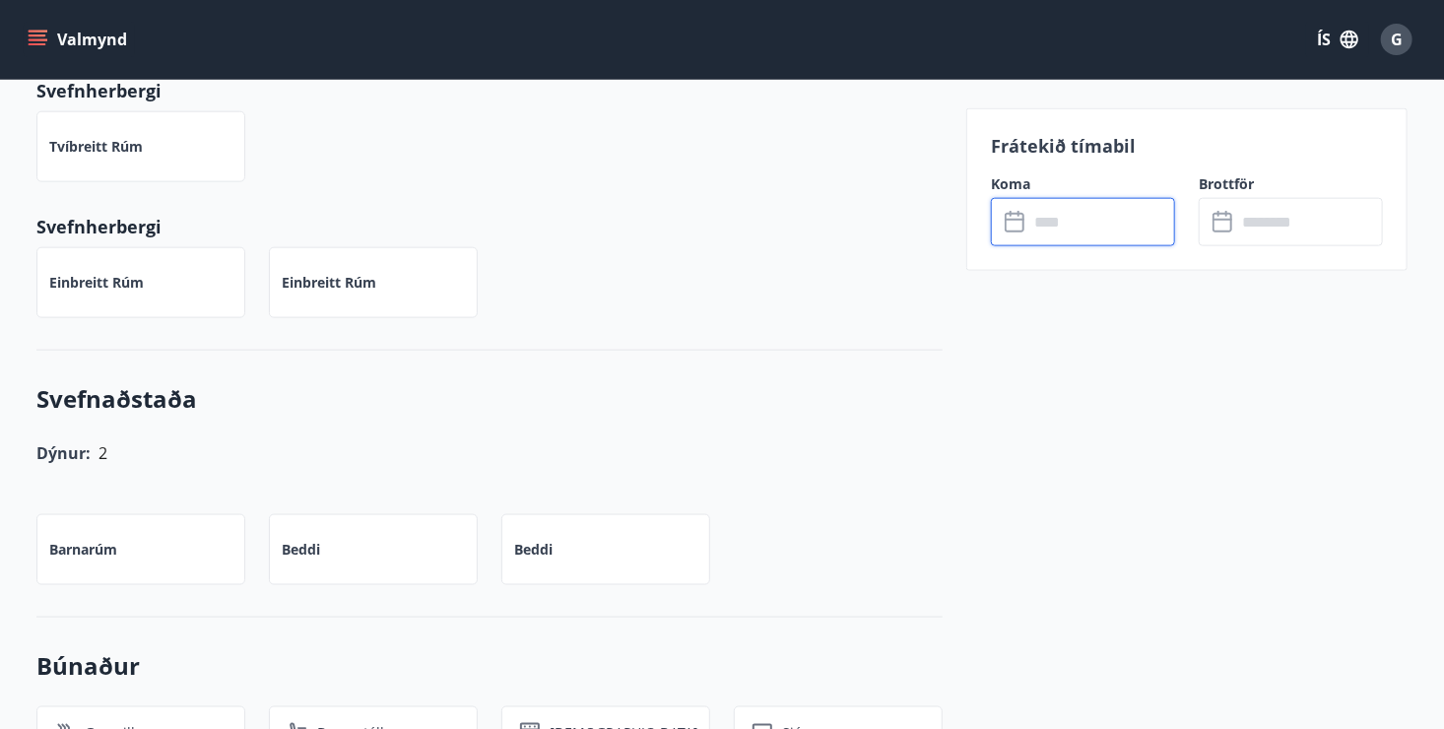
click at [1057, 224] on input "text" at bounding box center [1101, 222] width 147 height 48
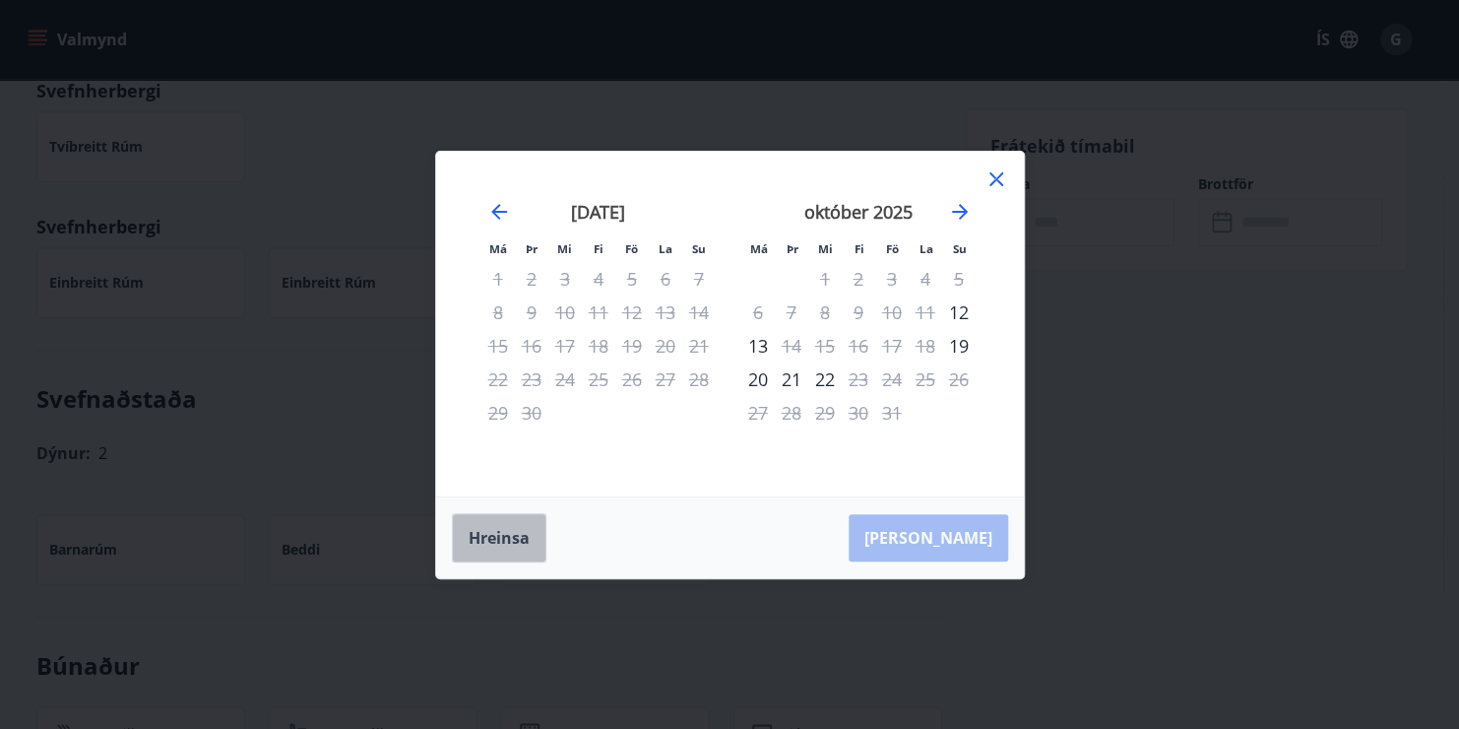
click at [510, 535] on button "Hreinsa" at bounding box center [499, 537] width 95 height 49
click at [825, 279] on div "1" at bounding box center [824, 278] width 33 height 33
click at [529, 418] on div "30" at bounding box center [531, 412] width 33 height 33
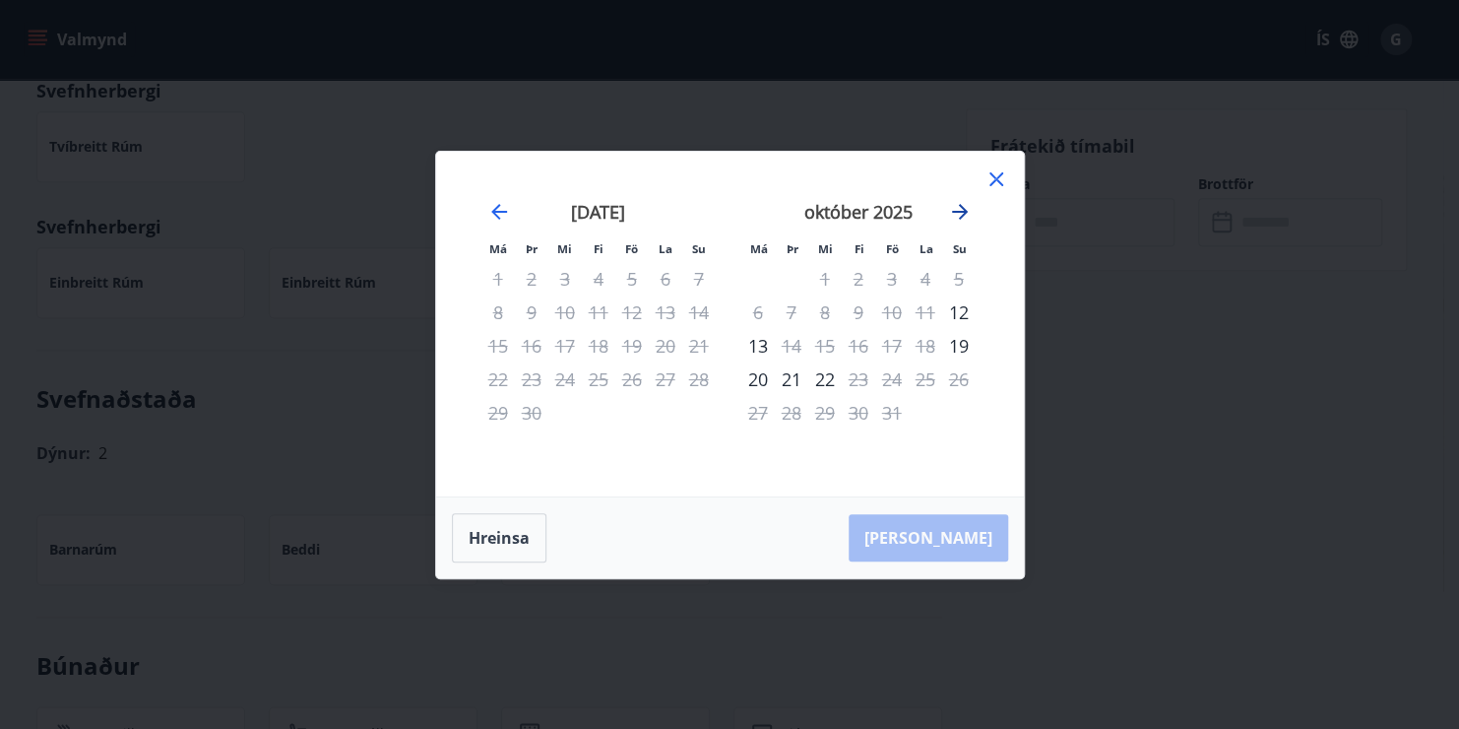
click at [961, 213] on icon "Move forward to switch to the next month." at bounding box center [960, 212] width 16 height 16
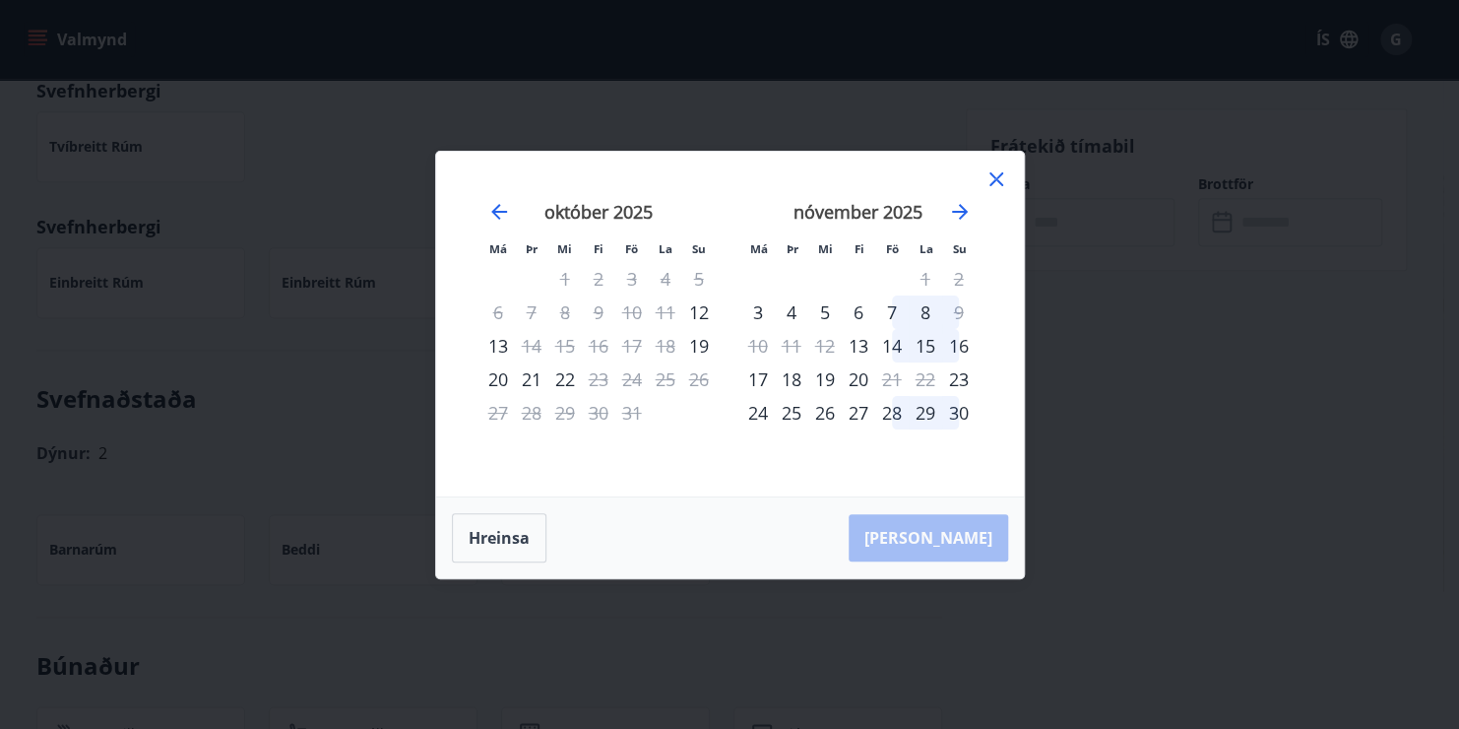
click at [497, 377] on div "20" at bounding box center [498, 378] width 33 height 33
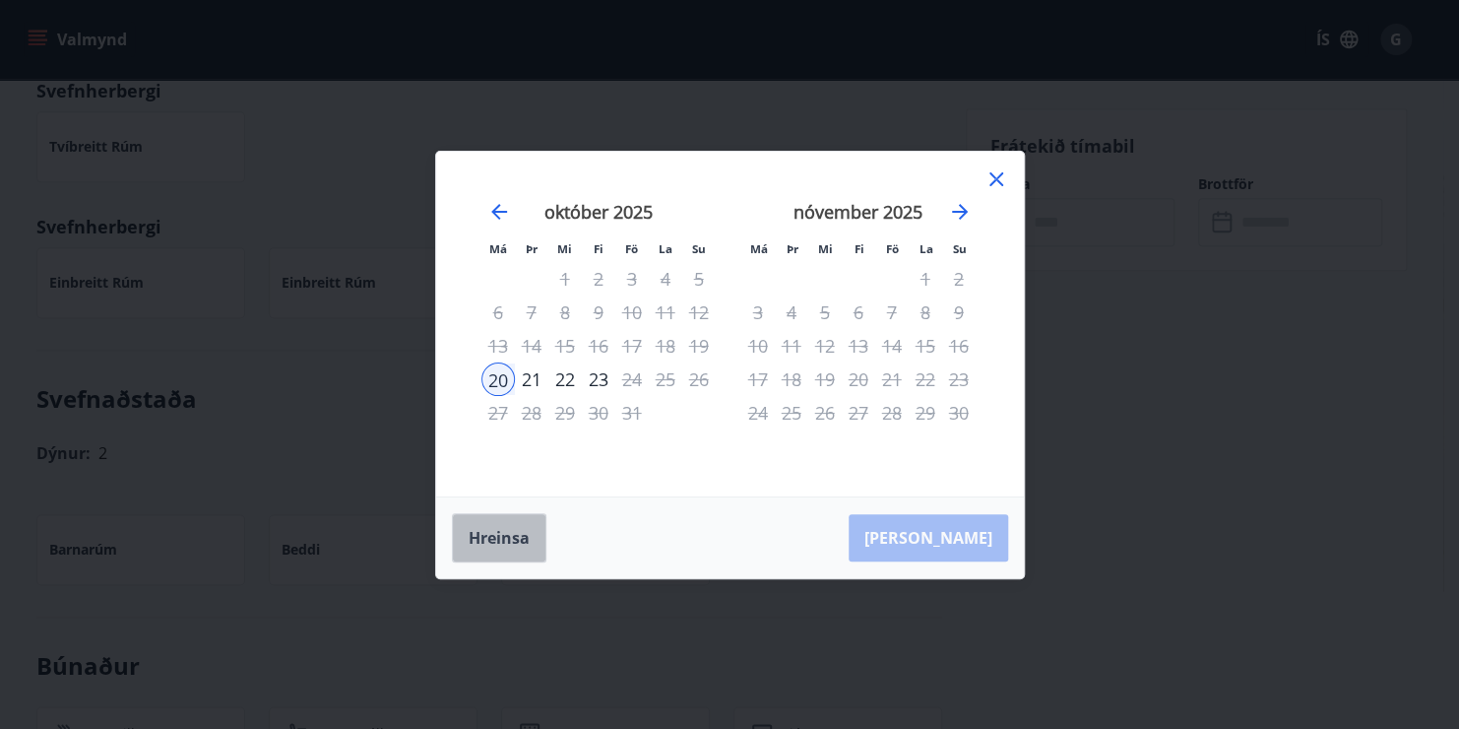
click at [501, 544] on button "Hreinsa" at bounding box center [499, 537] width 95 height 49
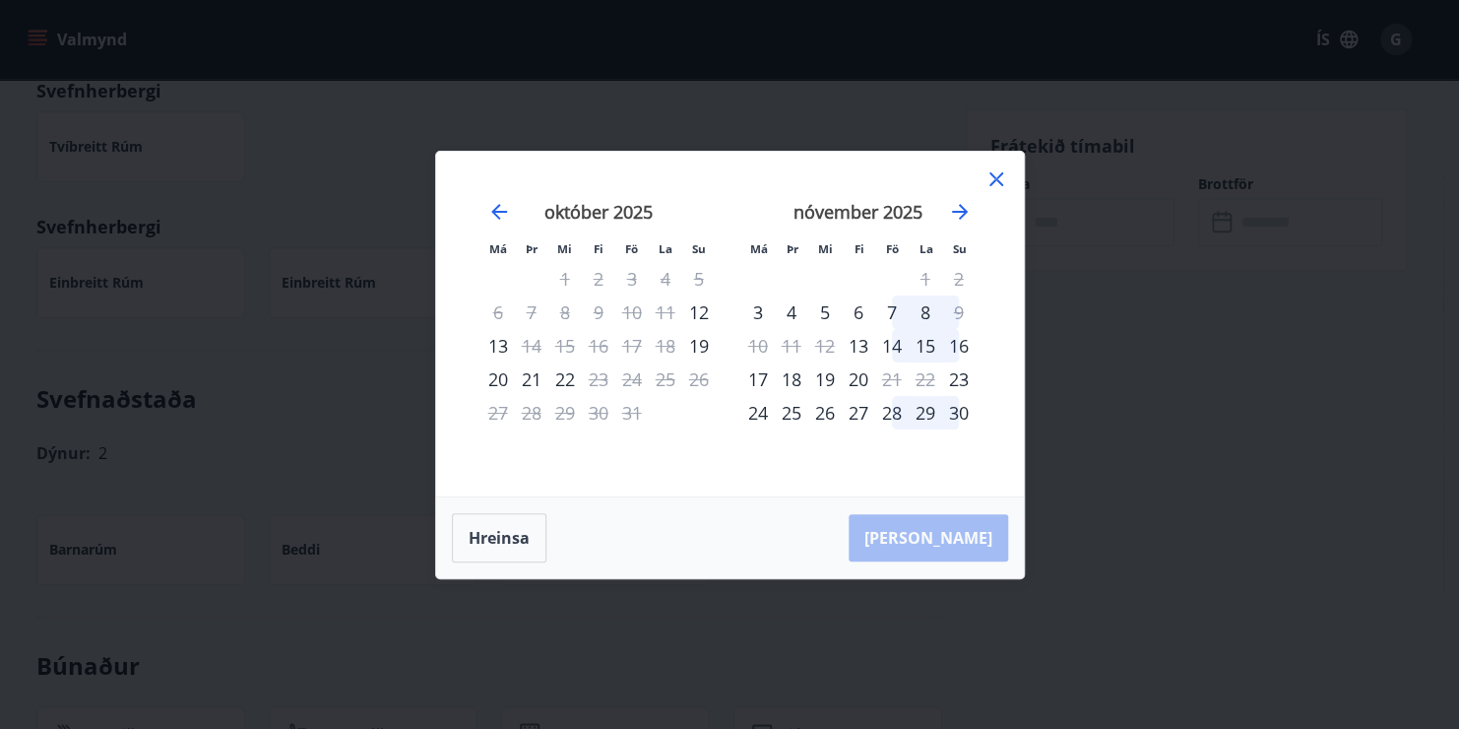
click at [985, 178] on icon at bounding box center [997, 179] width 24 height 24
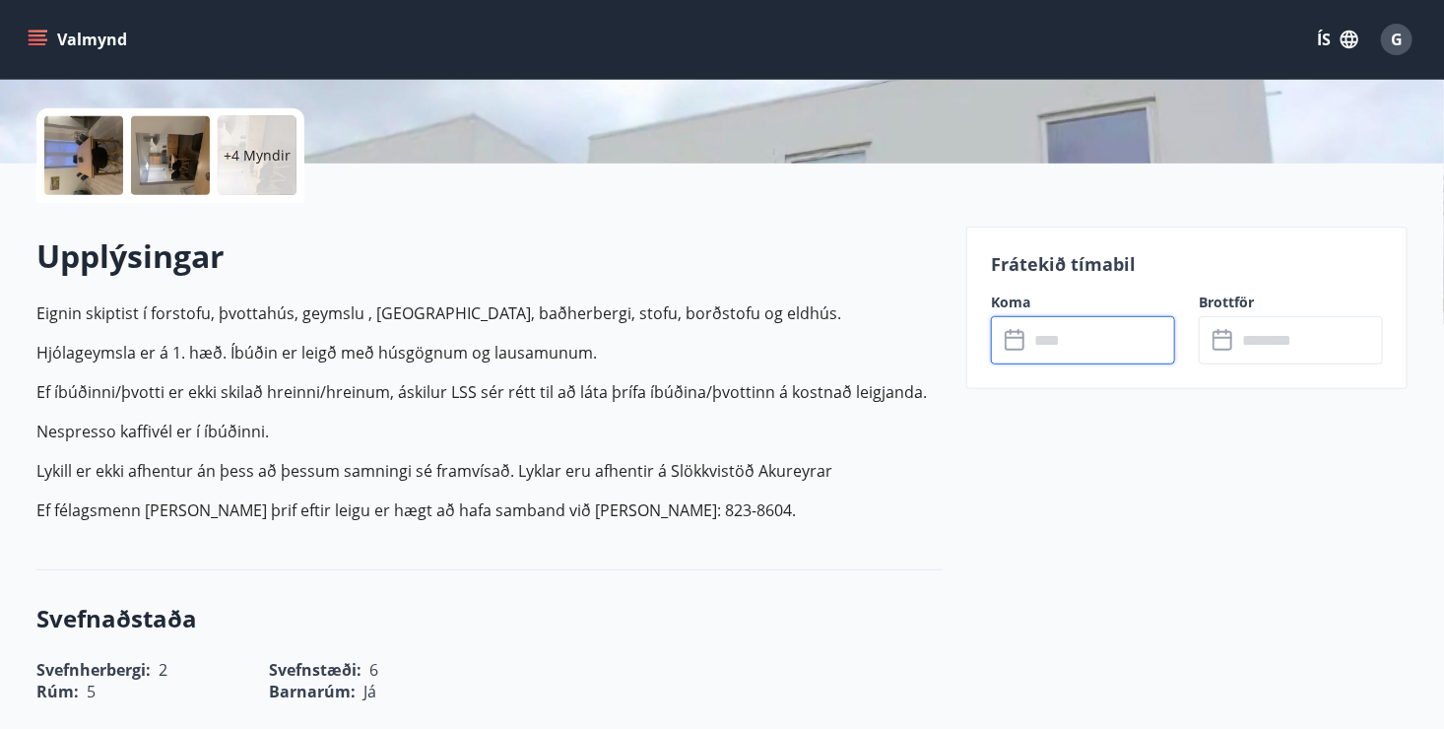
scroll to position [394, 0]
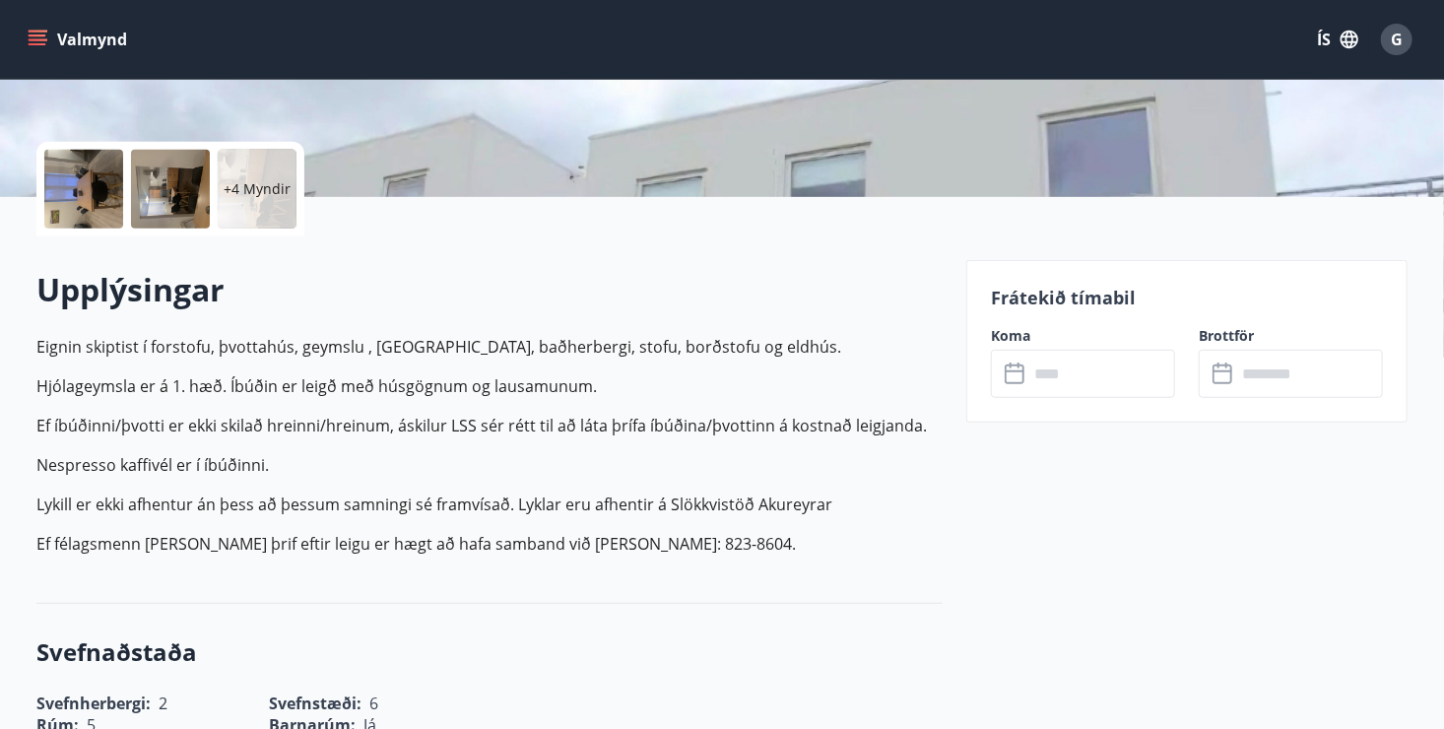
click at [1020, 375] on icon at bounding box center [1016, 374] width 24 height 24
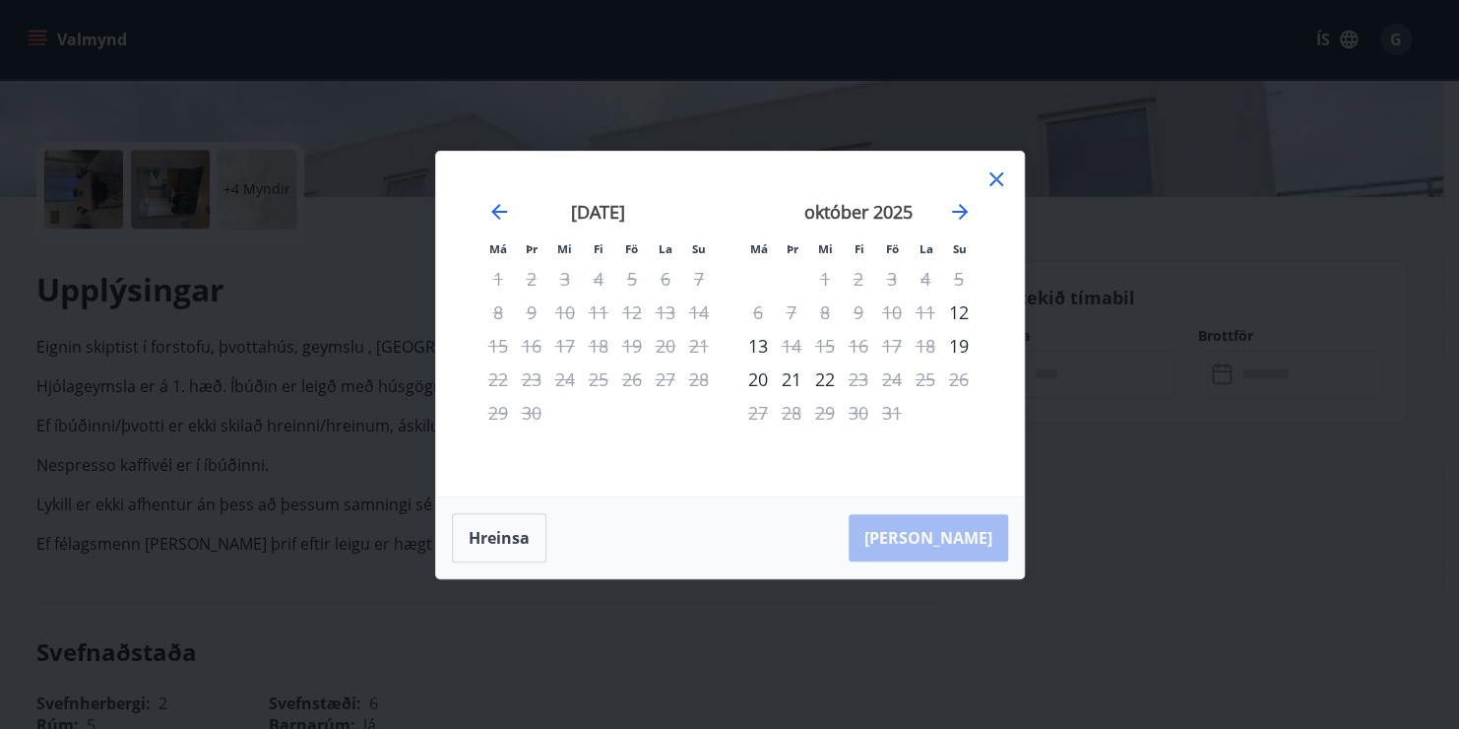
click at [824, 284] on div "1" at bounding box center [824, 278] width 33 height 33
click at [955, 538] on div "Hreinsa Taka Frá" at bounding box center [730, 537] width 588 height 81
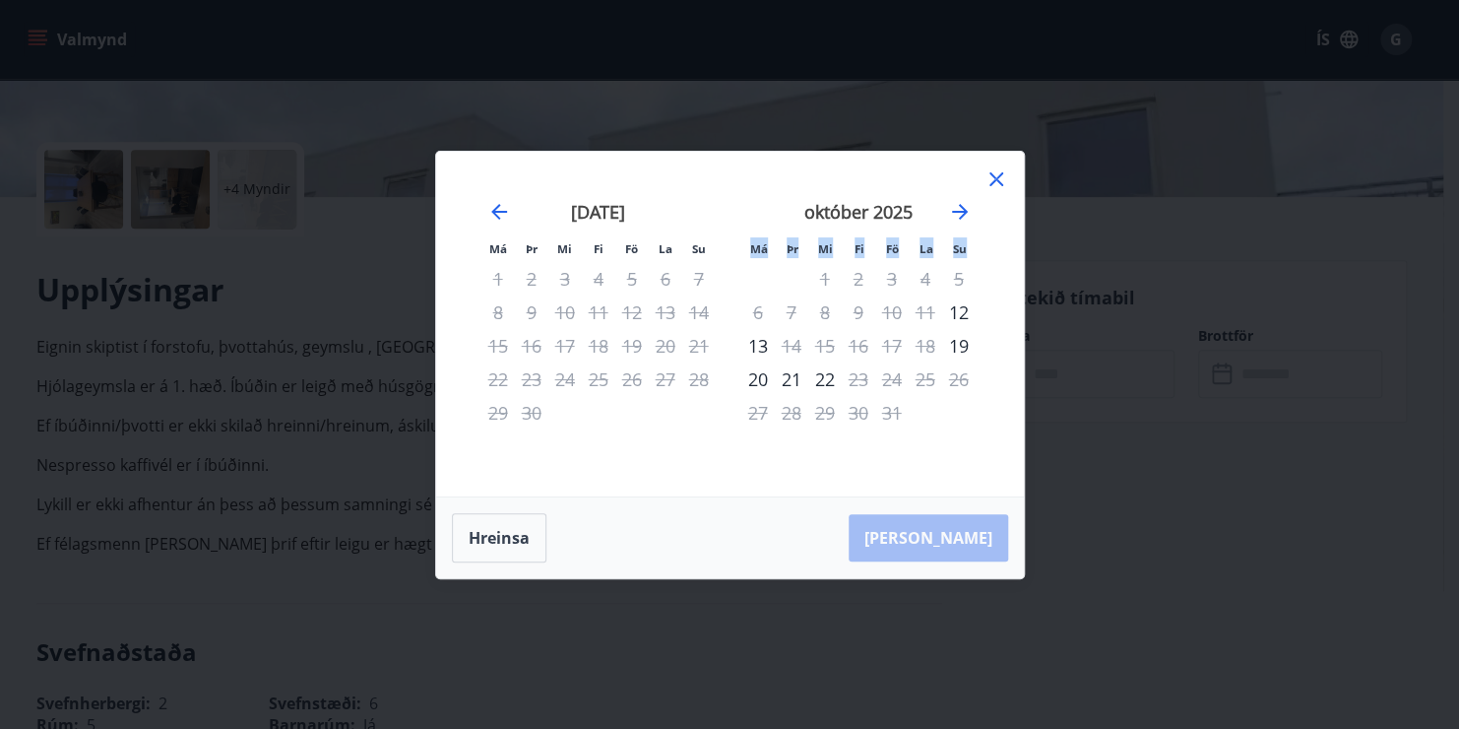
click at [955, 538] on div "Hreinsa Taka Frá" at bounding box center [730, 537] width 588 height 81
drag, startPoint x: 955, startPoint y: 538, endPoint x: 824, endPoint y: 282, distance: 287.6
click at [824, 282] on div "1" at bounding box center [824, 278] width 33 height 33
click at [488, 538] on button "Hreinsa" at bounding box center [499, 537] width 95 height 49
click at [488, 536] on button "Hreinsa" at bounding box center [499, 537] width 95 height 49
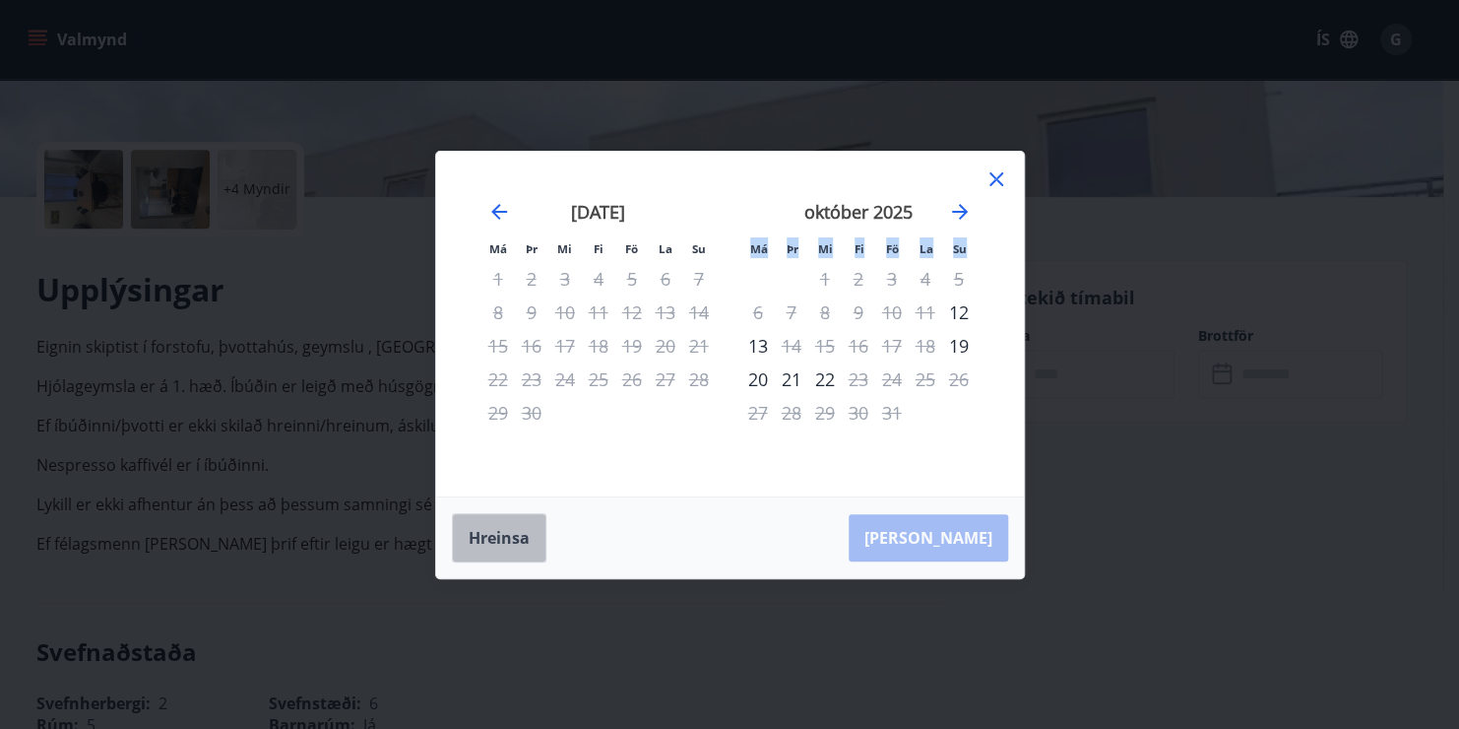
click at [488, 535] on button "Hreinsa" at bounding box center [499, 537] width 95 height 49
click at [996, 182] on icon at bounding box center [997, 179] width 24 height 24
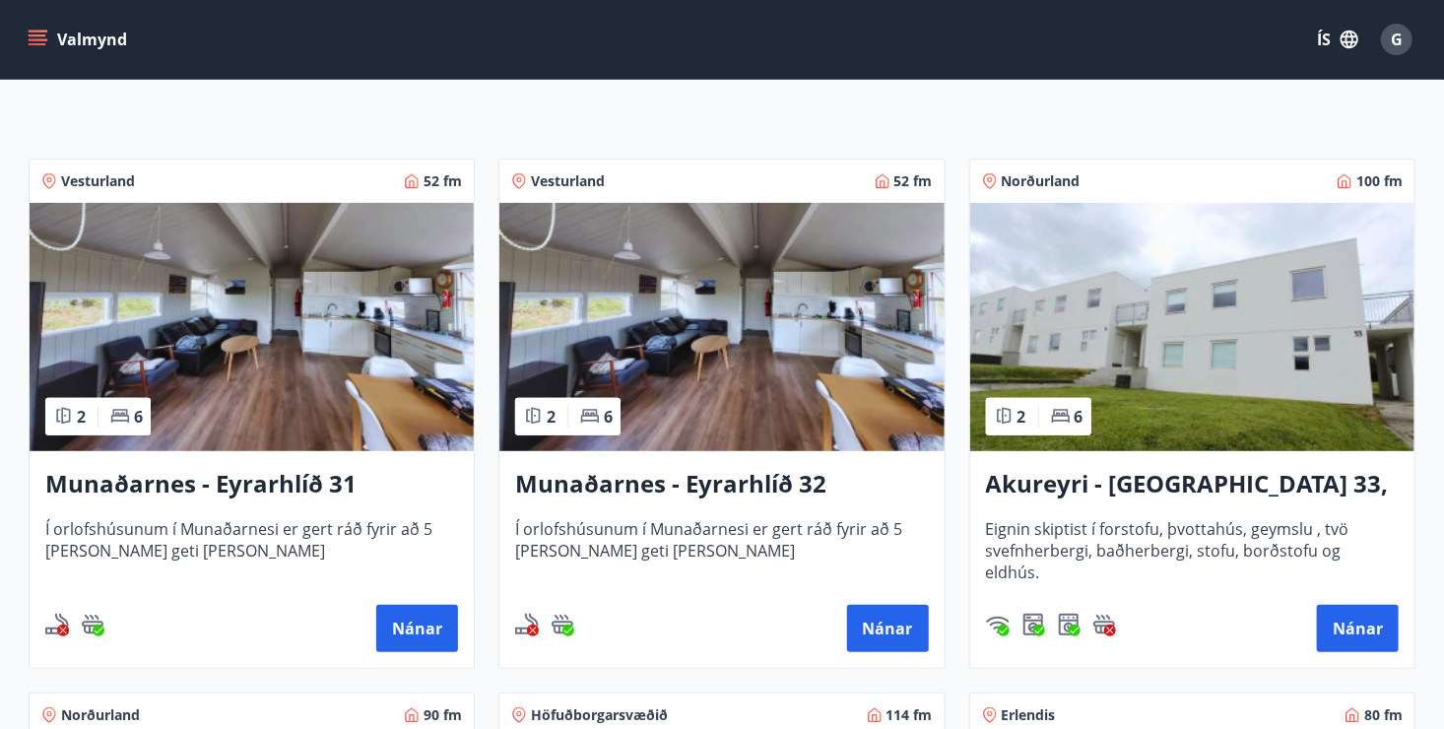
scroll to position [197, 0]
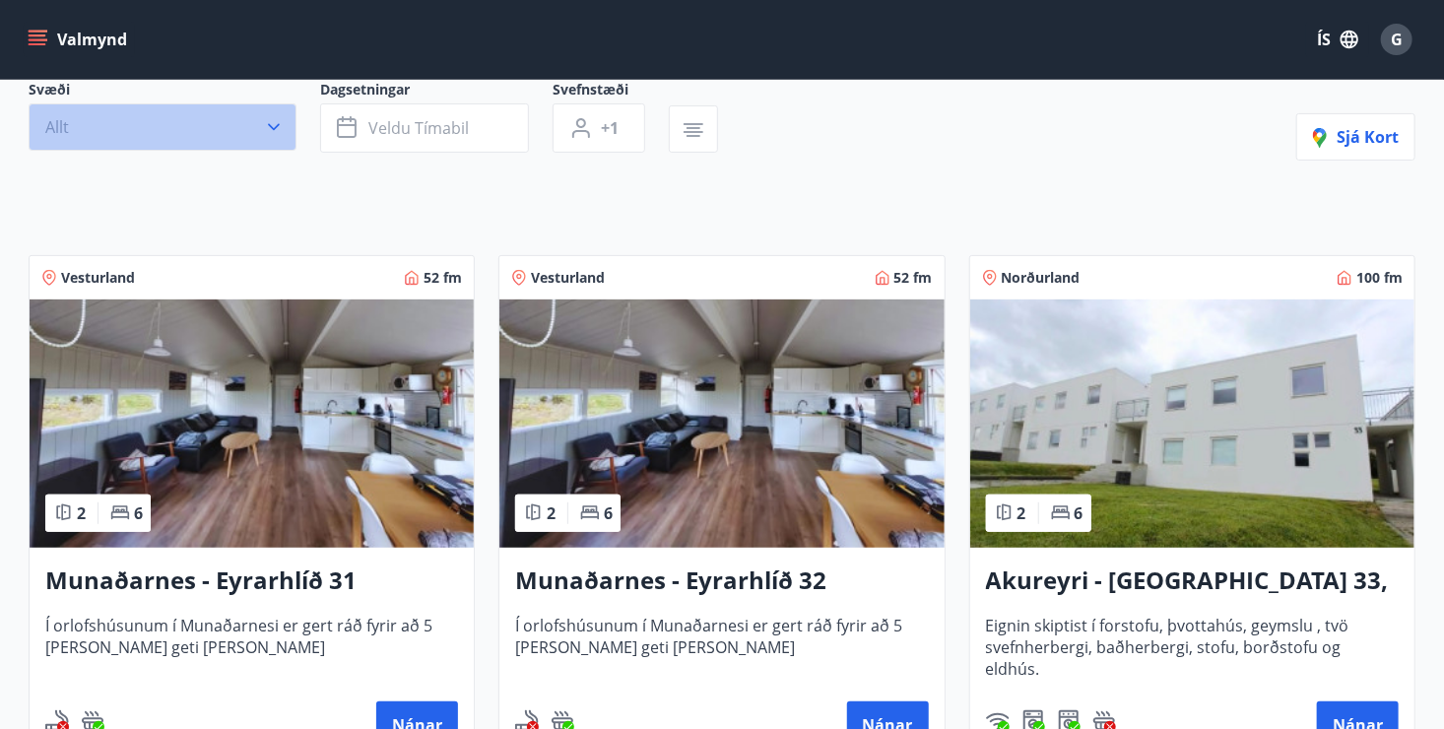
click at [276, 123] on icon "button" at bounding box center [274, 127] width 20 height 20
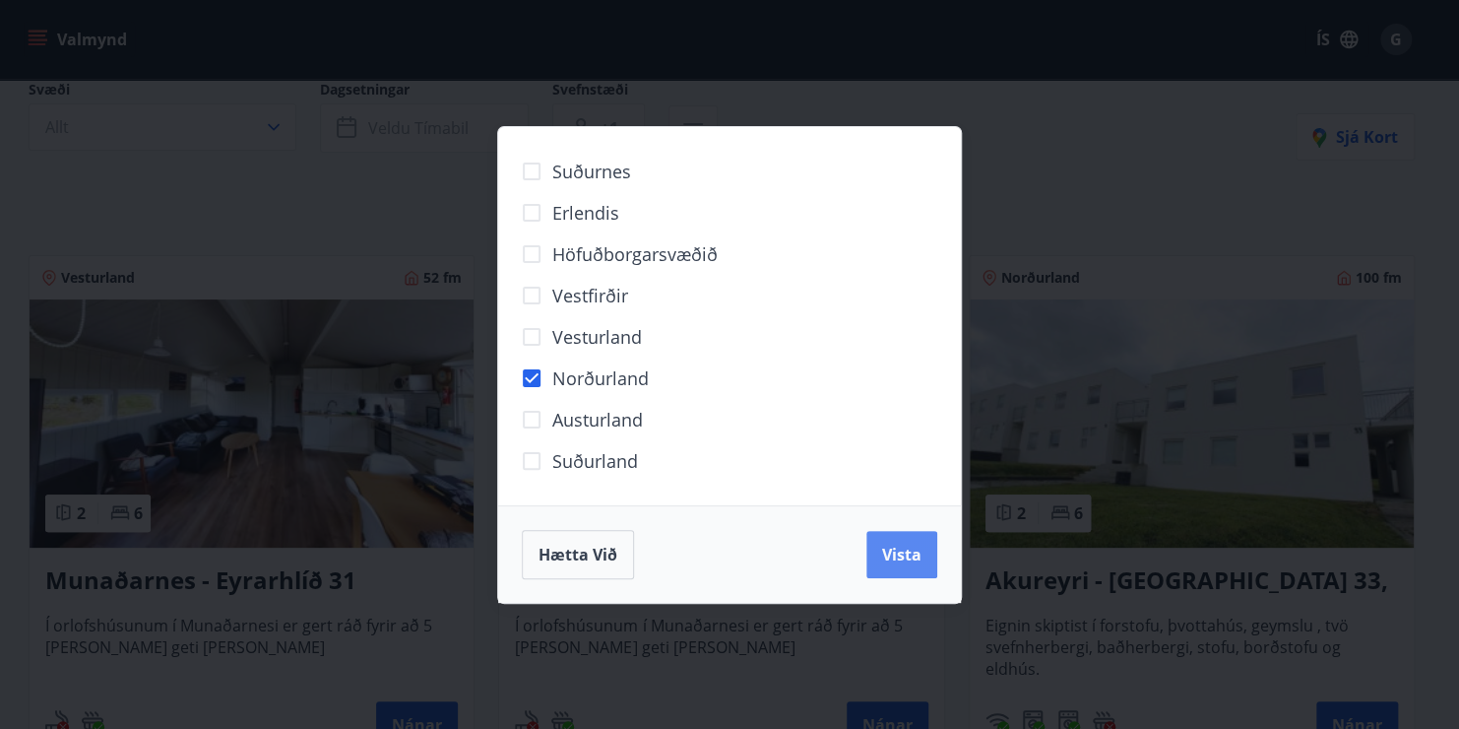
click at [902, 557] on span "Vista" at bounding box center [901, 555] width 39 height 22
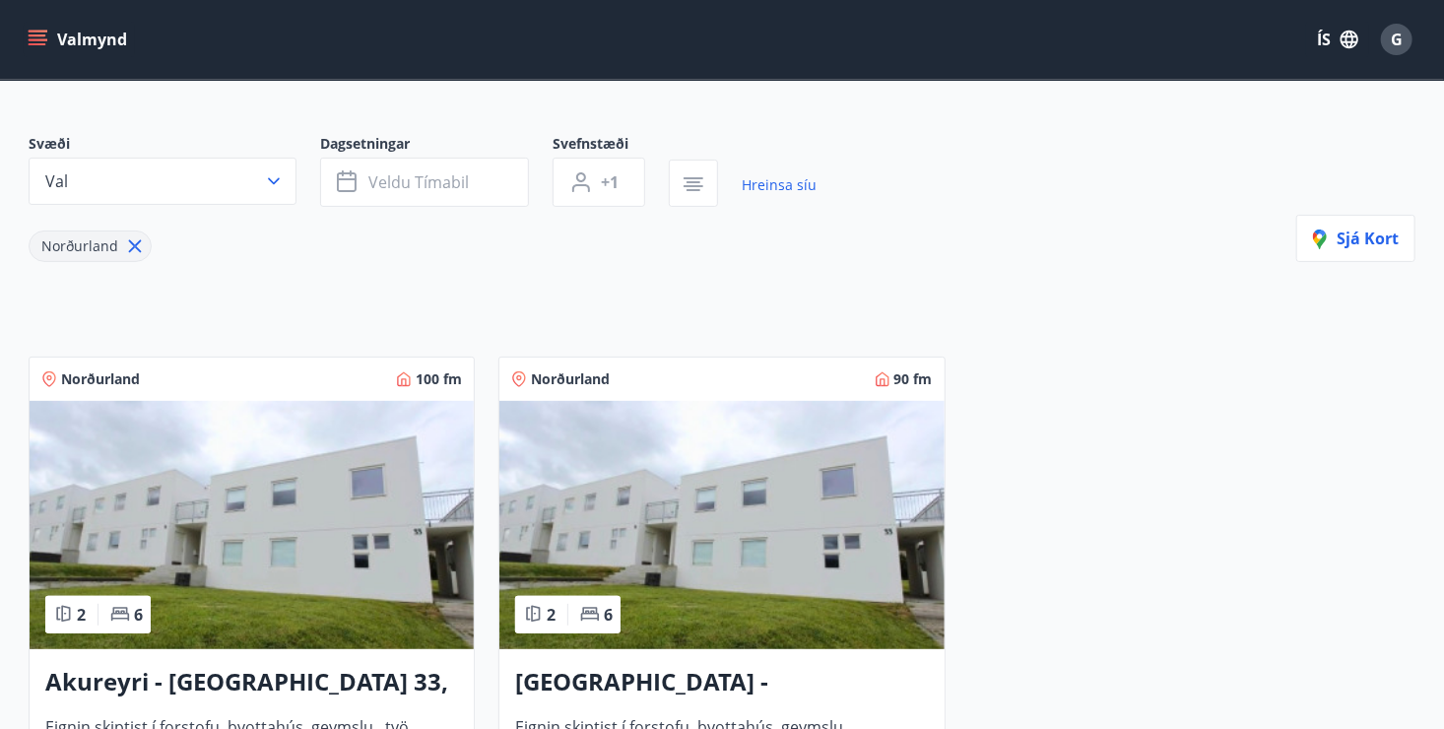
scroll to position [98, 0]
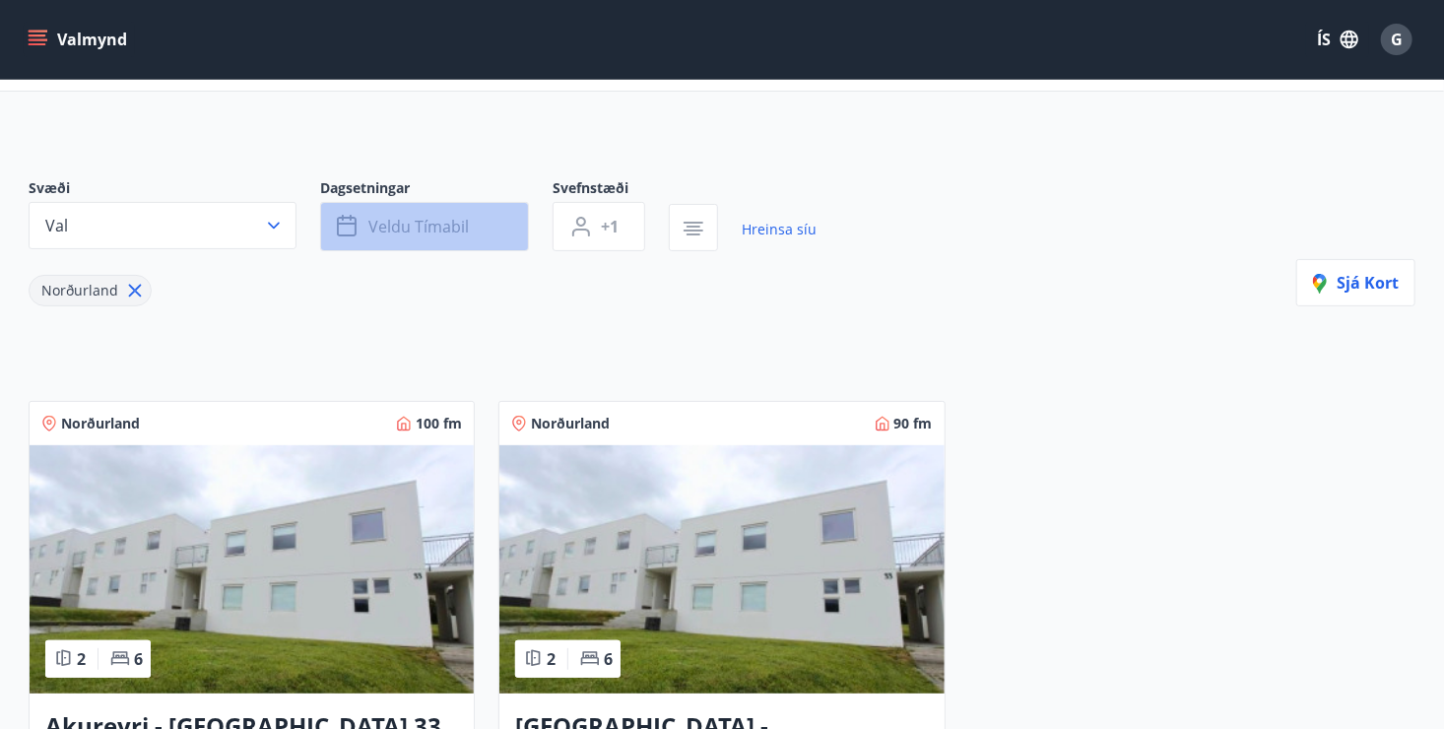
click at [361, 224] on button "Veldu tímabil" at bounding box center [424, 226] width 209 height 49
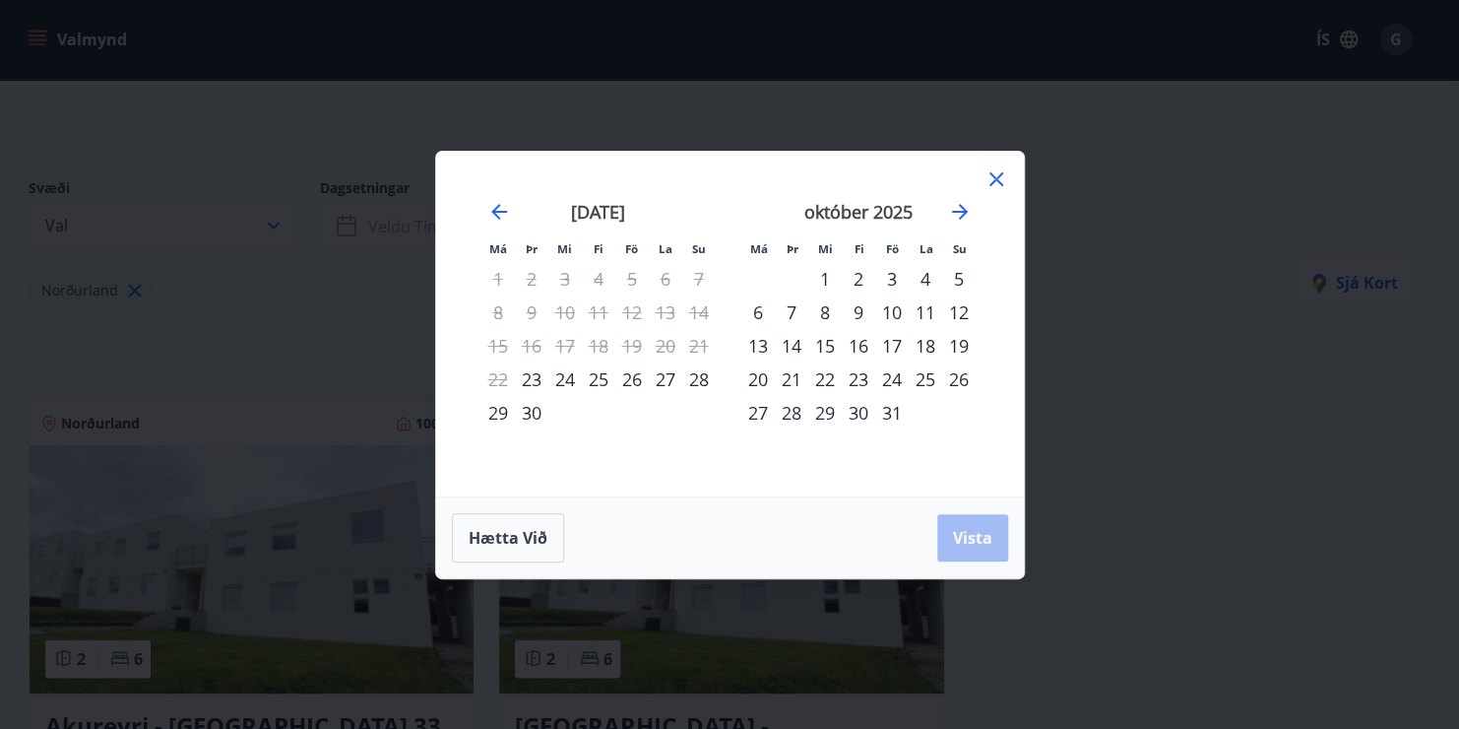
click at [824, 276] on div "1" at bounding box center [824, 278] width 33 height 33
click at [859, 280] on div "2" at bounding box center [858, 278] width 33 height 33
click at [961, 543] on span "Vista" at bounding box center [972, 538] width 39 height 22
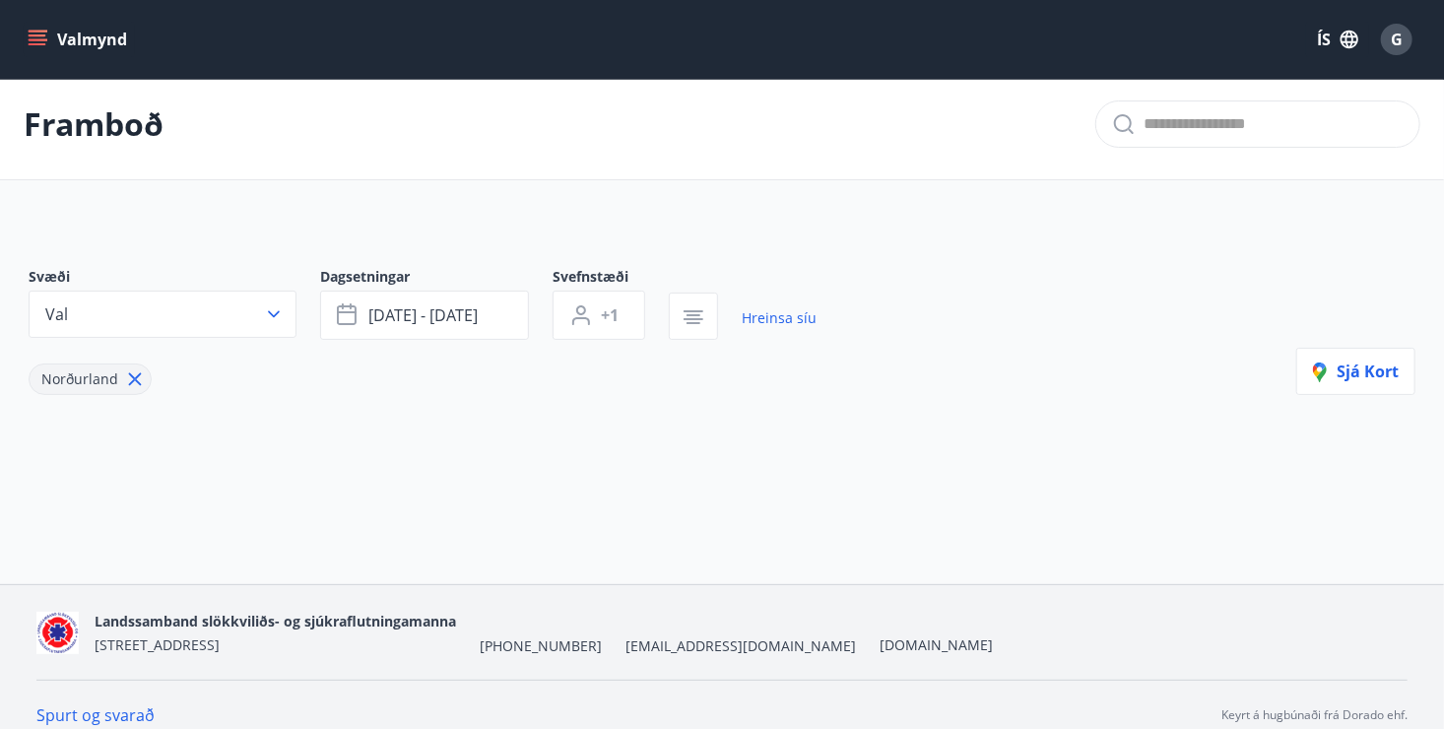
scroll to position [30, 0]
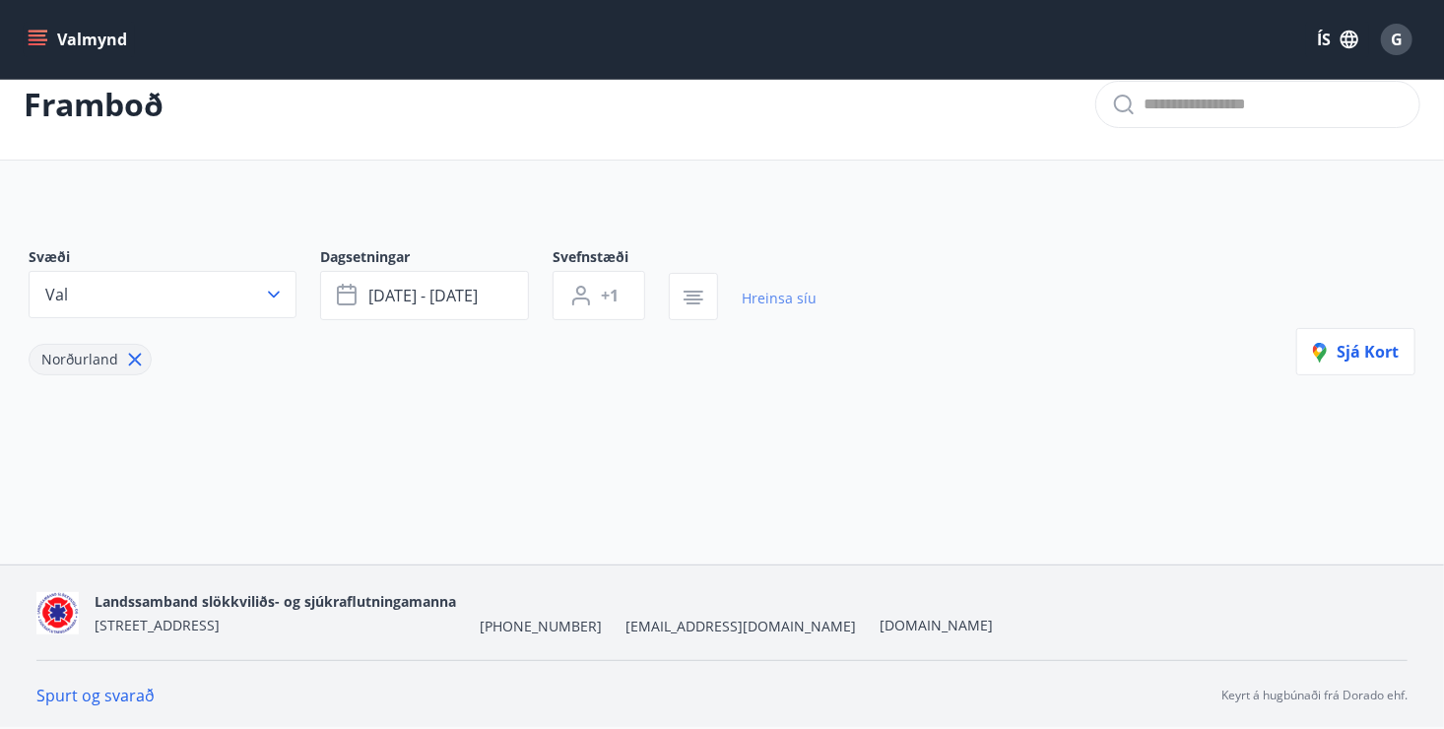
click at [787, 294] on link "Hreinsa síu" at bounding box center [778, 298] width 75 height 43
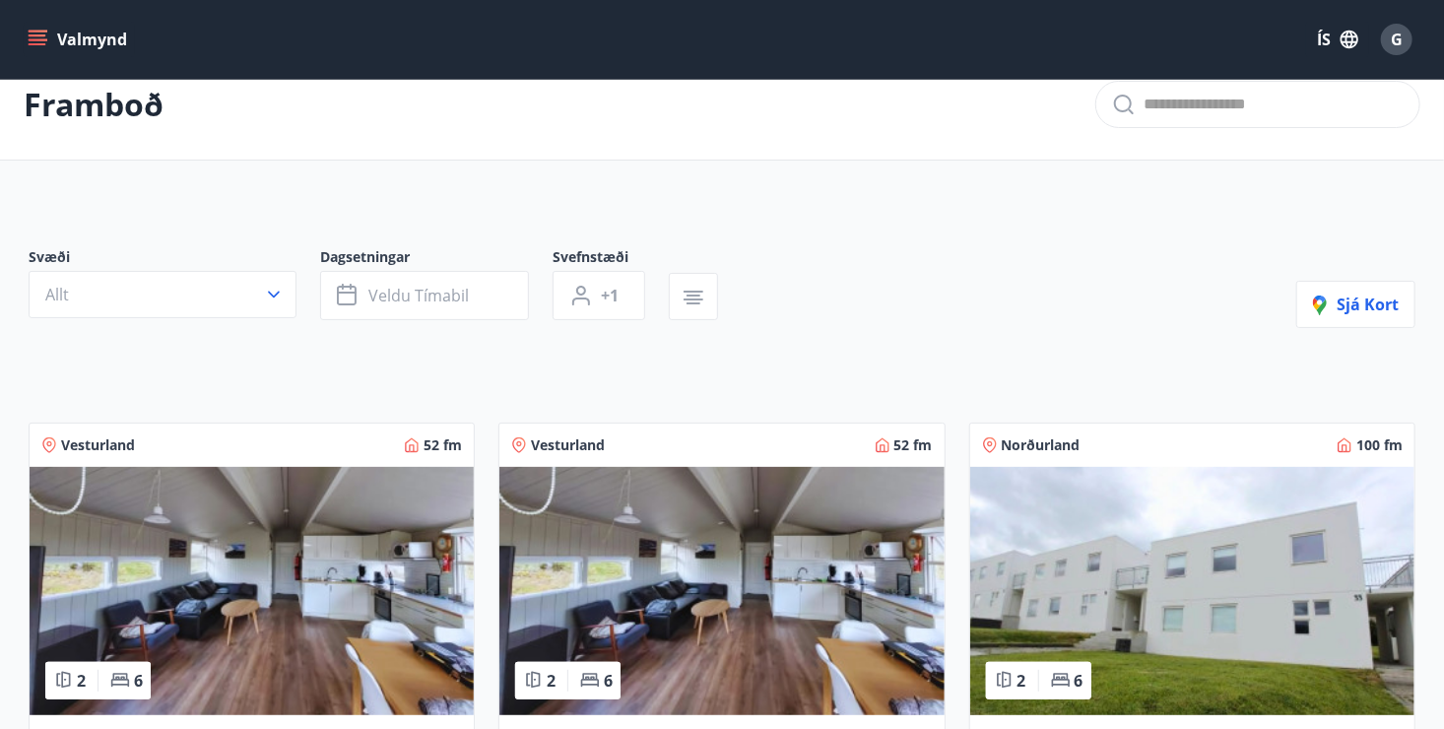
click at [787, 294] on div "Svæði Allt Dagsetningar Veldu tímabil Svefnstæði +1 Sjá kort" at bounding box center [722, 287] width 1386 height 81
drag, startPoint x: 787, startPoint y: 294, endPoint x: 849, endPoint y: 305, distance: 63.0
click at [849, 305] on div "Svæði Allt Dagsetningar Veldu tímabil Svefnstæði +1 Sjá kort" at bounding box center [722, 287] width 1386 height 81
click at [851, 306] on div "Svæði Allt Dagsetningar Veldu tímabil Svefnstæði +1 Sjá kort" at bounding box center [722, 287] width 1386 height 81
click at [859, 311] on div "Svæði Allt Dagsetningar Veldu tímabil Svefnstæði +1 Sjá kort" at bounding box center [722, 287] width 1386 height 81
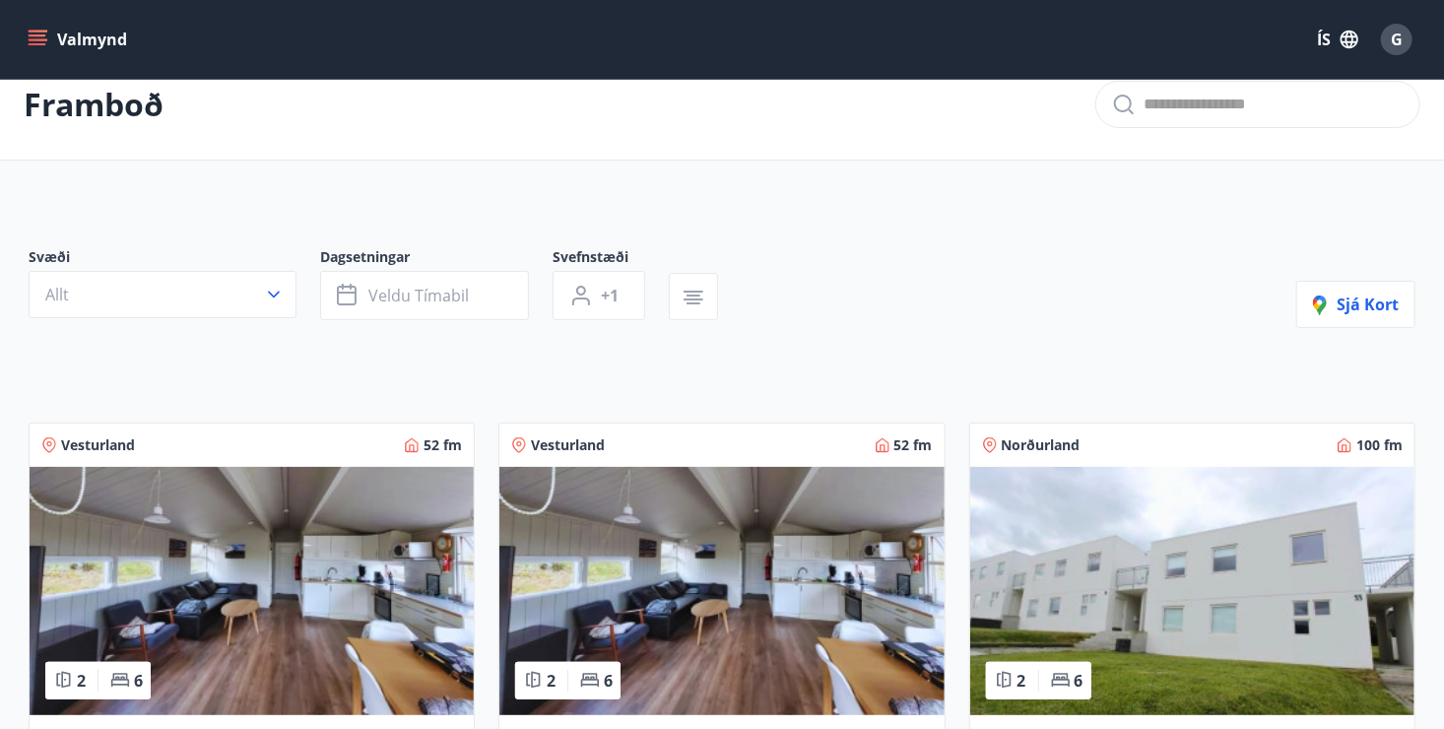
drag, startPoint x: 859, startPoint y: 311, endPoint x: 937, endPoint y: 322, distance: 79.5
click at [913, 316] on div "Svæði Allt Dagsetningar Veldu tímabil Svefnstæði +1 Sjá kort" at bounding box center [722, 287] width 1386 height 81
click at [934, 322] on div "Svæði Allt Dagsetningar Veldu tímabil Svefnstæði +1 Sjá kort" at bounding box center [722, 287] width 1386 height 81
click at [1046, 301] on div "Svæði Allt Dagsetningar Veldu tímabil Svefnstæði +1 Sjá kort" at bounding box center [722, 287] width 1386 height 81
click at [1052, 301] on div "Svæði Allt Dagsetningar Veldu tímabil Svefnstæði +1 Sjá kort" at bounding box center [722, 287] width 1386 height 81
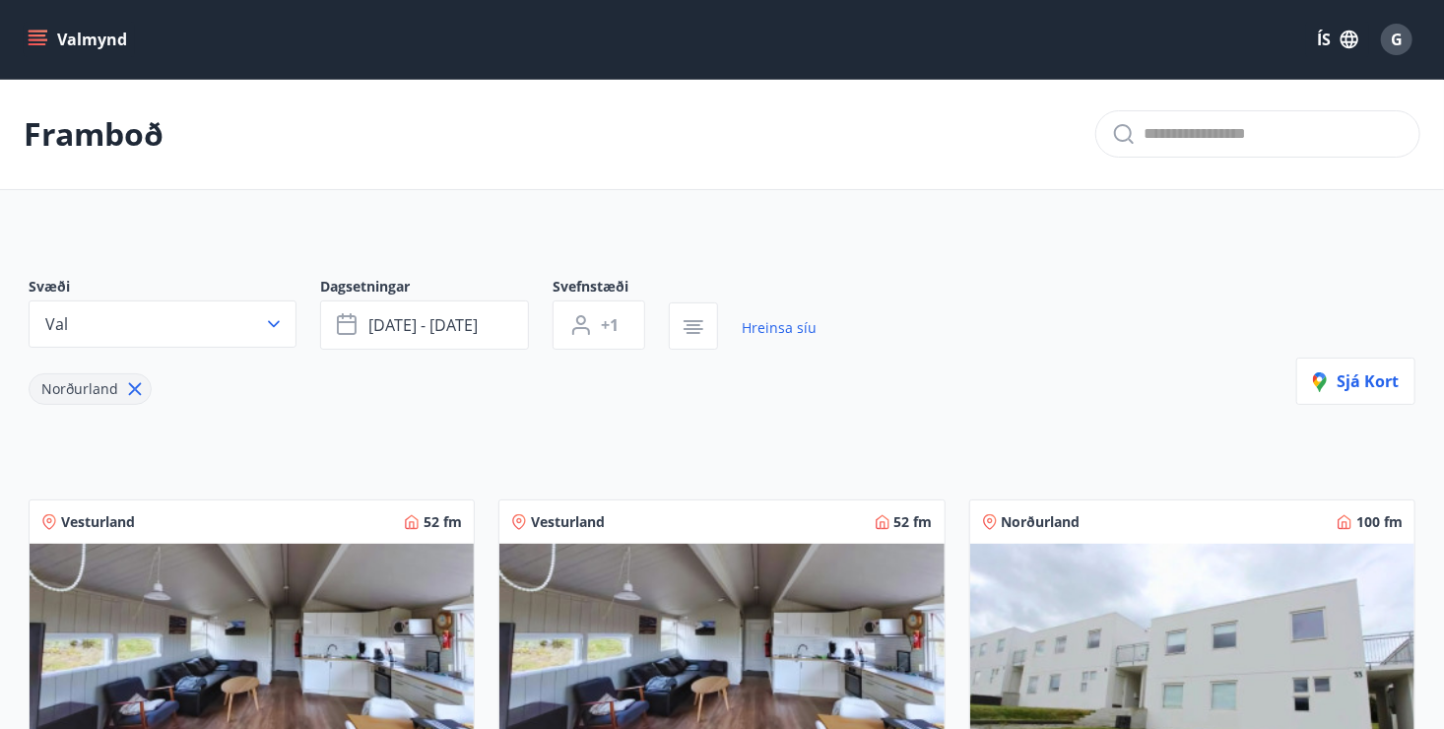
scroll to position [30, 0]
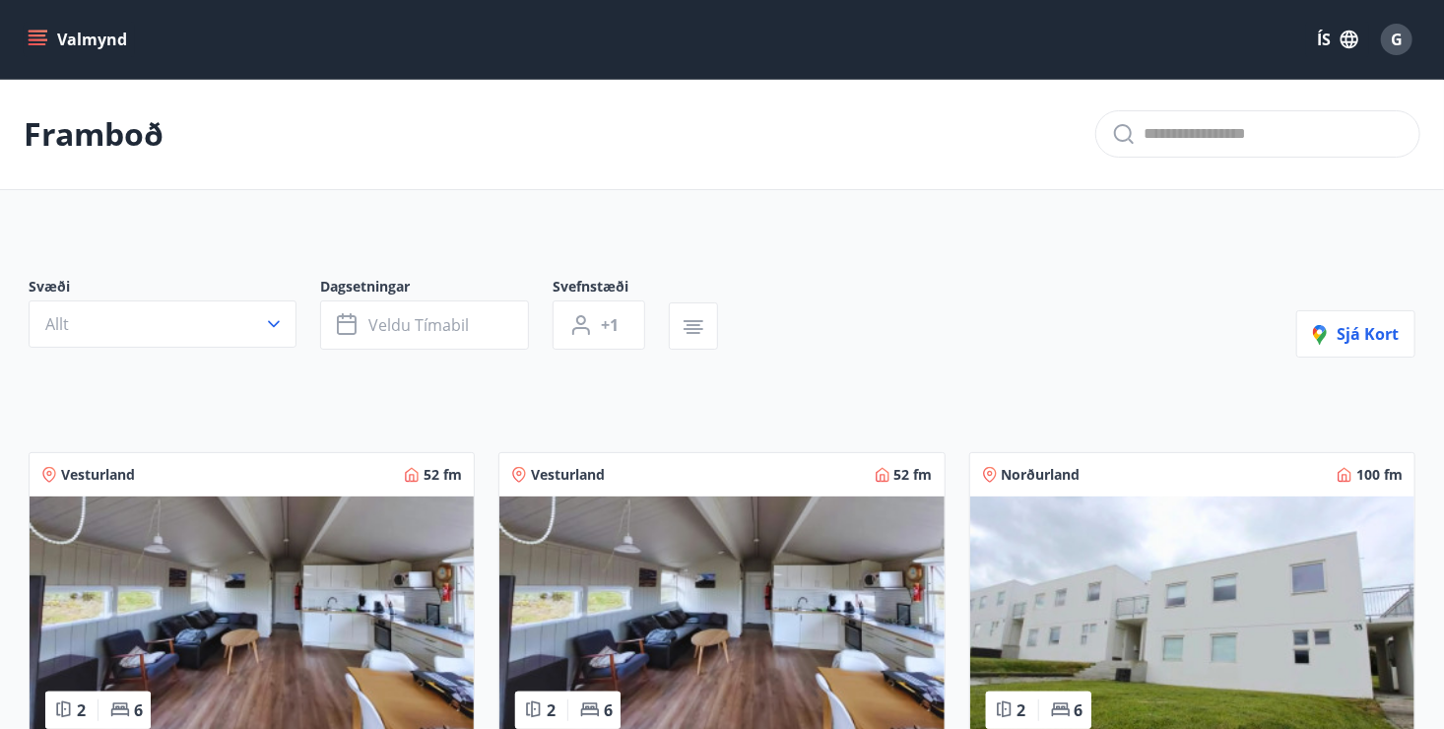
click at [1400, 36] on span "G" at bounding box center [1396, 40] width 12 height 22
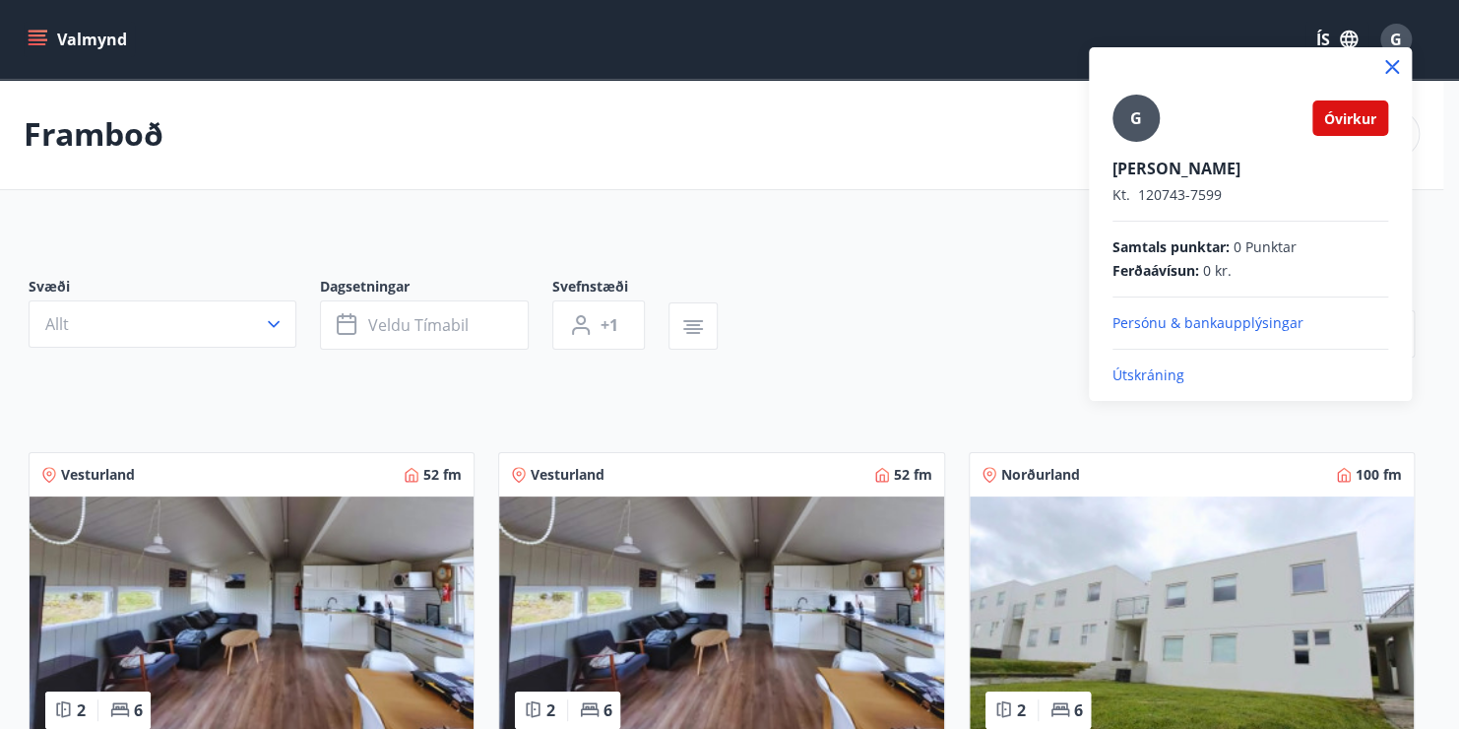
click at [984, 284] on div at bounding box center [729, 364] width 1459 height 729
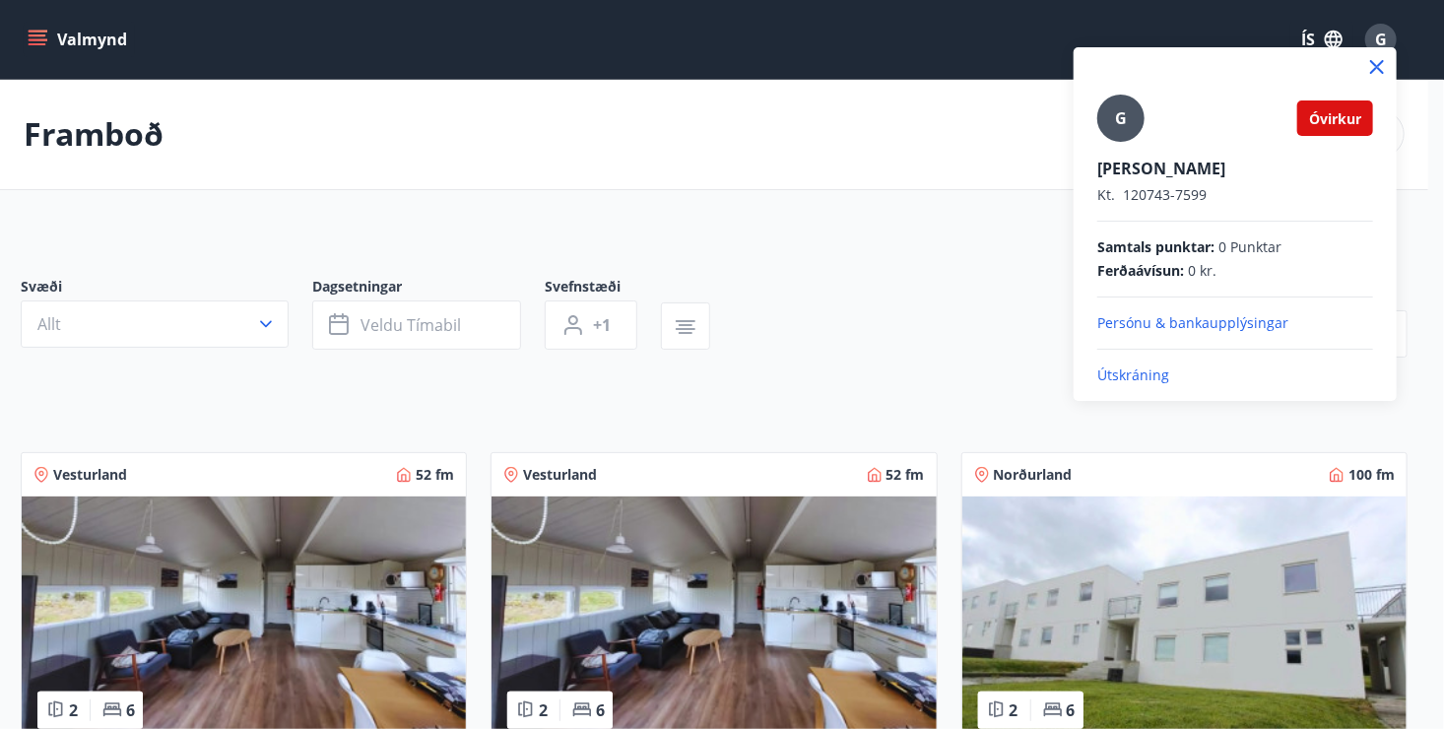
click at [984, 284] on div "Svæði Allt Dagsetningar Veldu tímabil Svefnstæði +1 Sjá kort" at bounding box center [714, 317] width 1386 height 81
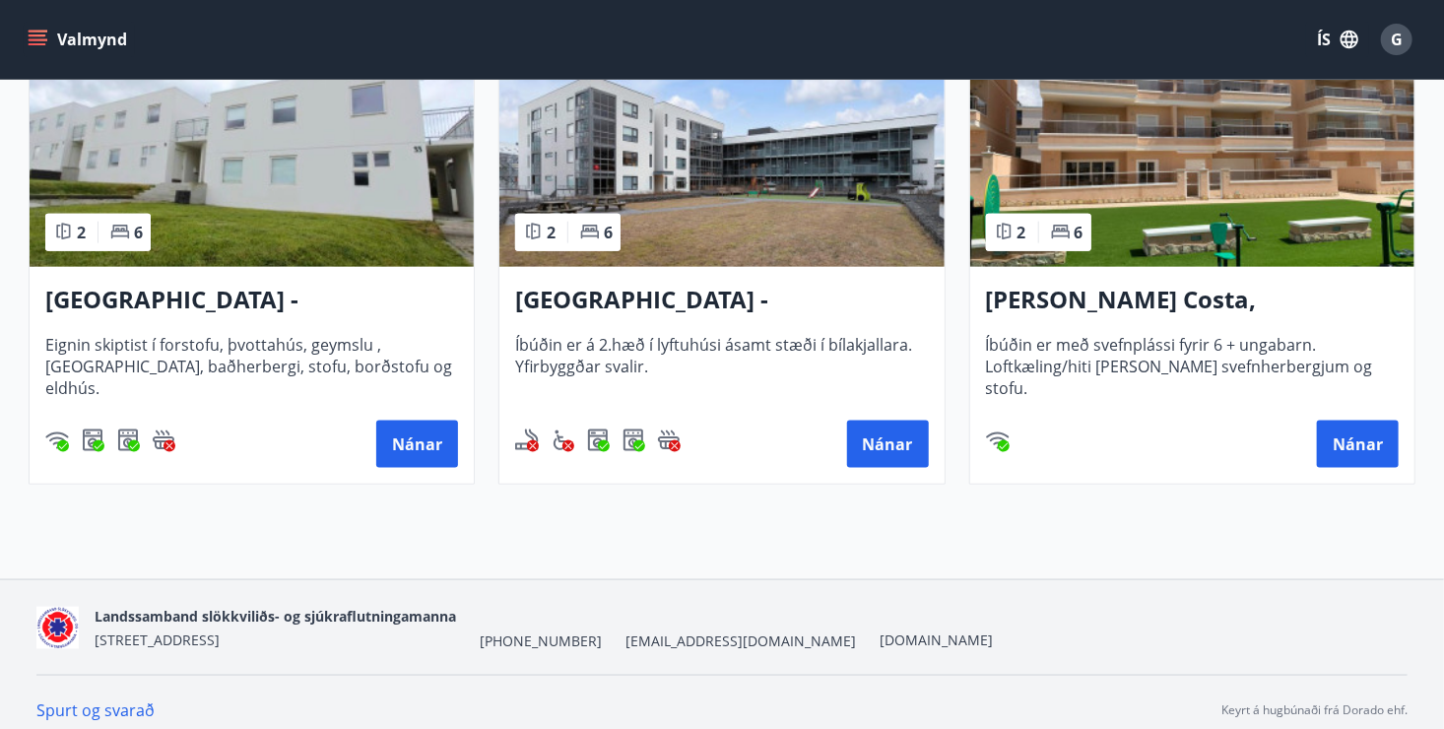
scroll to position [1026, 0]
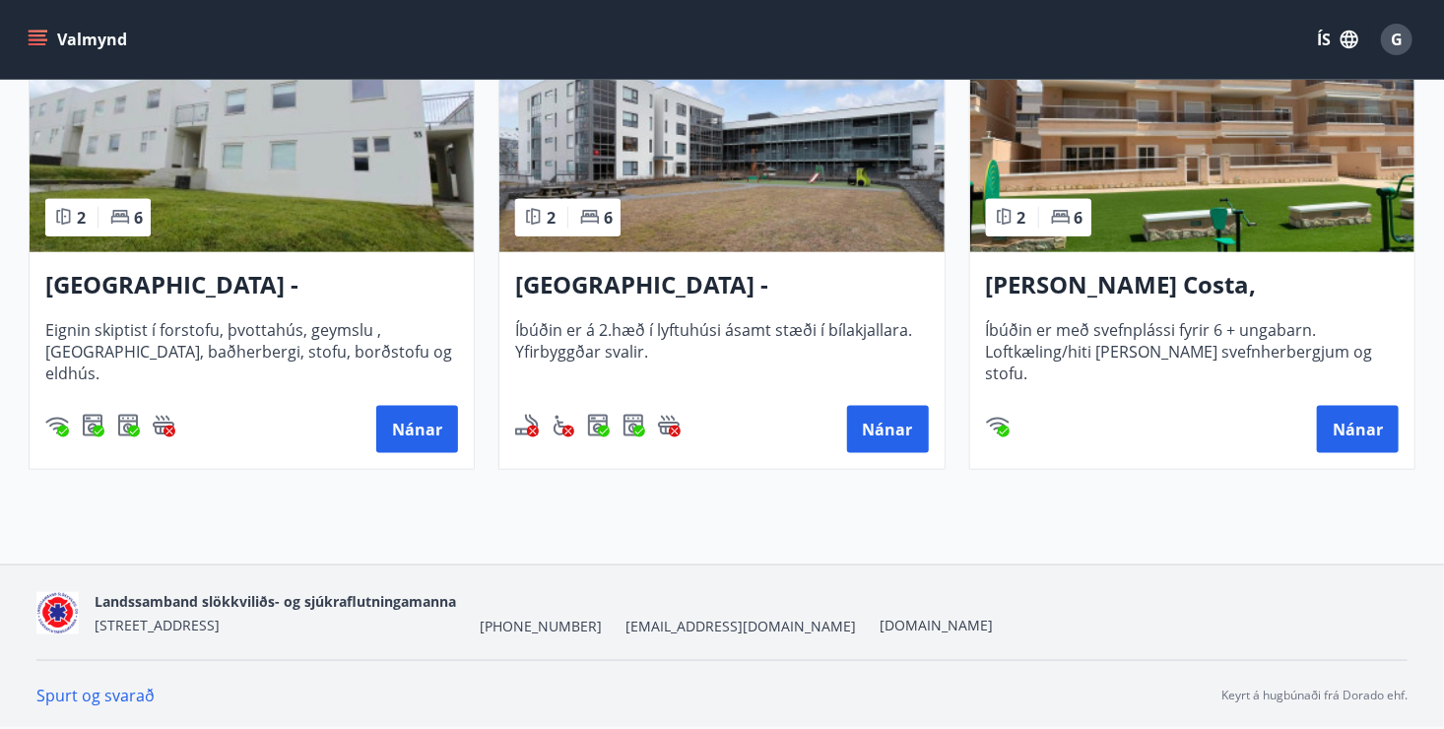
click at [96, 684] on link "Spurt og svarað" at bounding box center [95, 695] width 118 height 22
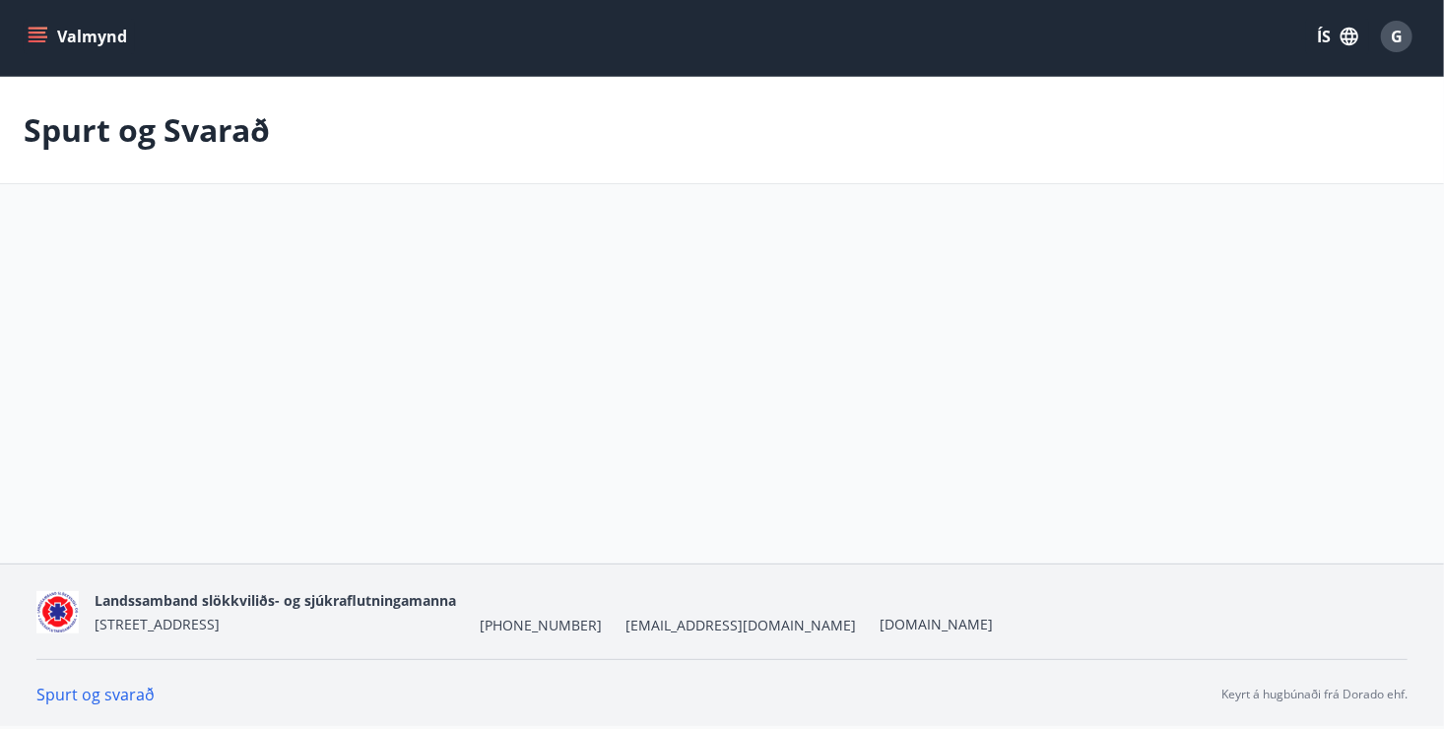
scroll to position [2, 0]
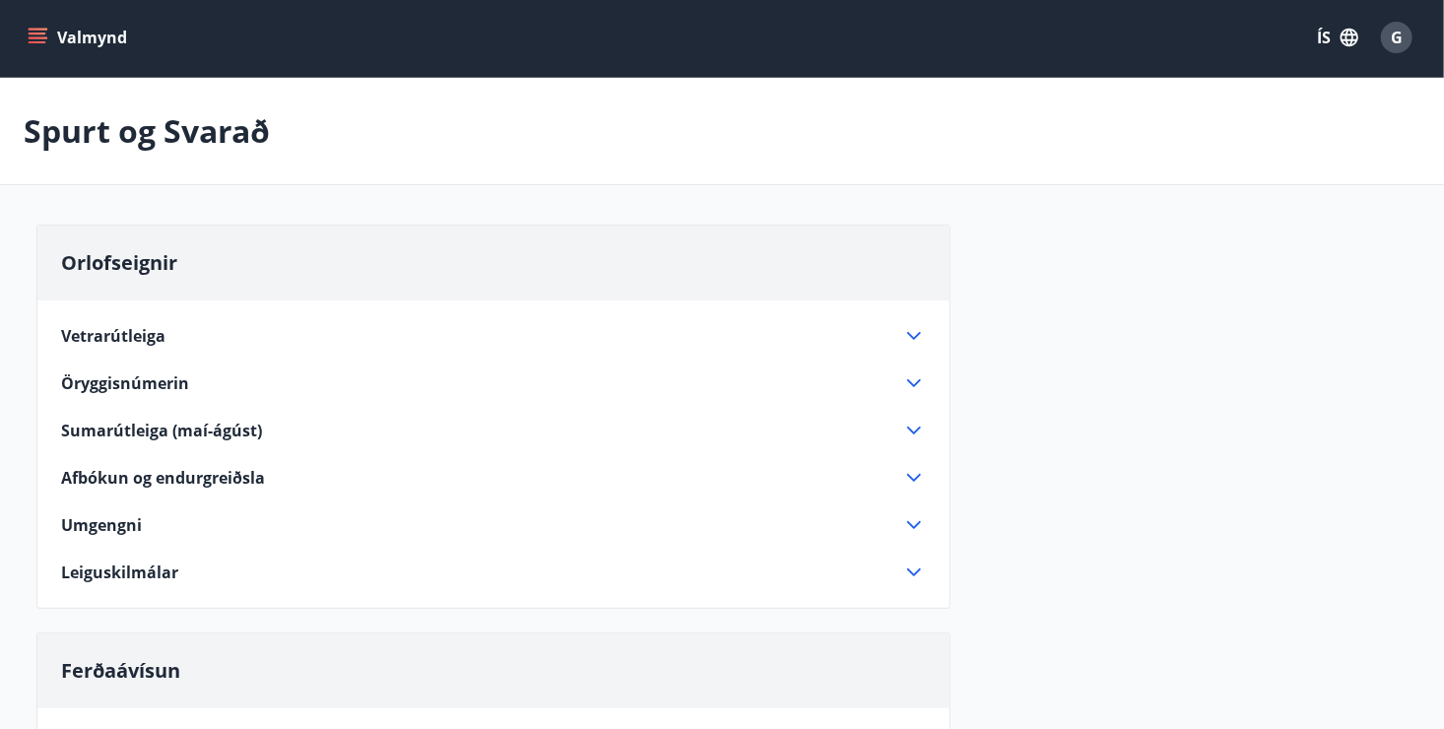
click at [170, 257] on span "Orlofseignir" at bounding box center [119, 262] width 116 height 27
click at [151, 339] on span "Vetrarútleiga" at bounding box center [113, 336] width 104 height 22
click at [911, 334] on icon at bounding box center [914, 336] width 14 height 8
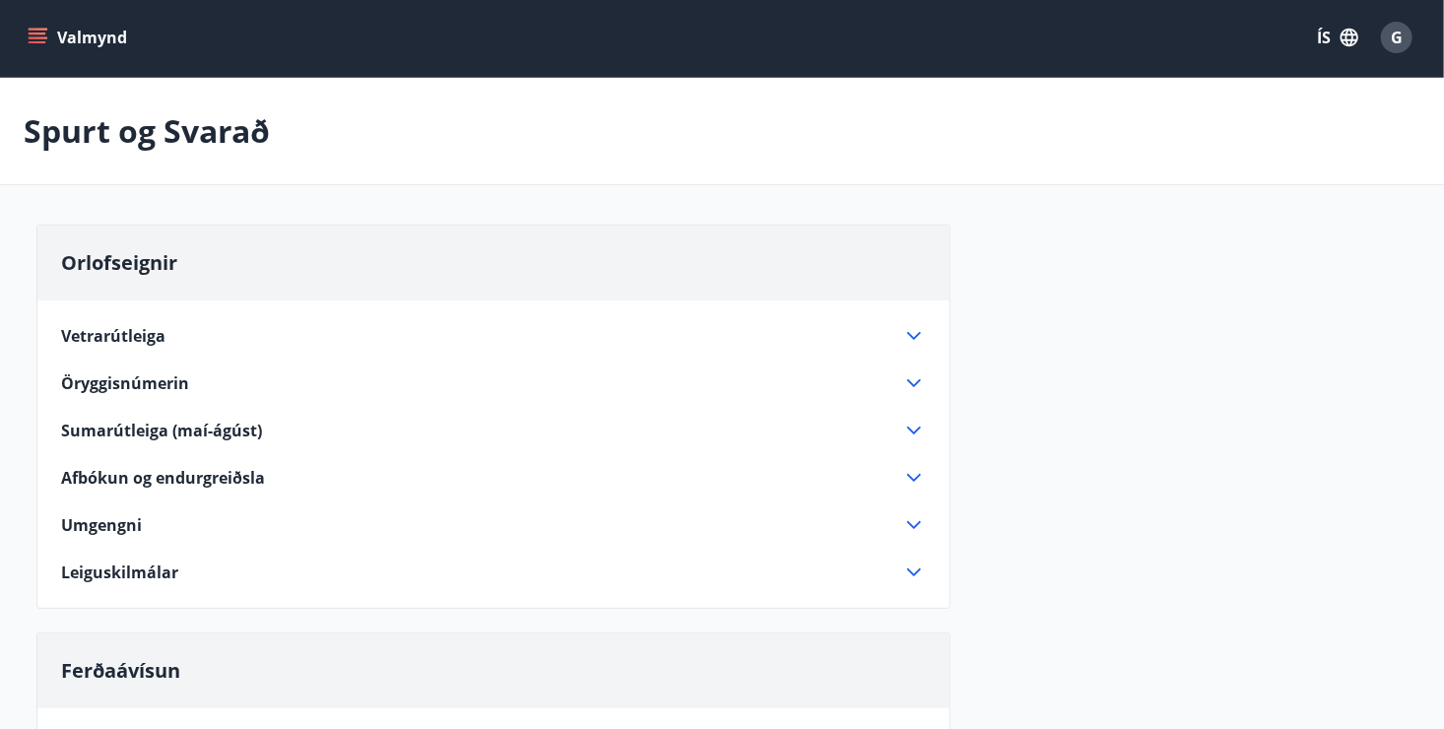
click at [911, 334] on icon at bounding box center [914, 336] width 14 height 8
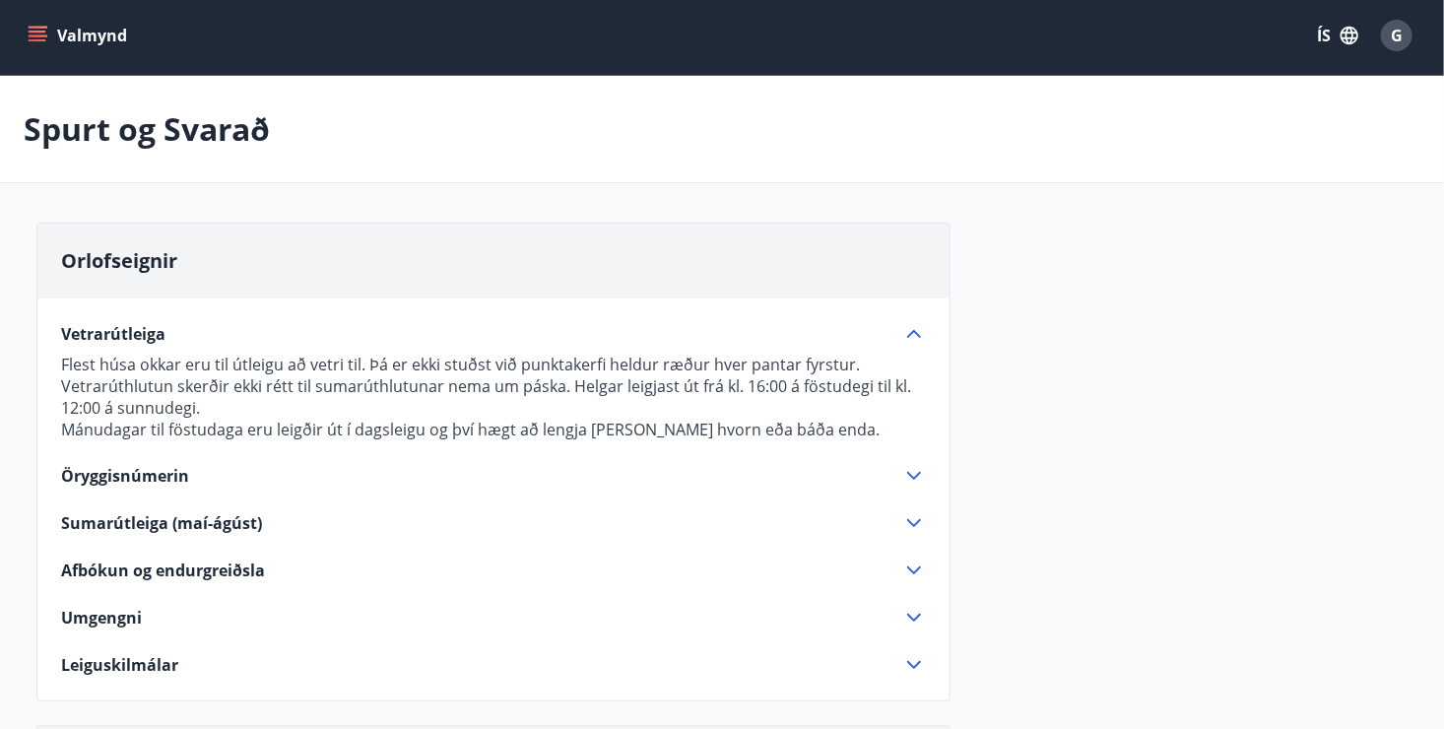
scroll to position [0, 0]
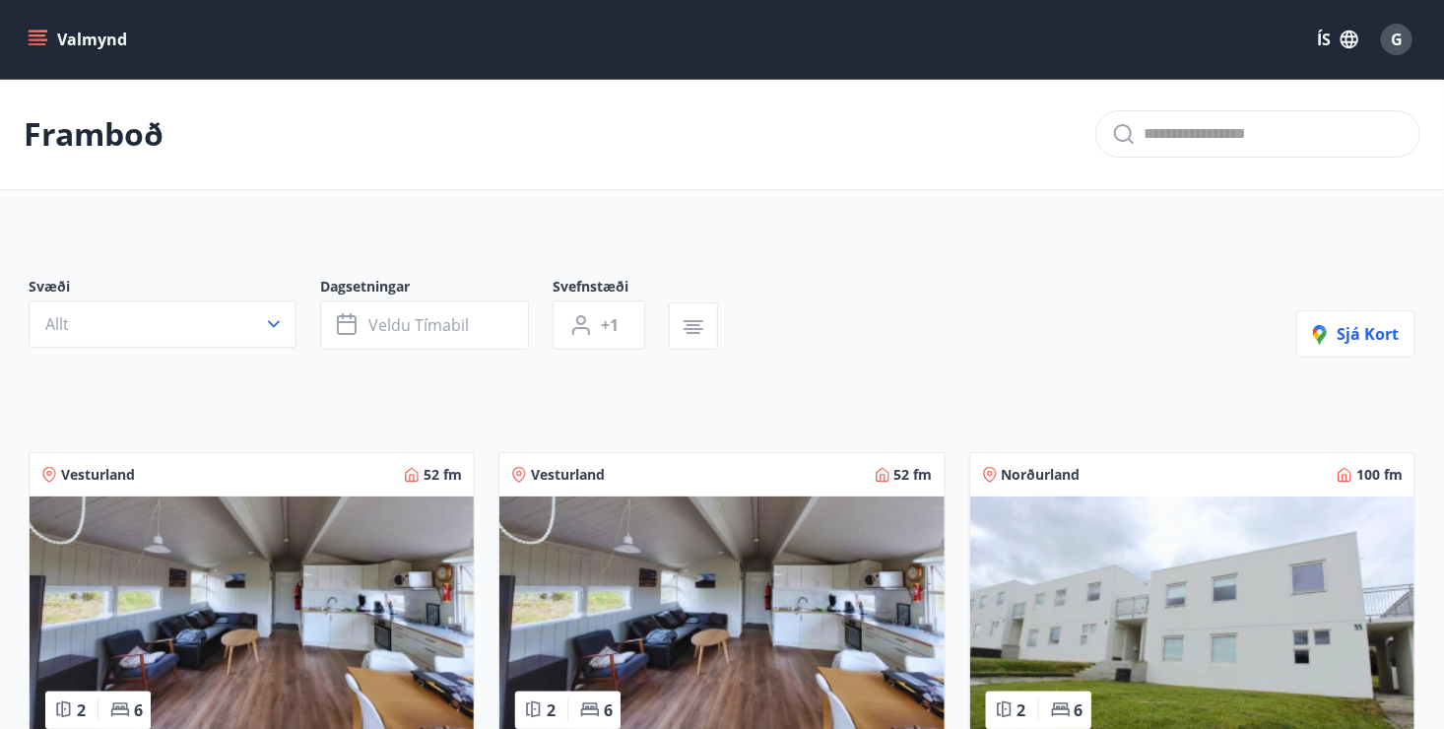
click at [1289, 142] on input "text" at bounding box center [1273, 134] width 260 height 32
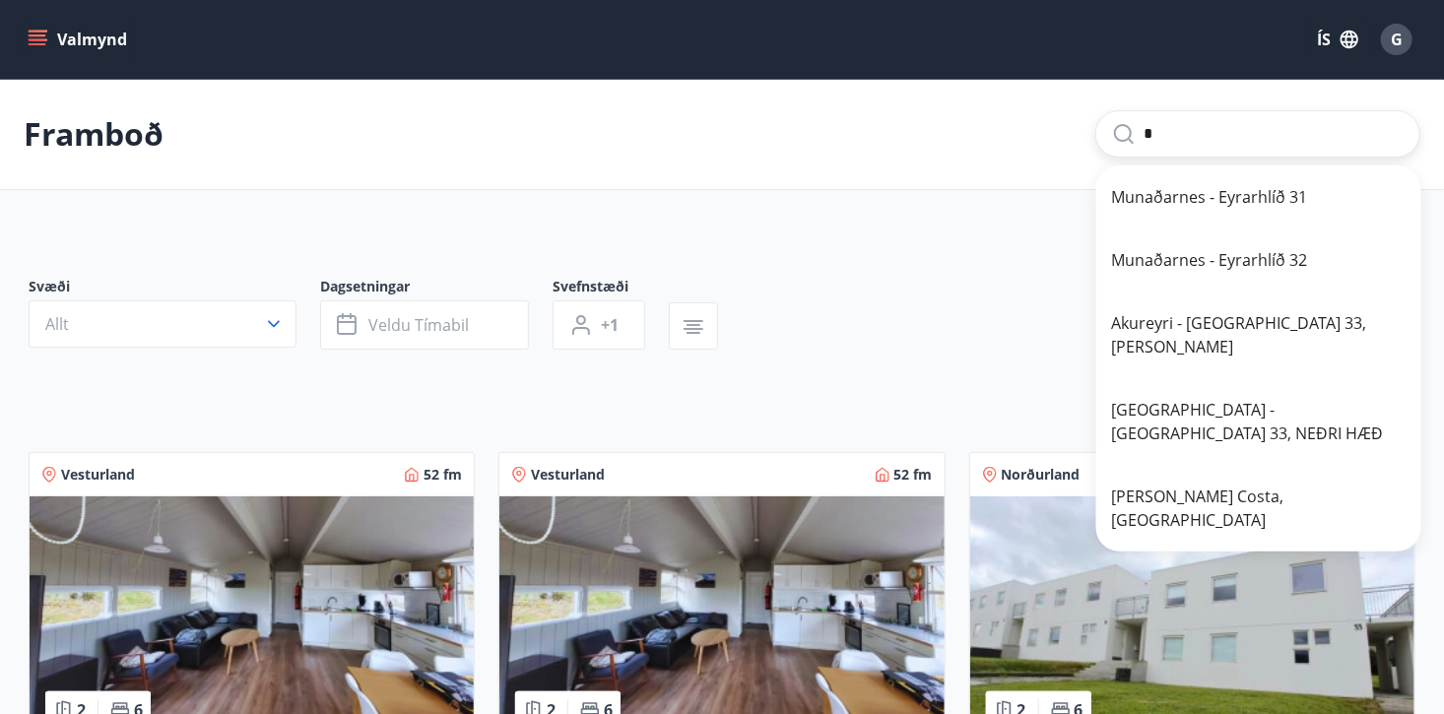
type input "*"
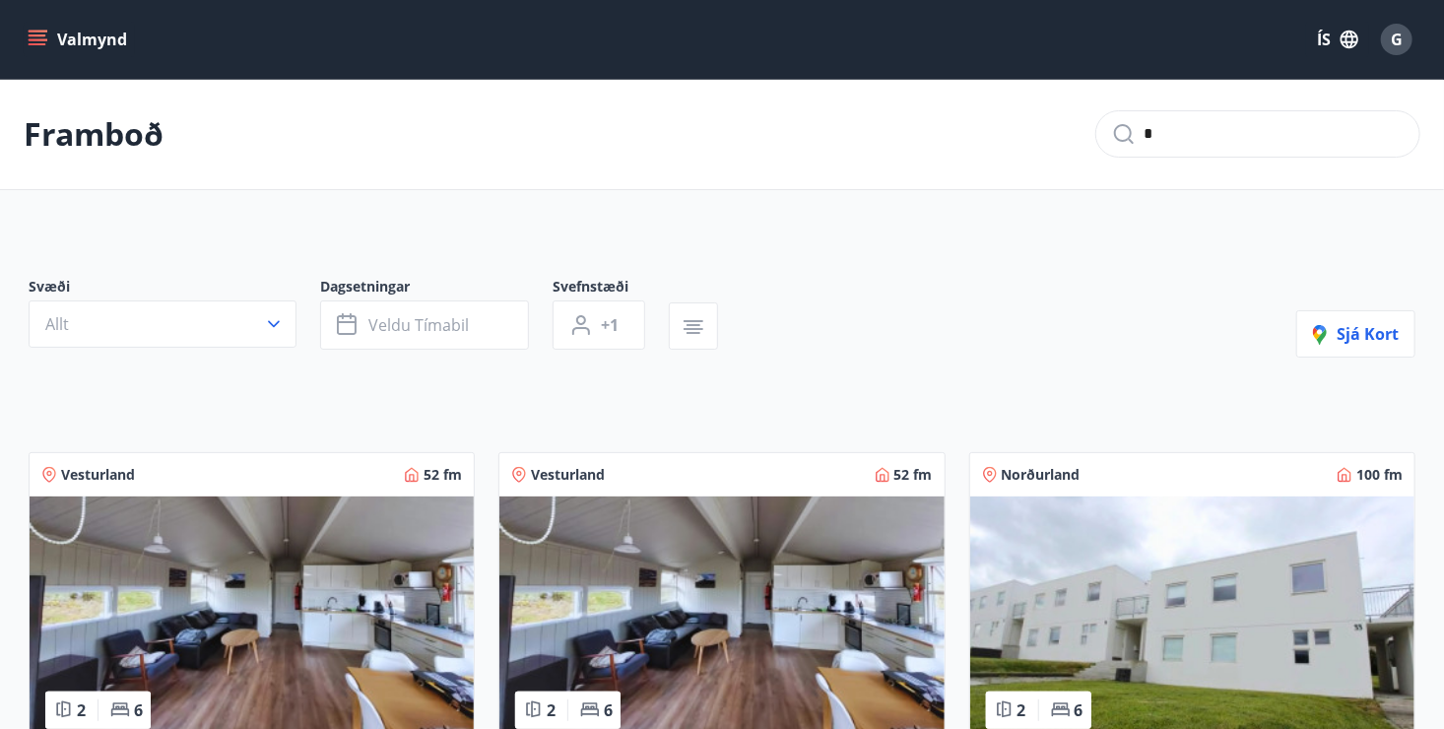
click at [1222, 127] on input "*" at bounding box center [1273, 134] width 260 height 32
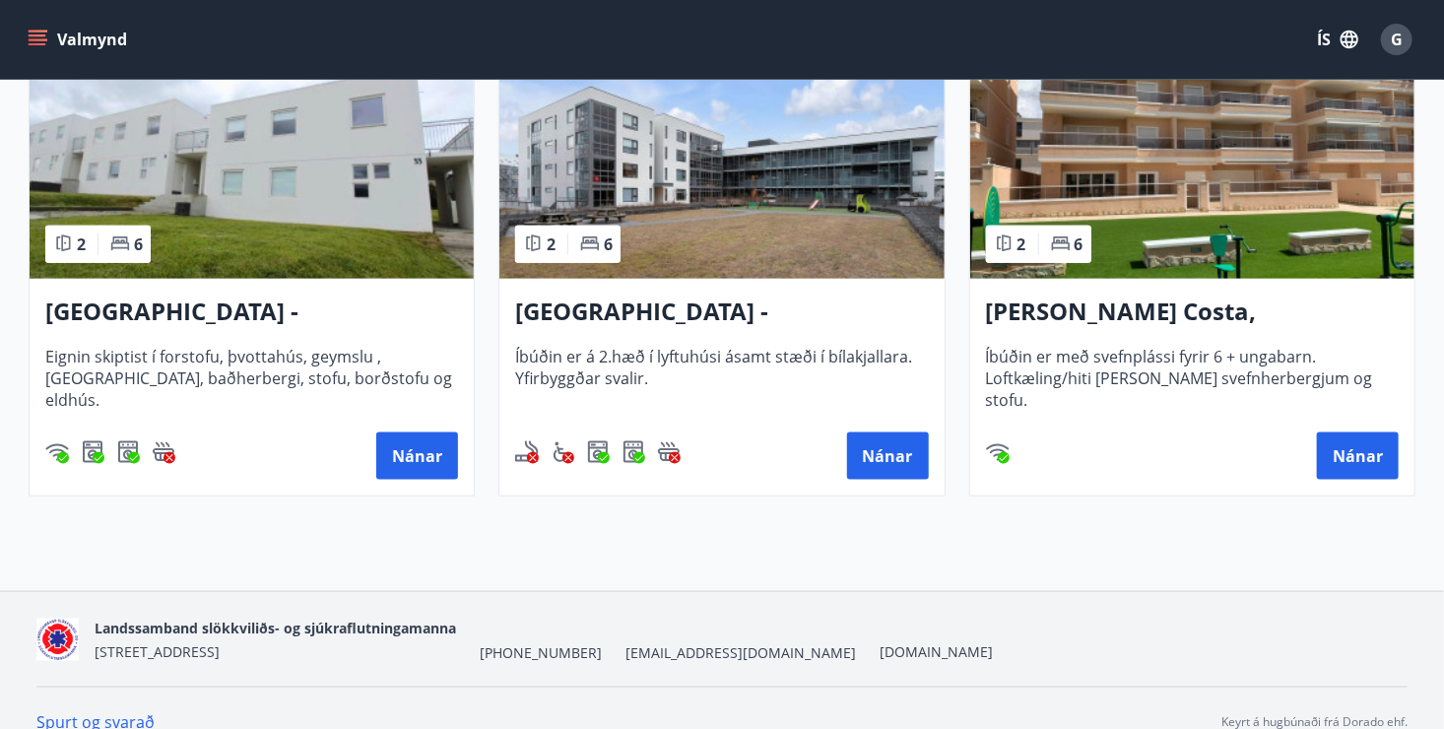
scroll to position [1026, 0]
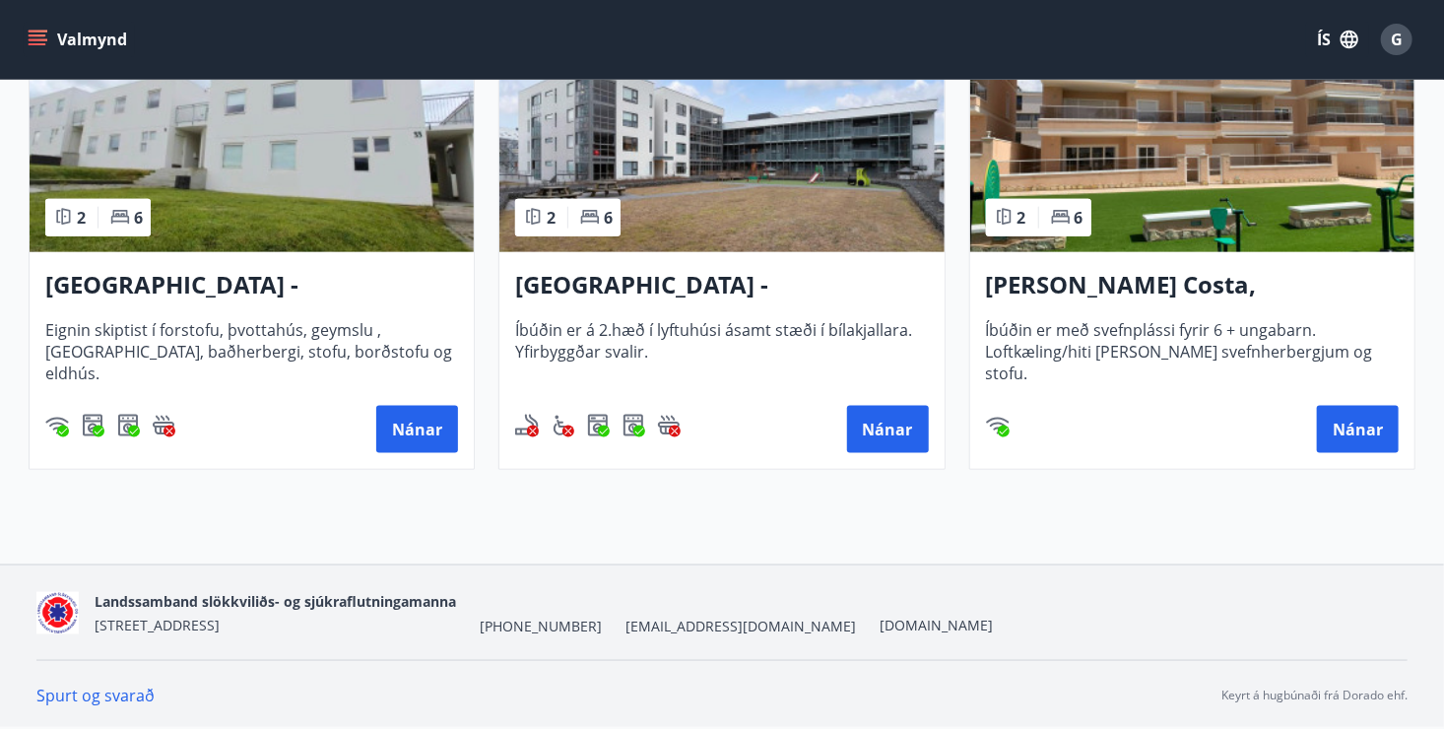
click at [69, 692] on link "Spurt og svarað" at bounding box center [95, 695] width 118 height 22
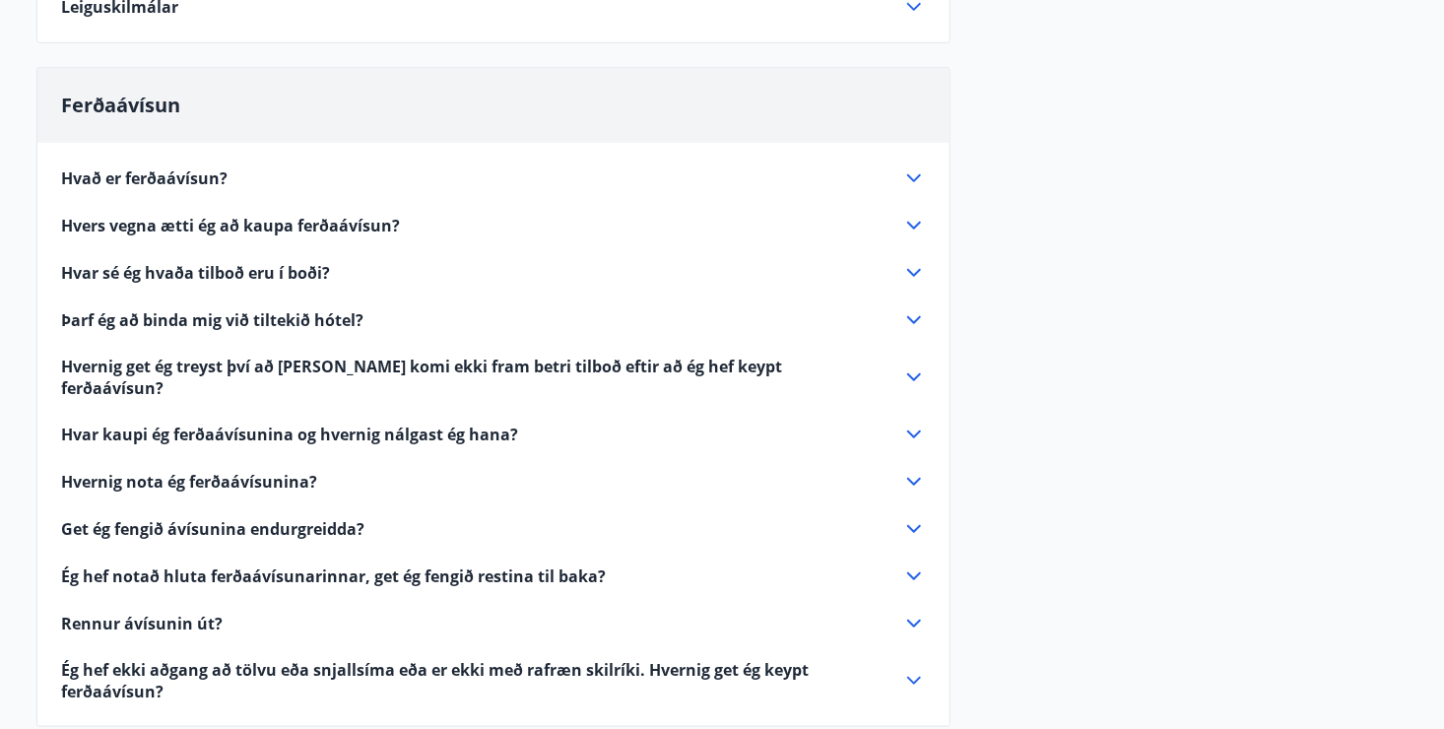
scroll to position [614, 0]
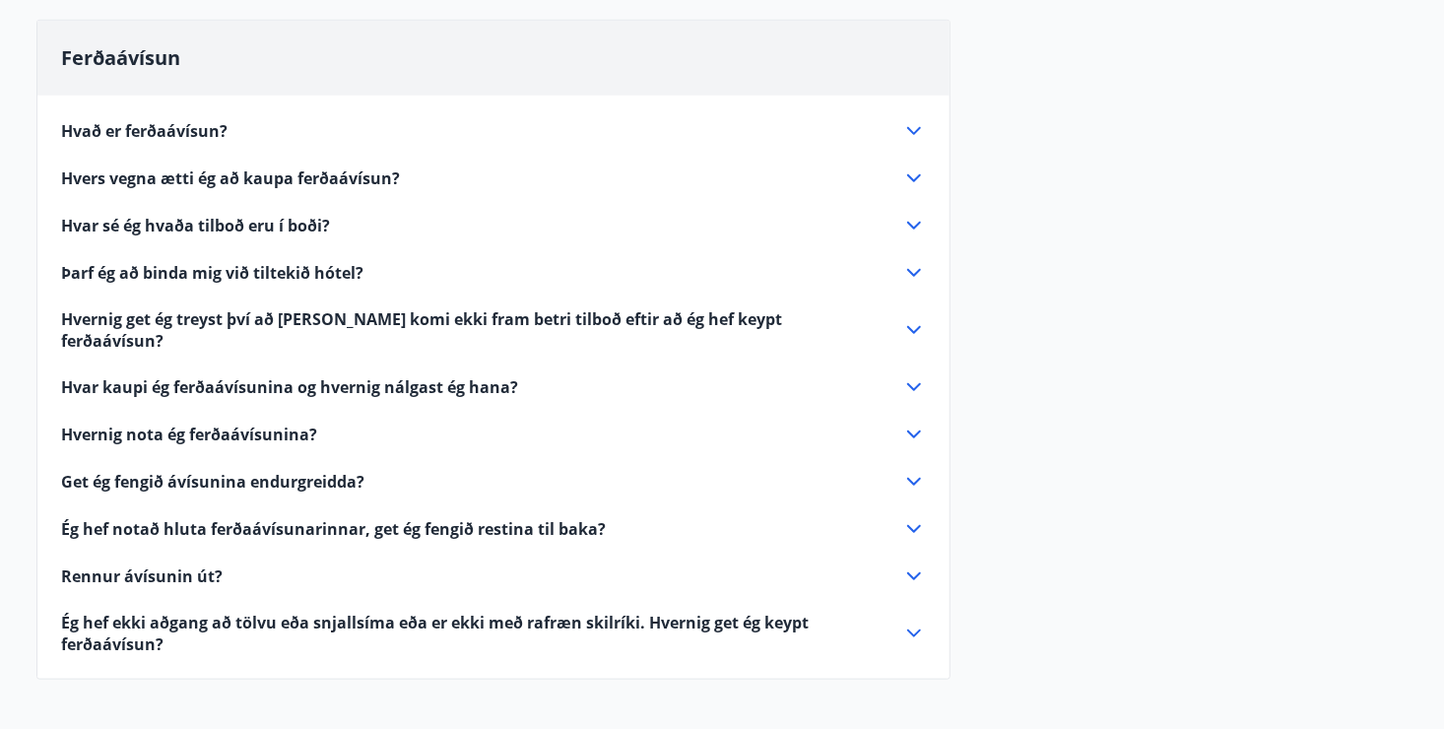
click at [918, 221] on icon at bounding box center [914, 226] width 24 height 24
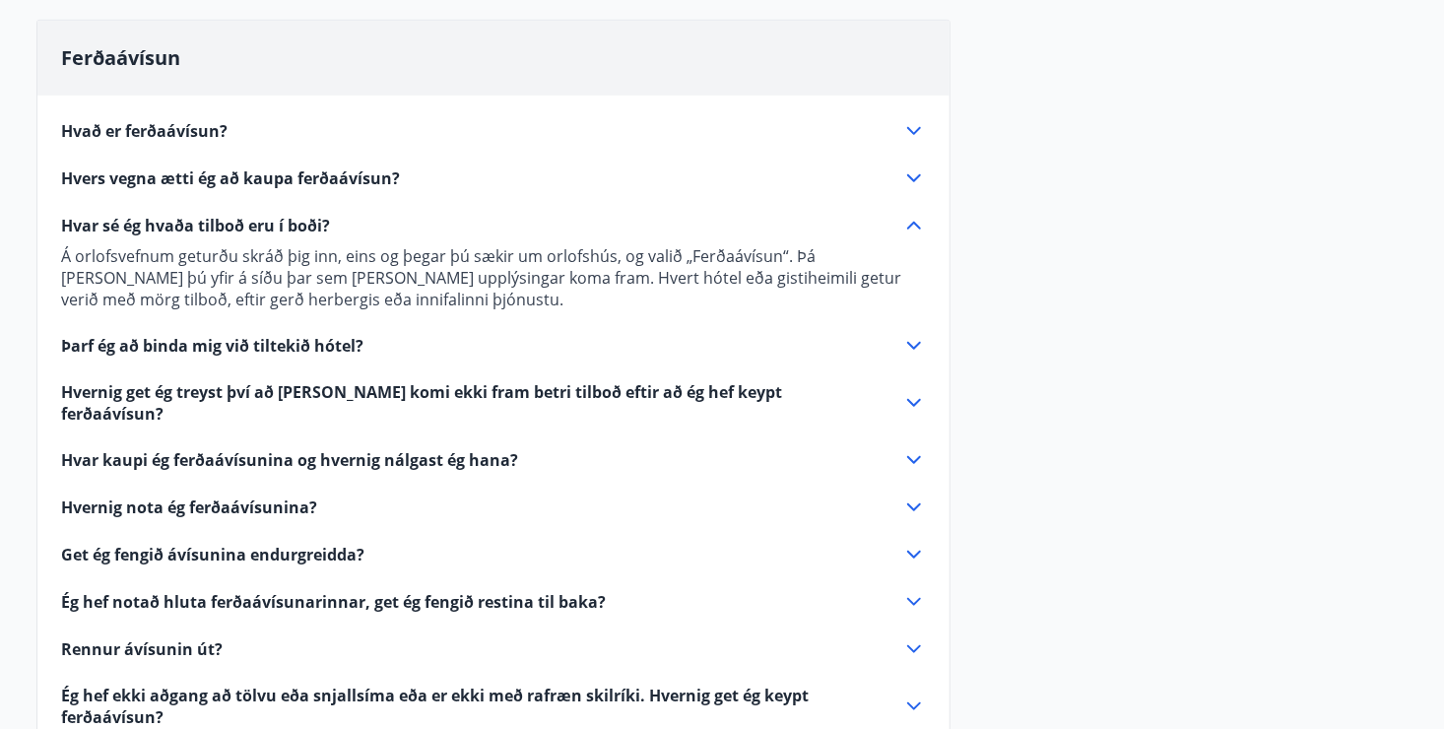
click at [918, 228] on icon at bounding box center [914, 226] width 24 height 24
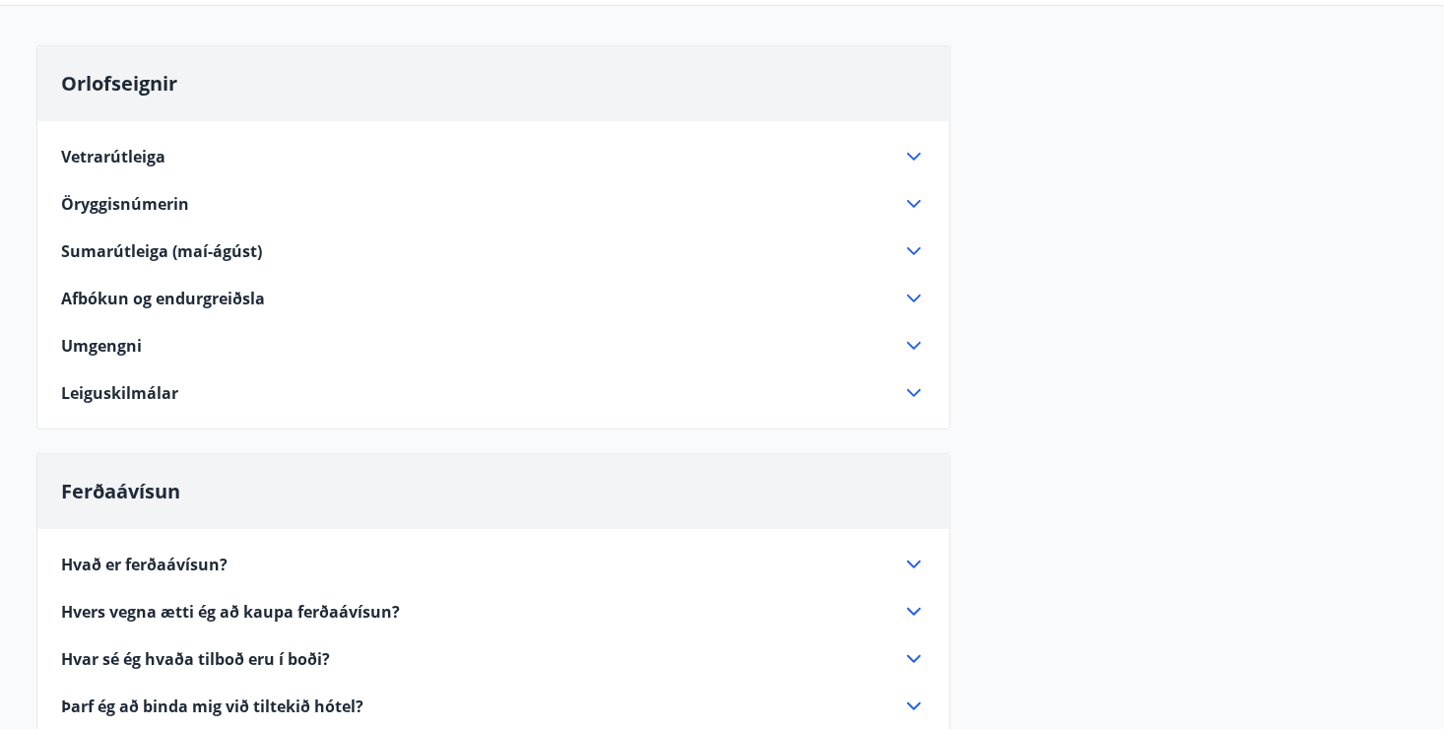
scroll to position [122, 0]
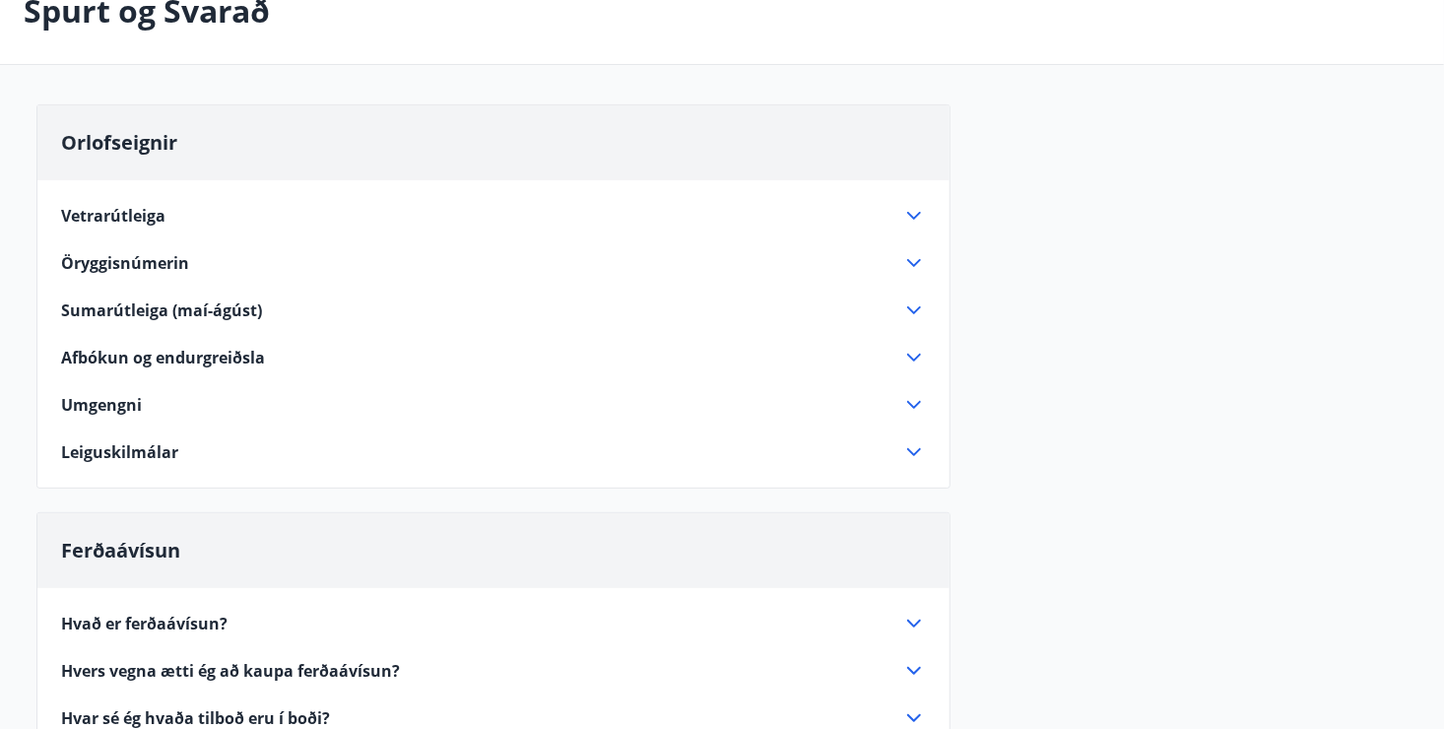
click at [125, 447] on span "Leiguskilmálar" at bounding box center [119, 452] width 117 height 22
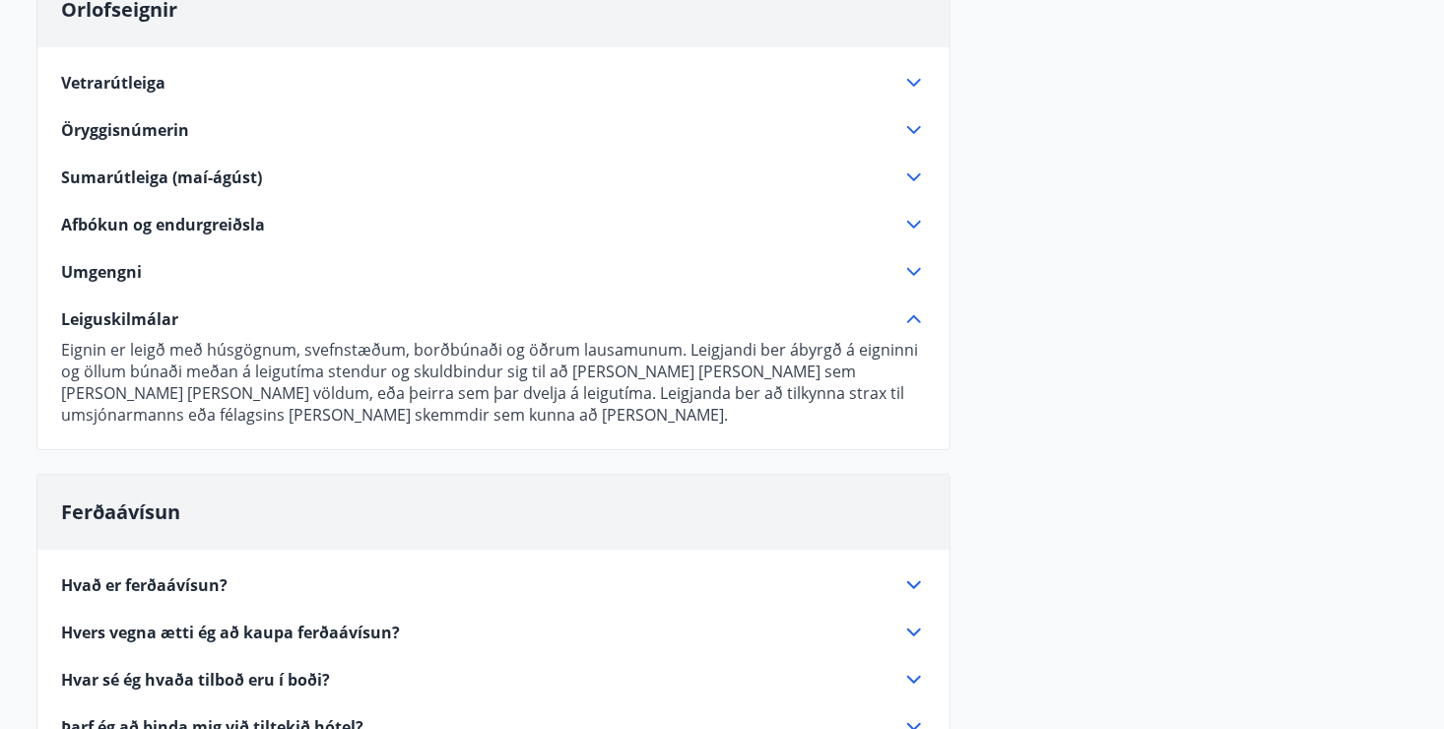
scroll to position [221, 0]
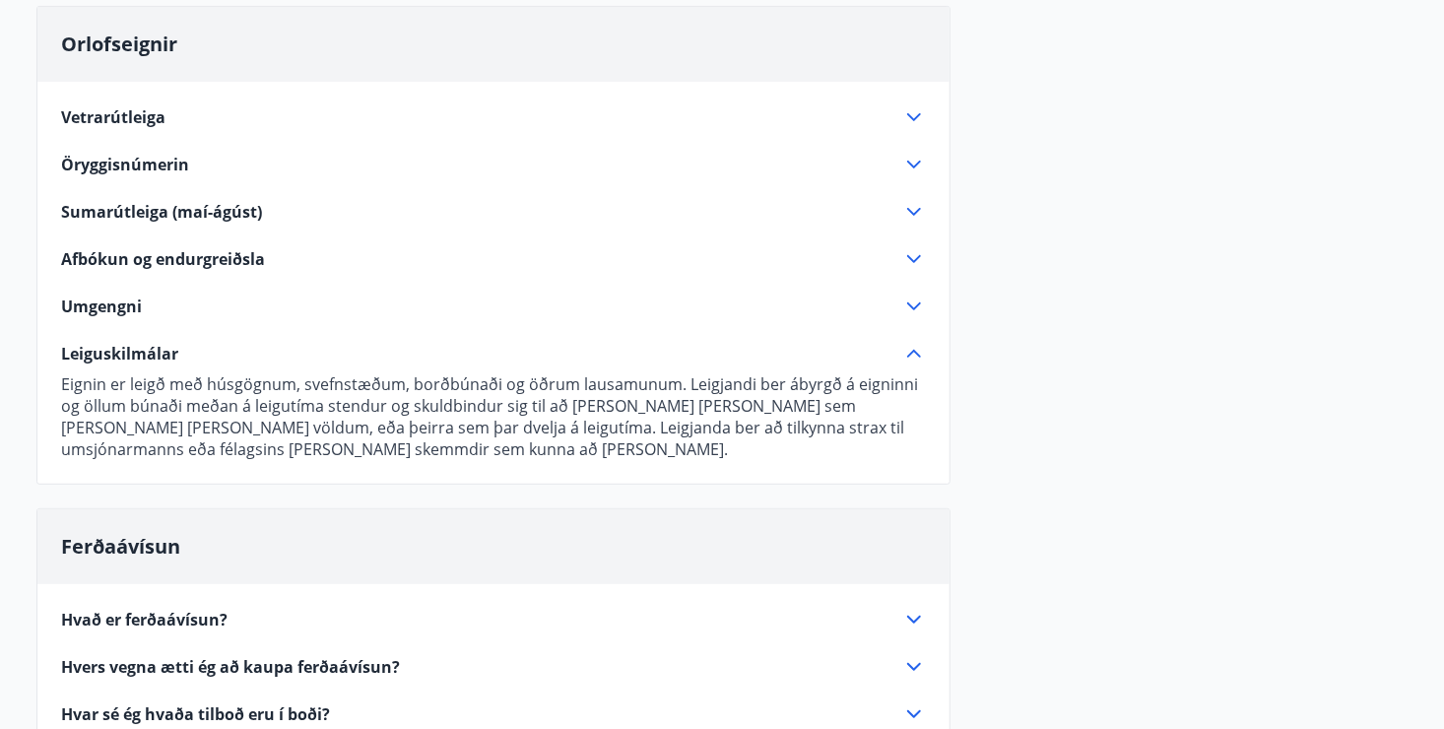
click at [159, 256] on span "Afbókun og endurgreiðsla" at bounding box center [163, 259] width 204 height 22
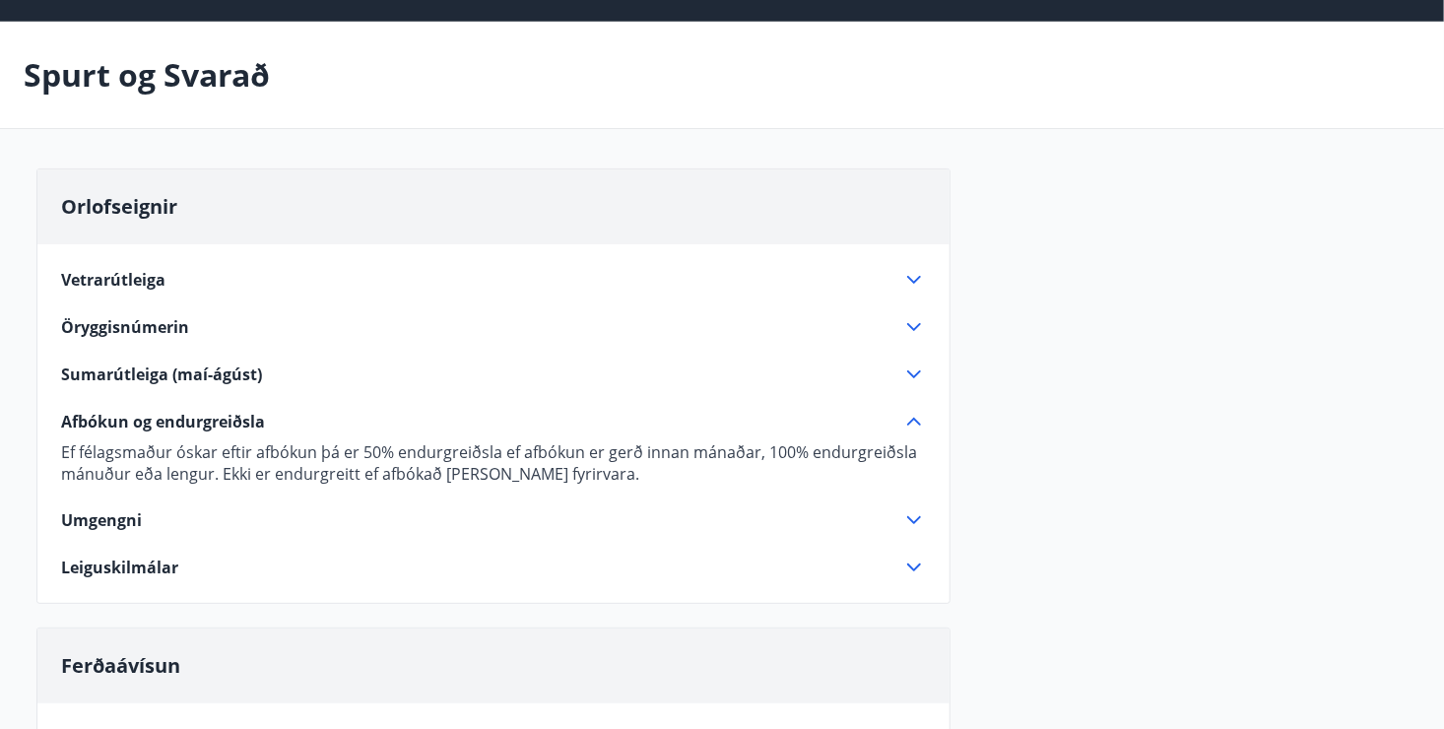
scroll to position [24, 0]
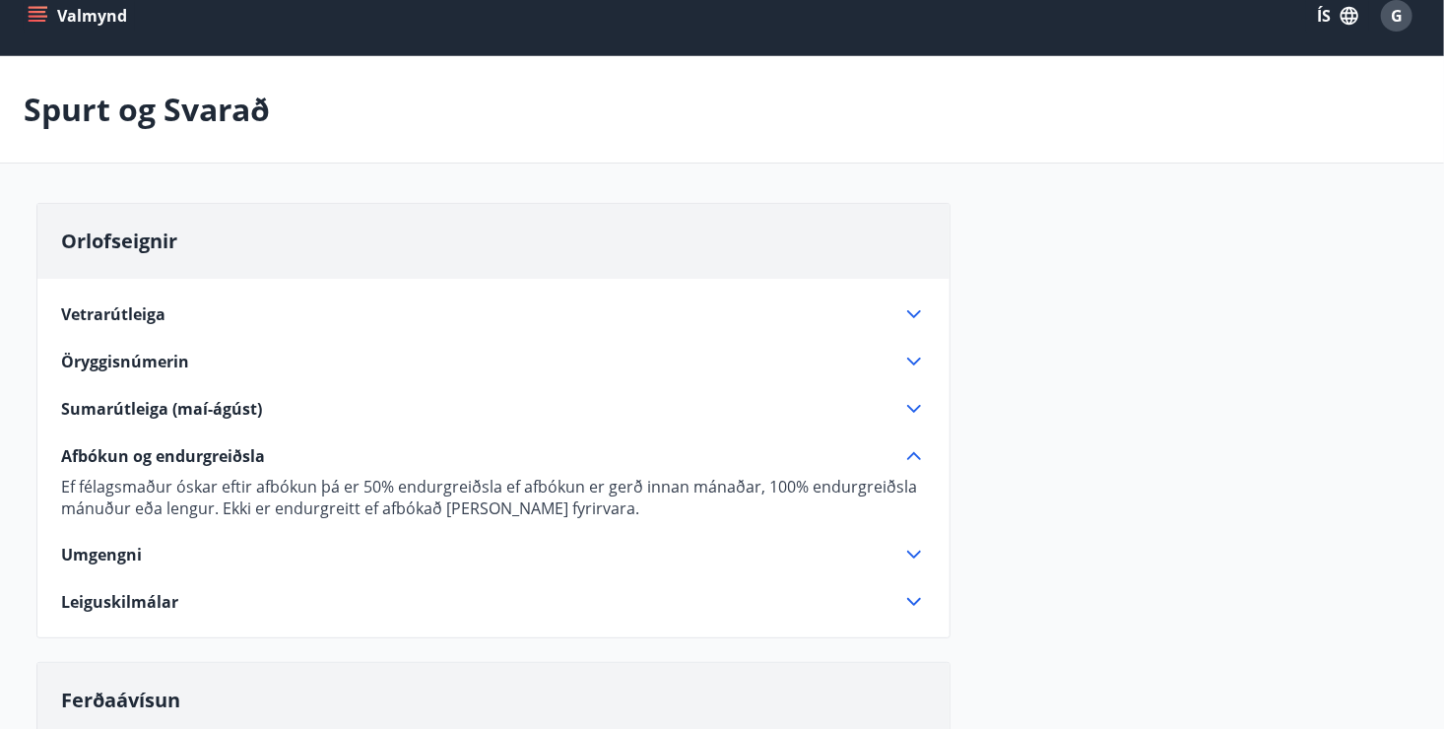
click at [128, 358] on span "Öryggisnúmerin" at bounding box center [125, 362] width 128 height 22
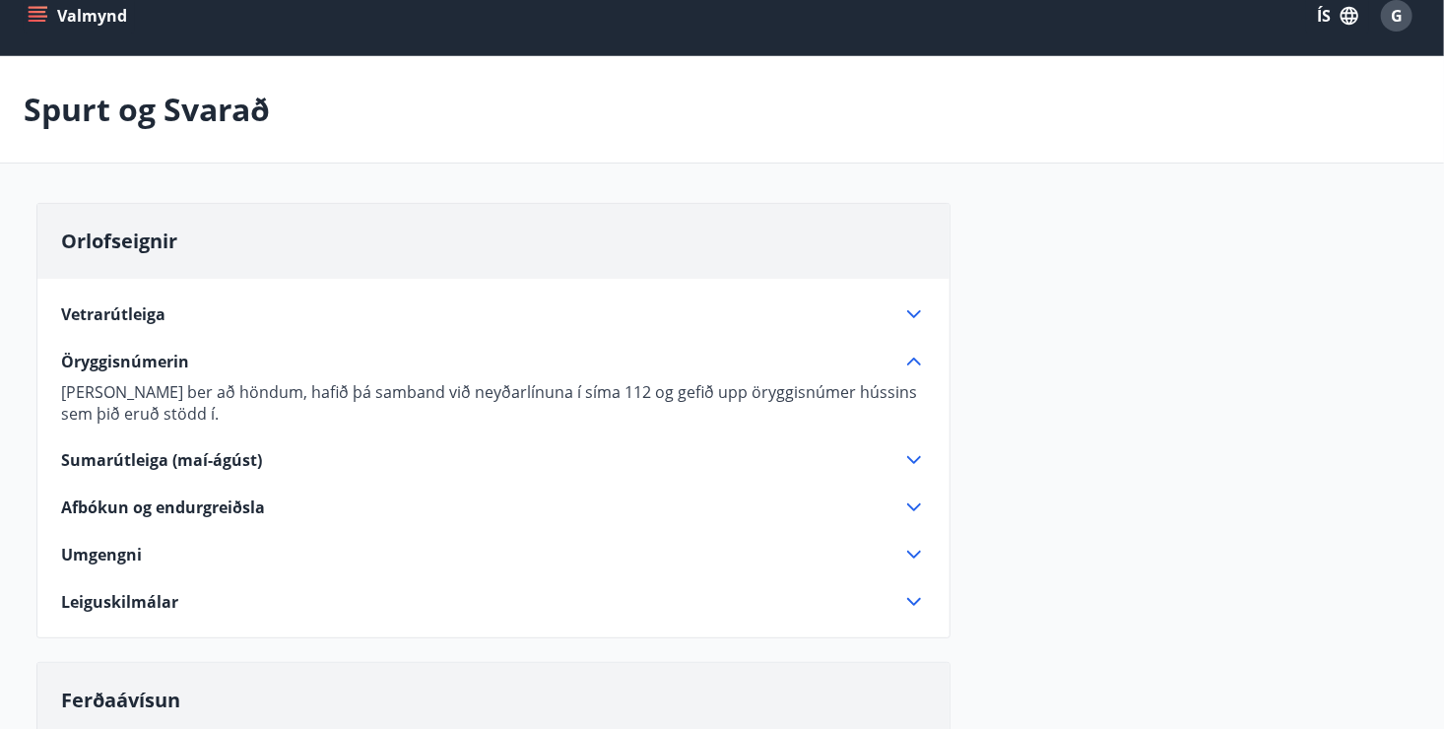
click at [148, 315] on span "Vetrarútleiga" at bounding box center [113, 314] width 104 height 22
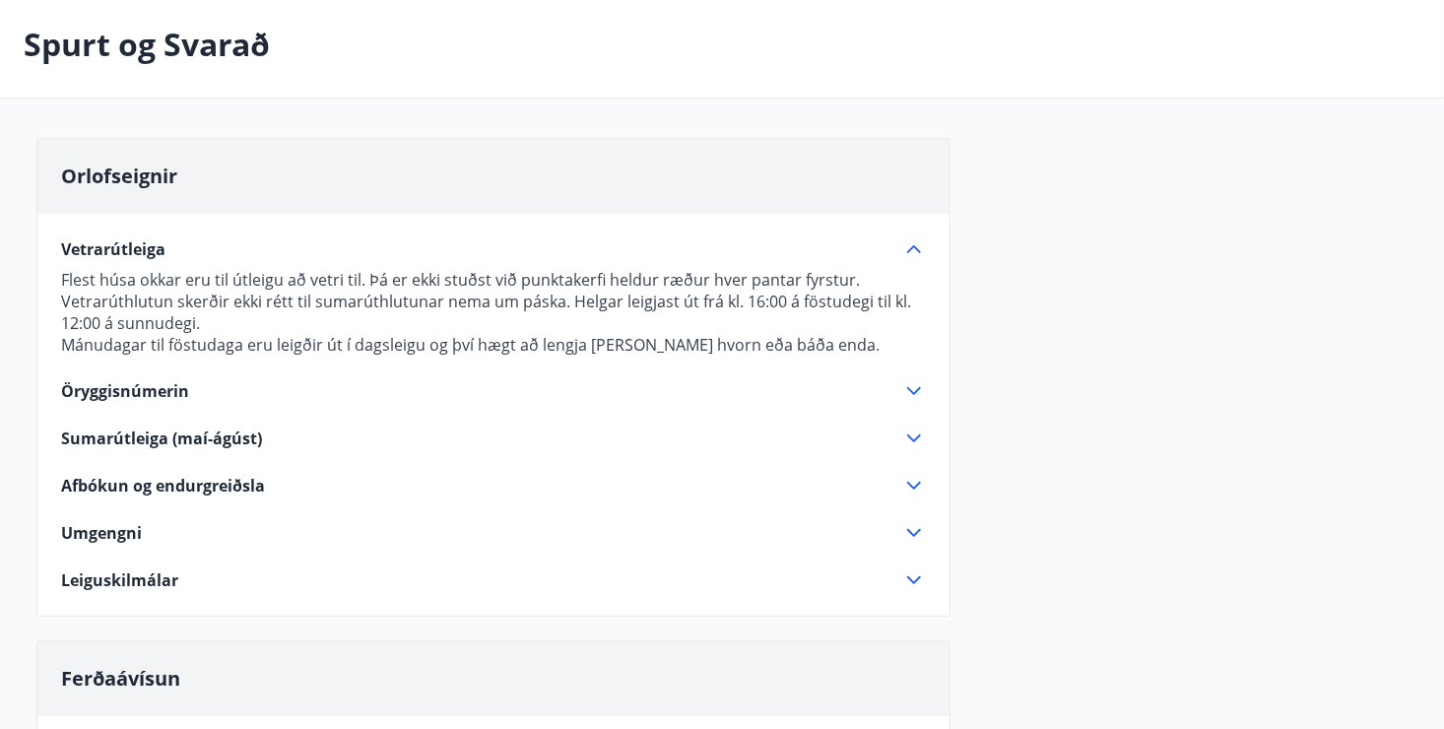
scroll to position [122, 0]
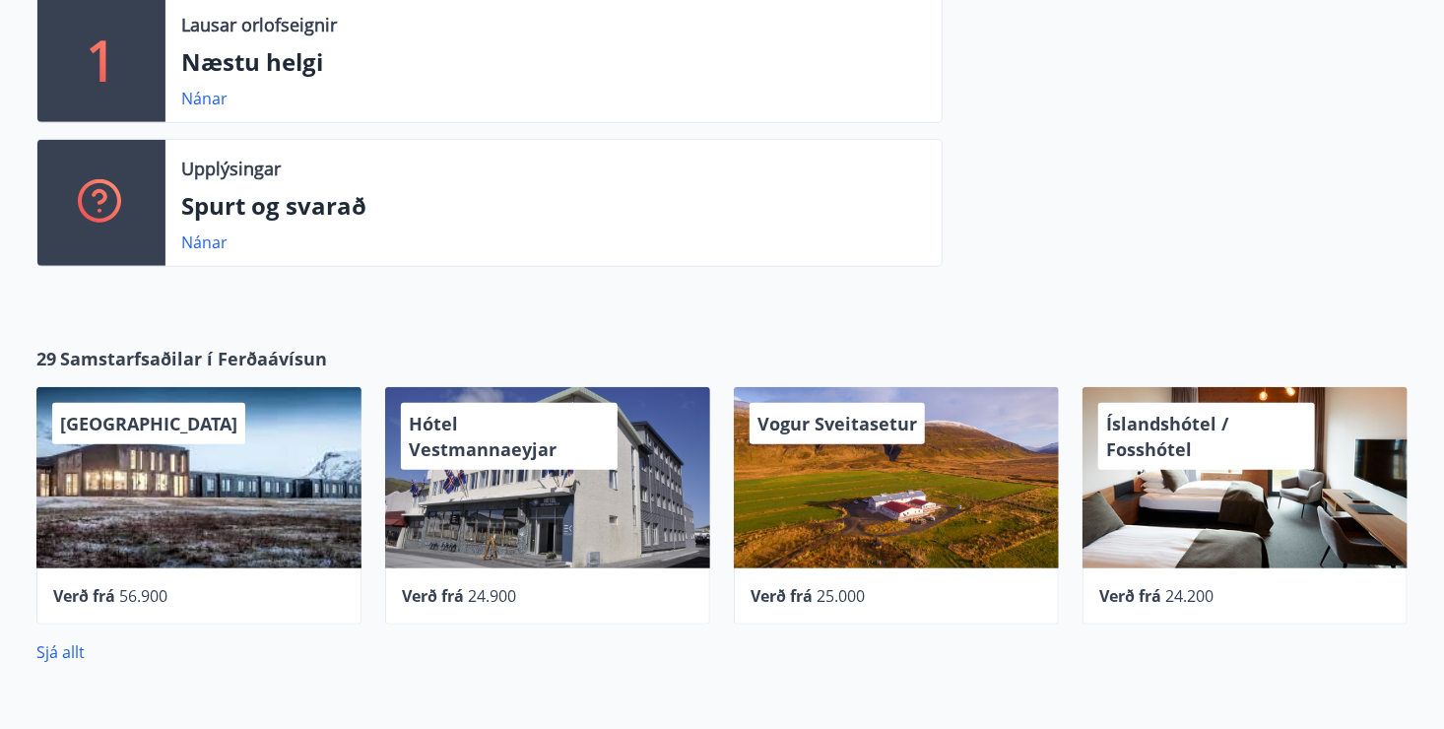
scroll to position [591, 0]
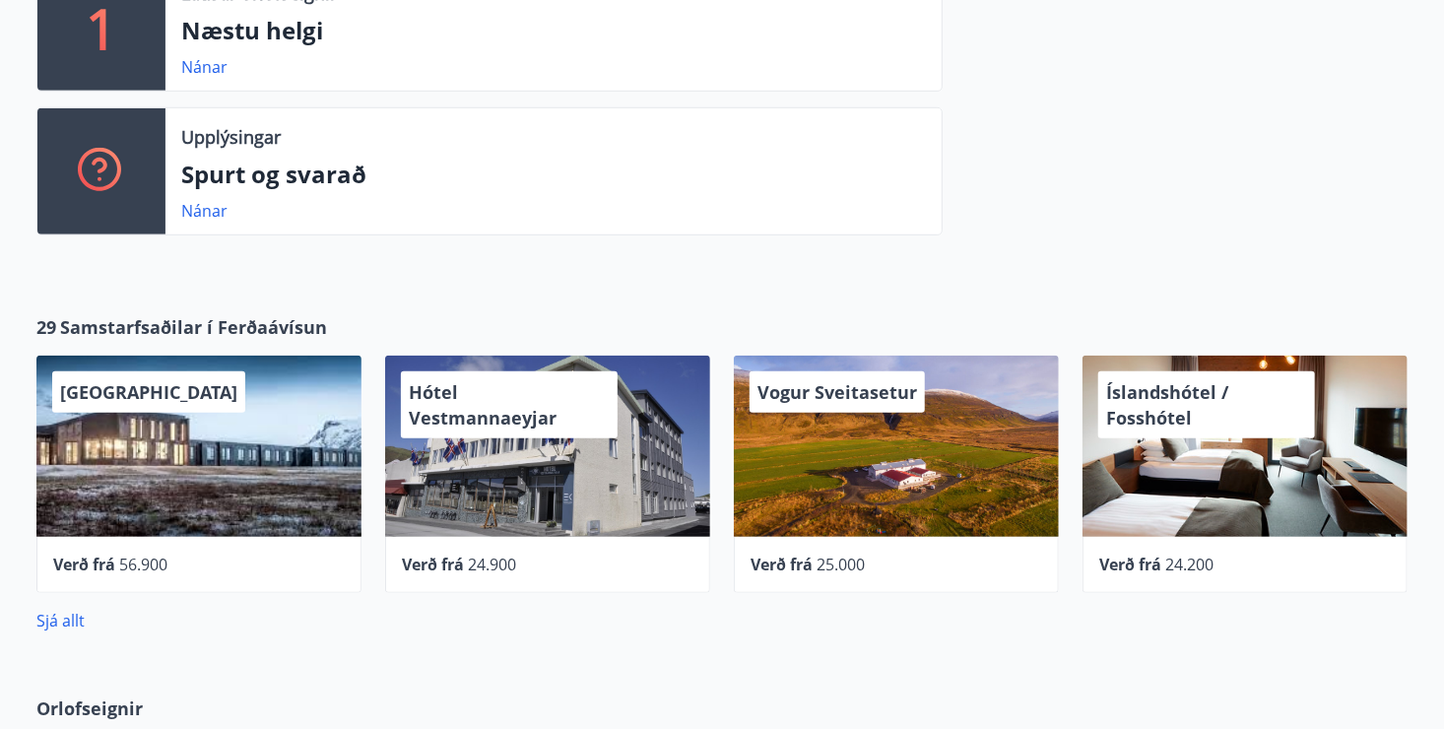
click at [215, 131] on p "Upplýsingar" at bounding box center [230, 137] width 99 height 26
click at [210, 180] on p "Spurt og svarað" at bounding box center [553, 174] width 744 height 33
click at [207, 215] on link "Nánar" at bounding box center [204, 211] width 46 height 22
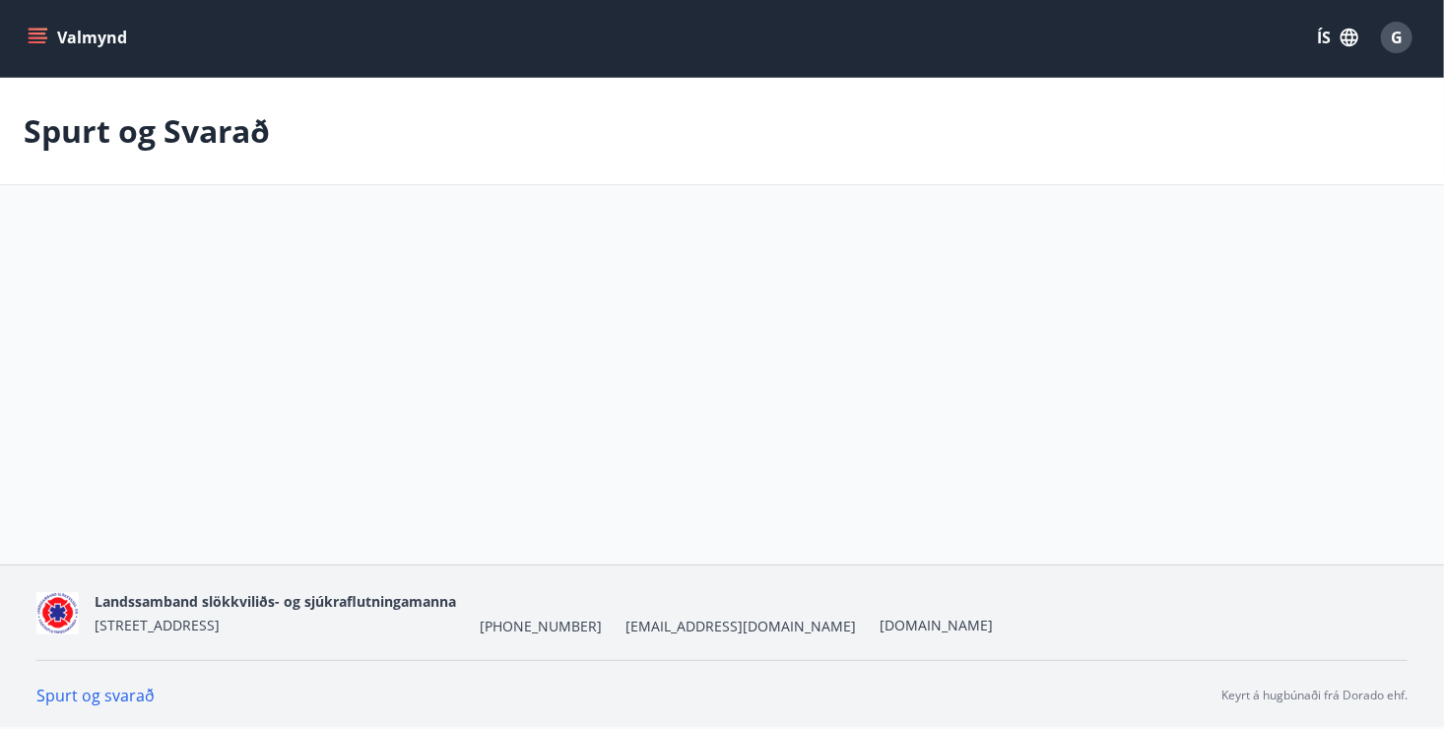
scroll to position [591, 0]
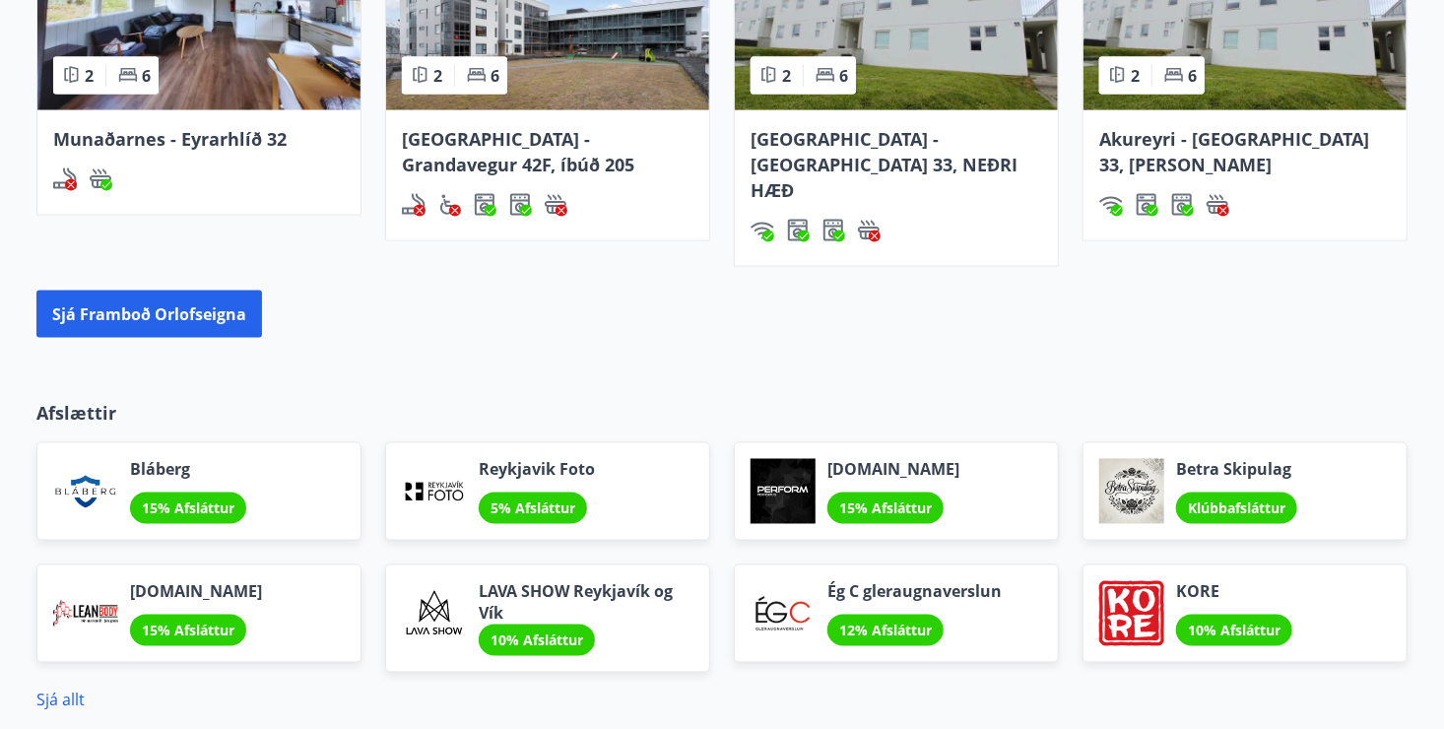
scroll to position [1477, 0]
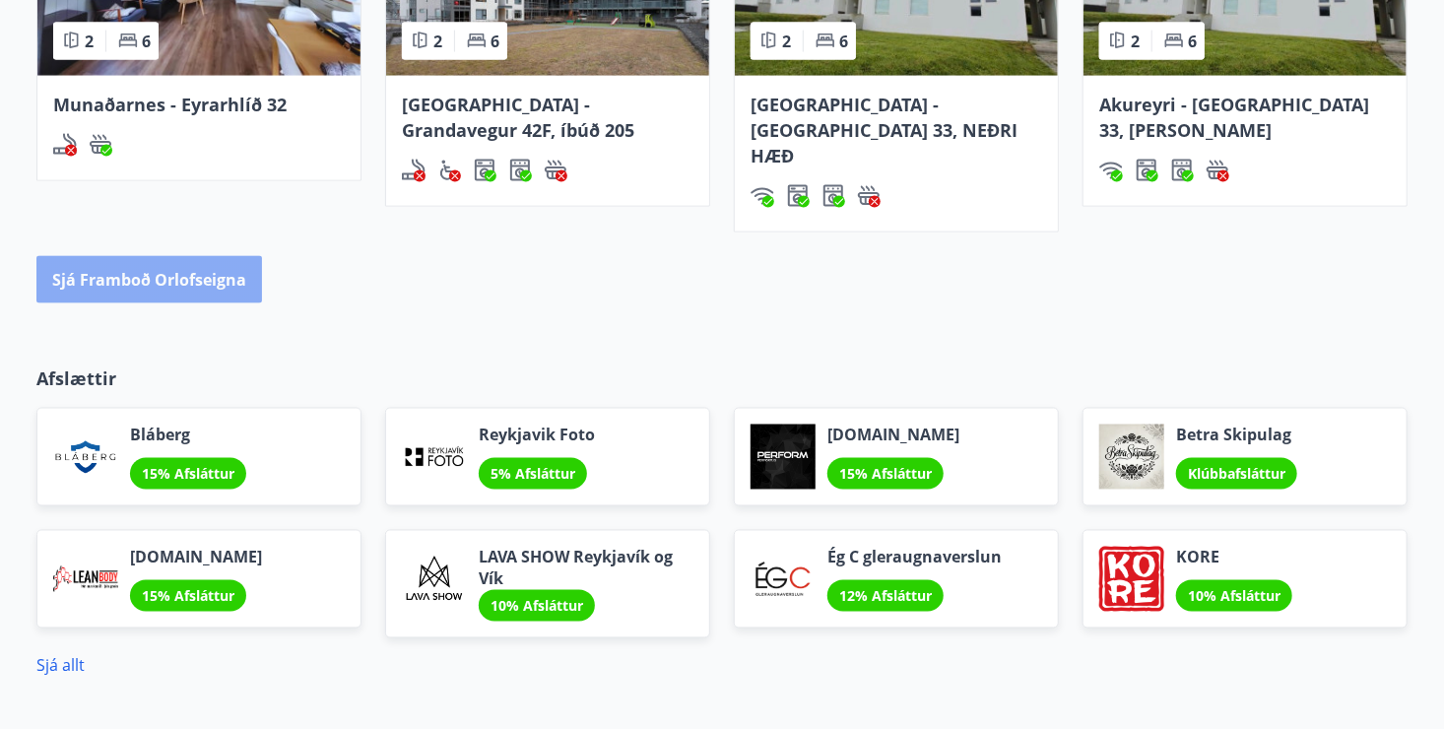
click at [132, 256] on button "Sjá framboð orlofseigna" at bounding box center [148, 279] width 225 height 47
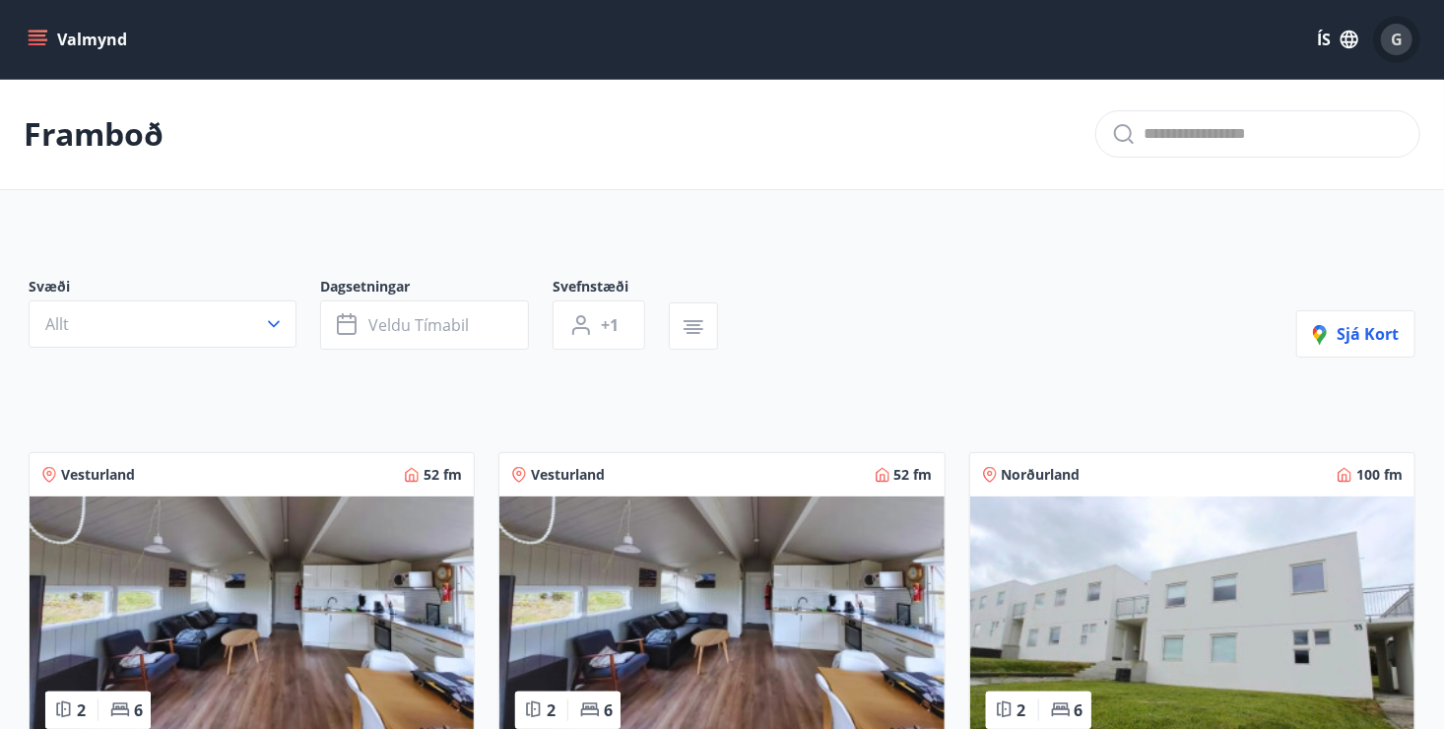
click at [1394, 36] on span "G" at bounding box center [1396, 40] width 12 height 22
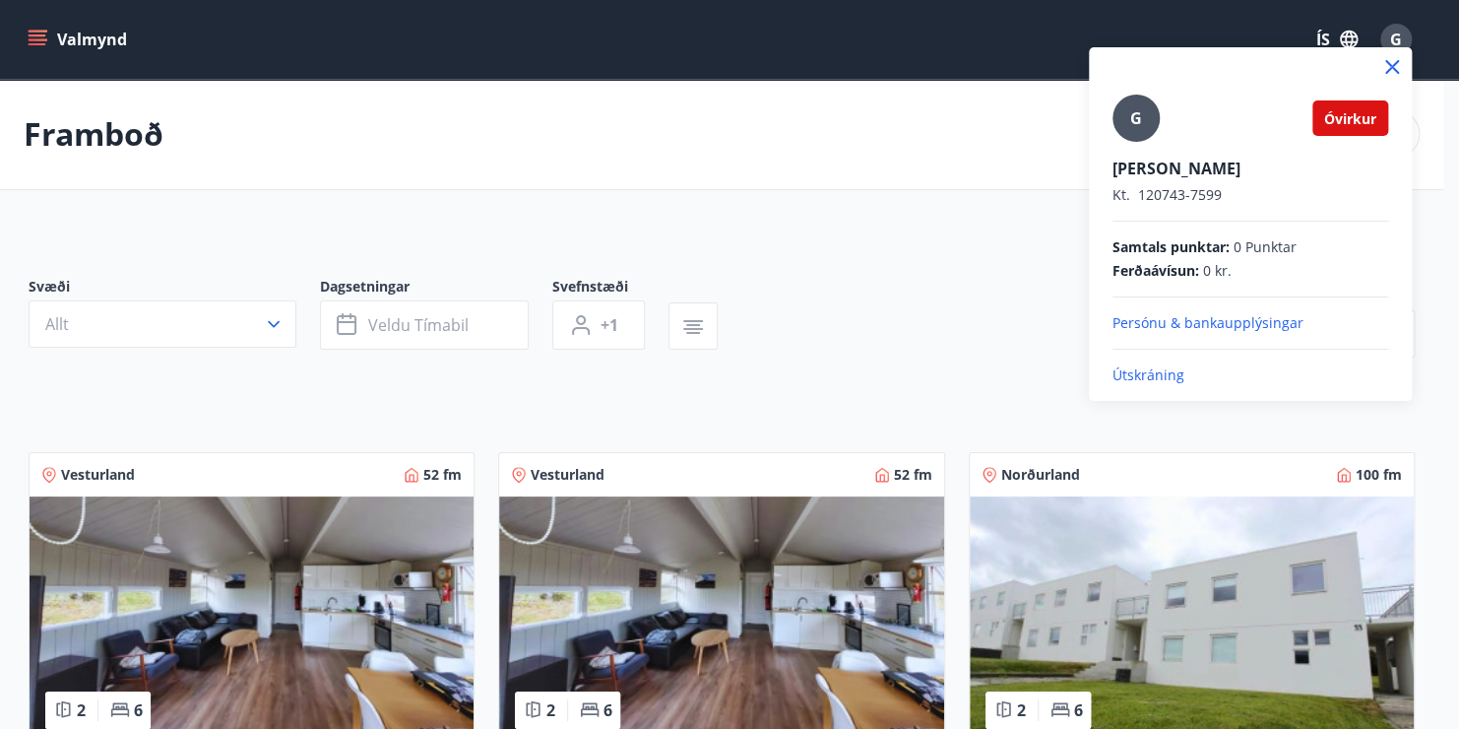
click at [1147, 370] on p "Útskráning" at bounding box center [1251, 375] width 276 height 20
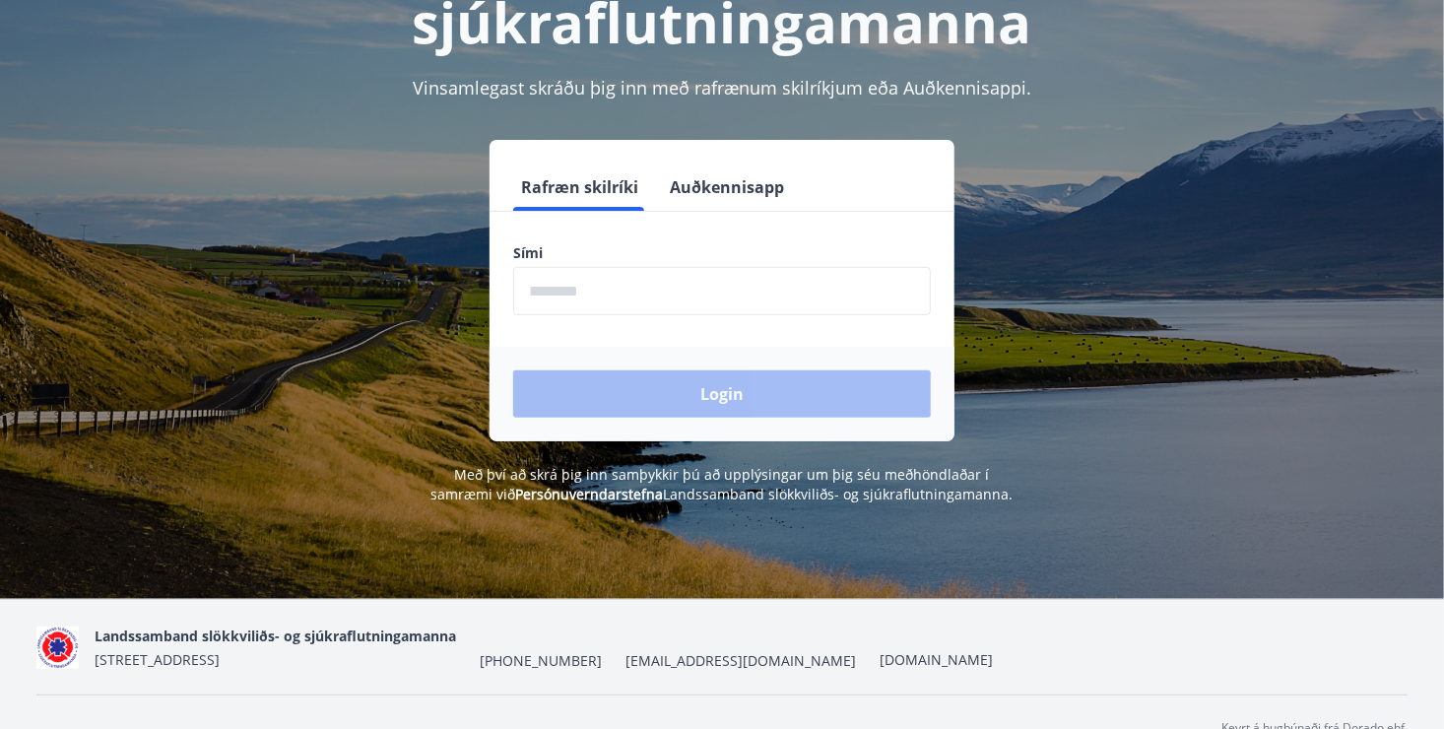
scroll to position [240, 0]
